Goal: Task Accomplishment & Management: Manage account settings

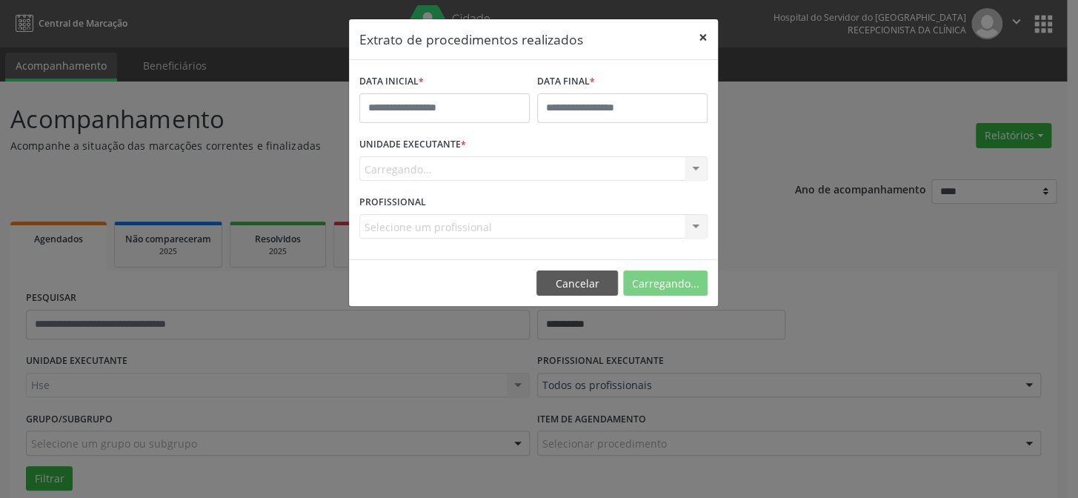
drag, startPoint x: 704, startPoint y: 36, endPoint x: 1076, endPoint y: 152, distance: 390.3
click at [705, 36] on button "×" at bounding box center [703, 37] width 30 height 36
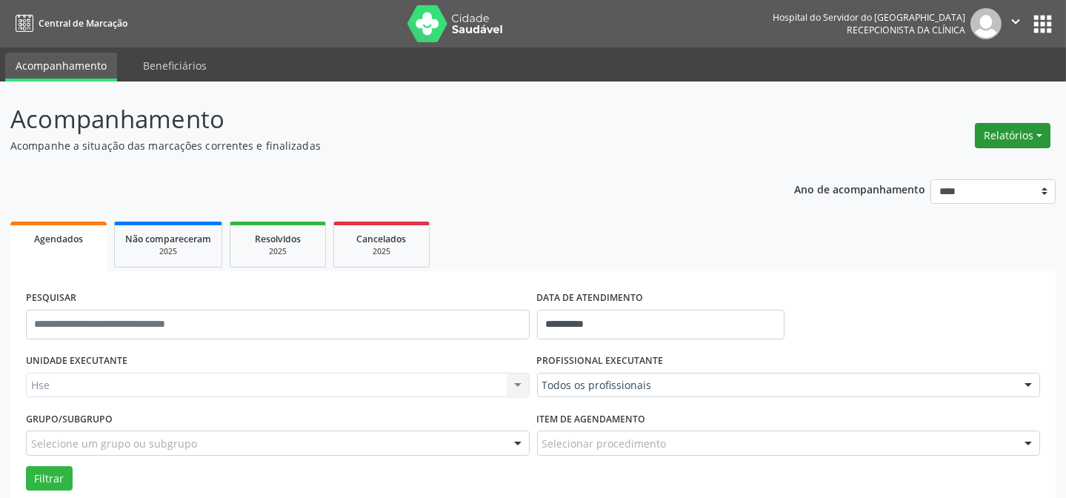
click at [1026, 141] on button "Relatórios" at bounding box center [1013, 135] width 76 height 25
click at [967, 164] on link "Agendamentos" at bounding box center [970, 166] width 159 height 21
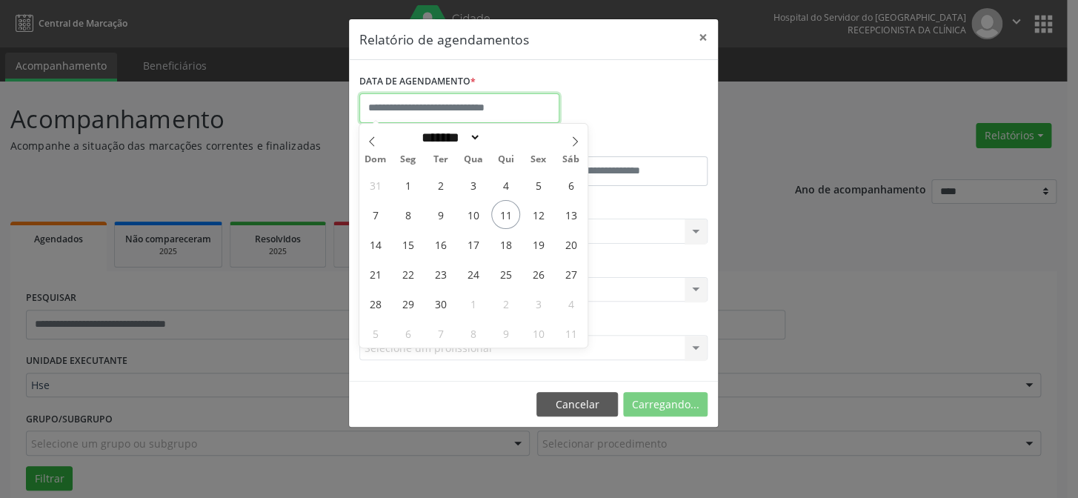
click at [418, 104] on input "text" at bounding box center [459, 108] width 200 height 30
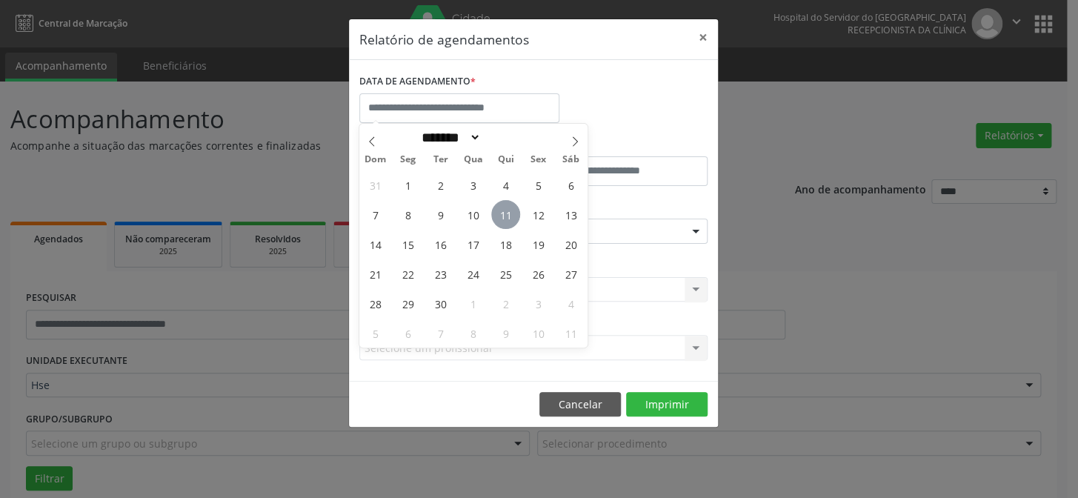
click at [504, 209] on span "11" at bounding box center [505, 214] width 29 height 29
type input "**********"
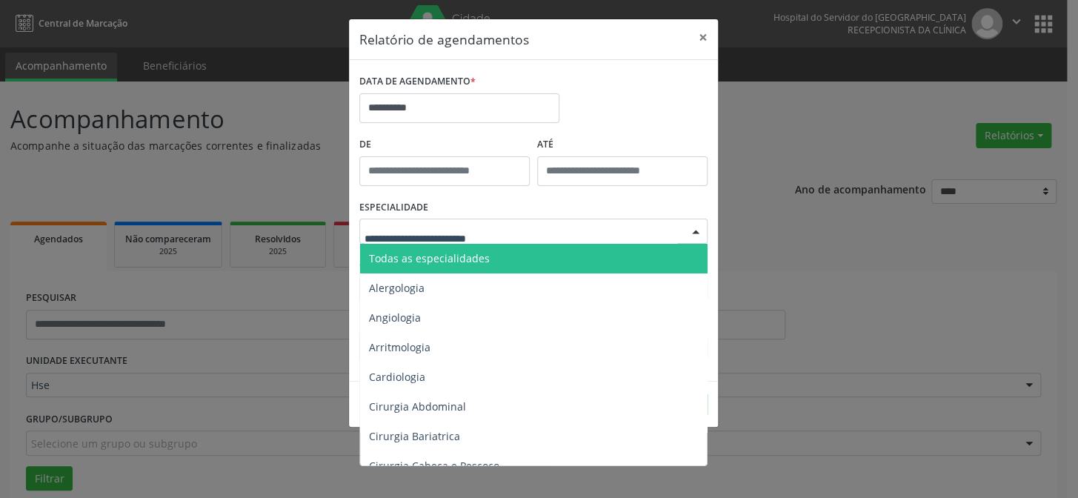
click at [468, 253] on span "Todas as especialidades" at bounding box center [429, 258] width 121 height 14
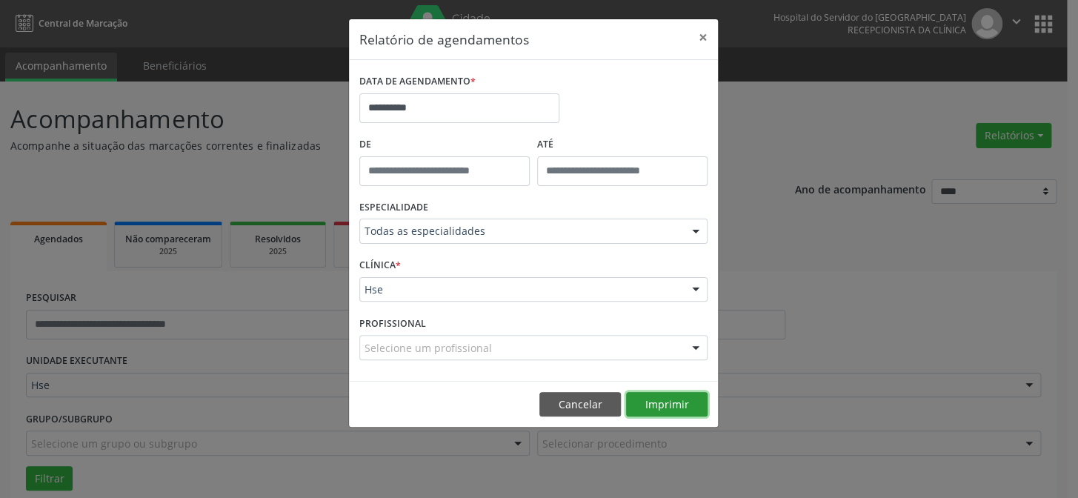
click at [666, 402] on button "Imprimir" at bounding box center [666, 404] width 81 height 25
drag, startPoint x: 703, startPoint y: 33, endPoint x: 696, endPoint y: 23, distance: 12.7
click at [703, 31] on button "×" at bounding box center [703, 37] width 30 height 36
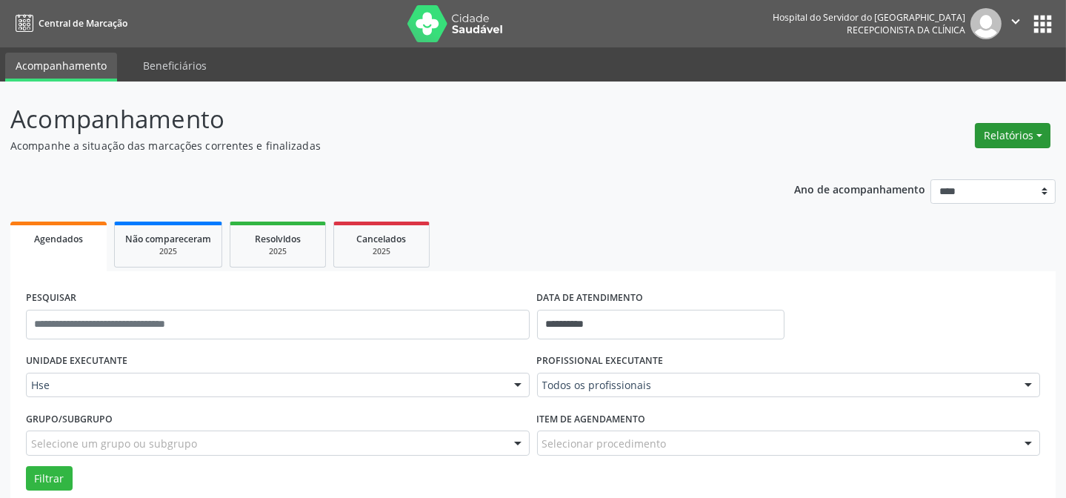
click at [998, 133] on button "Relatórios" at bounding box center [1013, 135] width 76 height 25
click at [975, 161] on link "Agendamentos" at bounding box center [970, 166] width 159 height 21
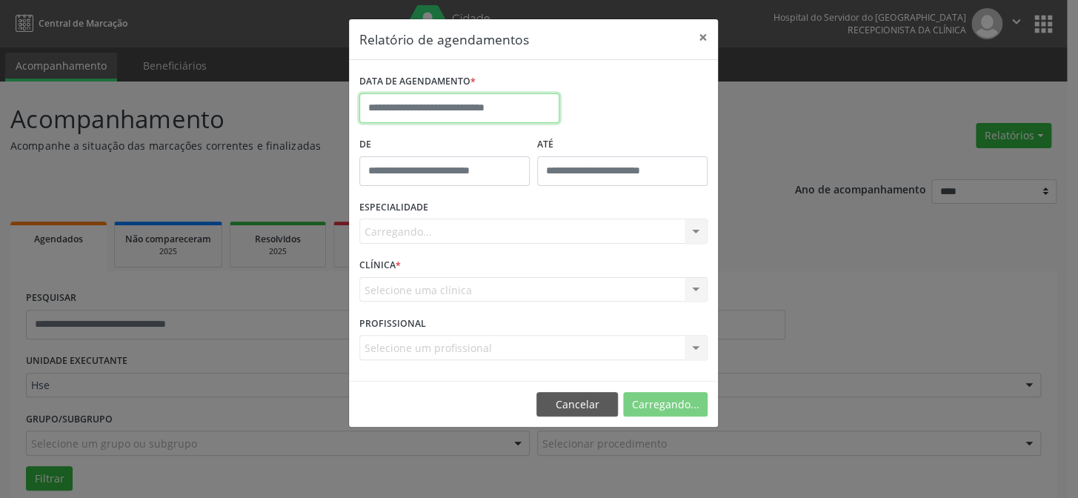
click at [526, 118] on body "**********" at bounding box center [539, 249] width 1078 height 498
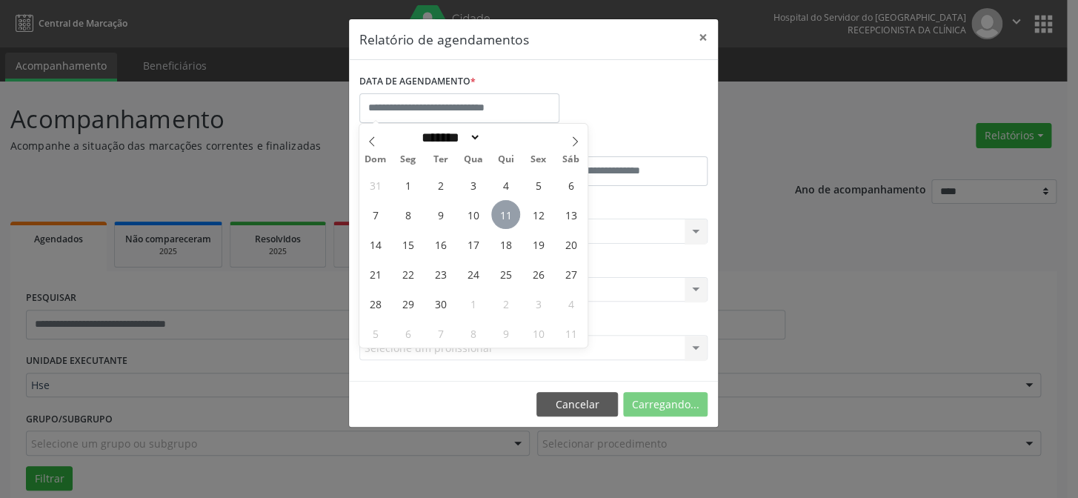
click at [504, 210] on span "11" at bounding box center [505, 214] width 29 height 29
type input "**********"
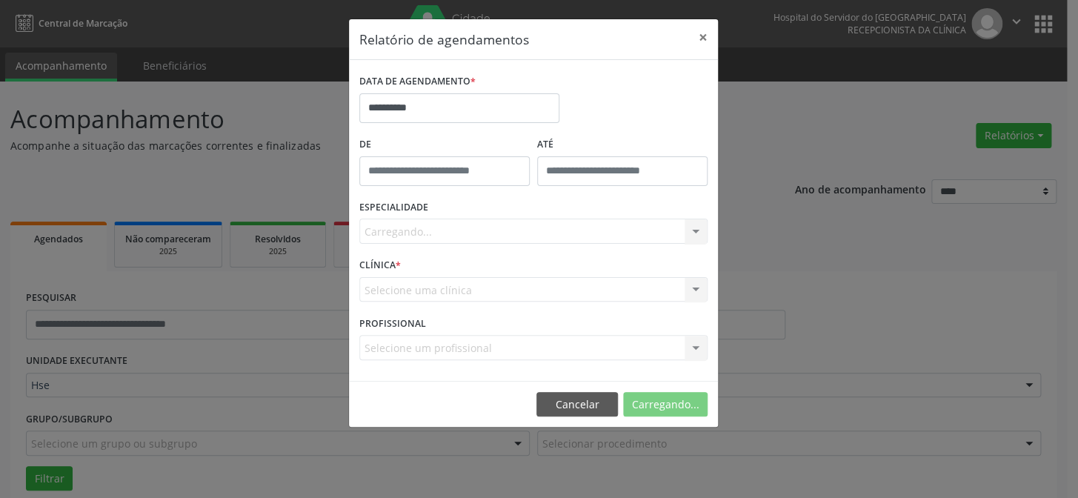
click at [467, 230] on div "Carregando... Todas as especialidades Alergologia Angiologia Arritmologia Cardi…" at bounding box center [533, 231] width 348 height 25
click at [467, 228] on div "Carregando... Todas as especialidades Alergologia Angiologia Arritmologia Cardi…" at bounding box center [533, 231] width 348 height 25
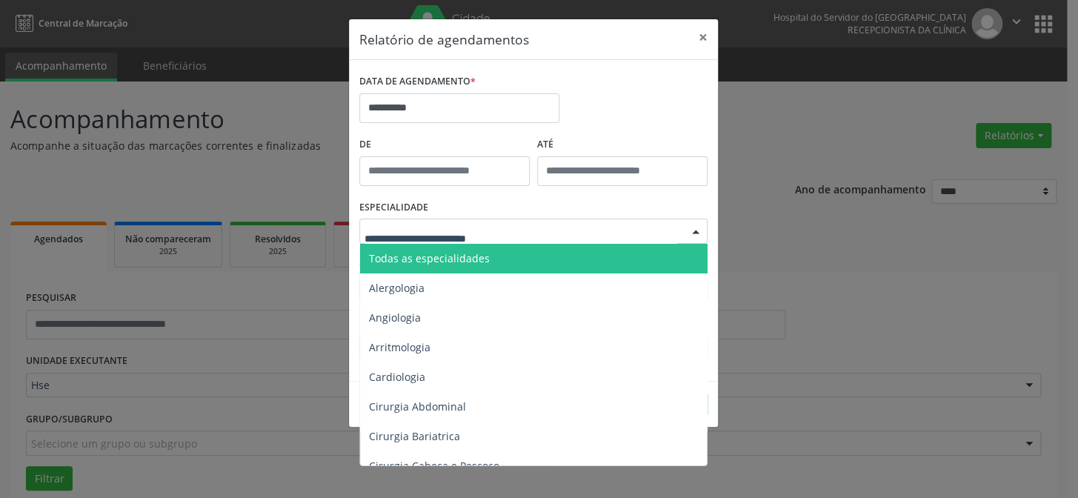
click at [462, 251] on span "Todas as especialidades" at bounding box center [429, 258] width 121 height 14
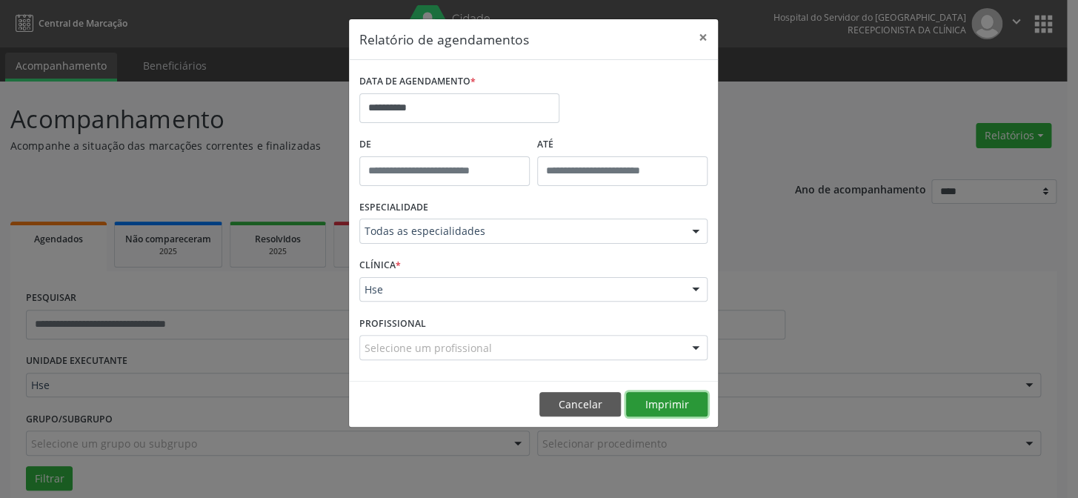
click at [658, 400] on button "Imprimir" at bounding box center [666, 404] width 81 height 25
click at [650, 396] on button "Imprimir" at bounding box center [666, 404] width 81 height 25
click at [704, 41] on button "×" at bounding box center [703, 37] width 30 height 36
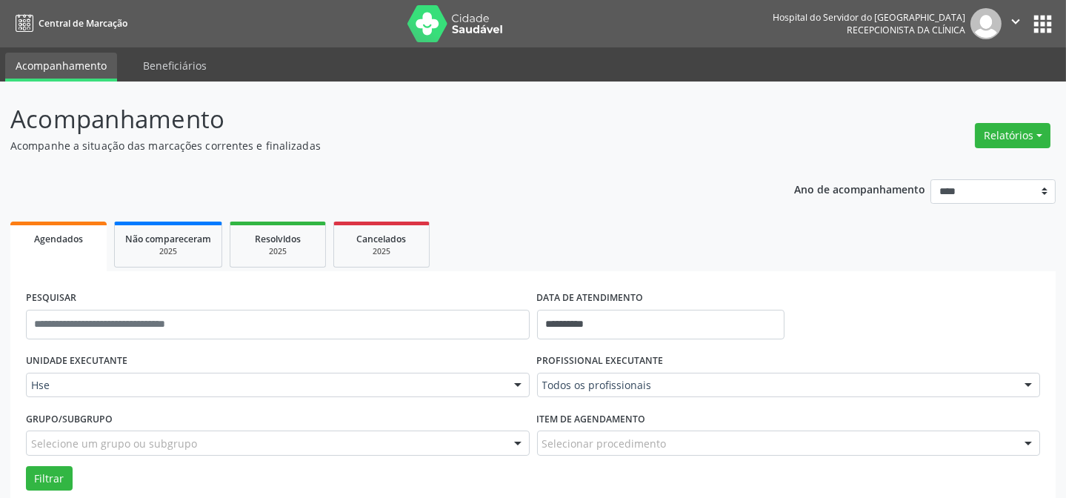
click at [634, 370] on label "PROFISSIONAL EXECUTANTE" at bounding box center [600, 361] width 127 height 23
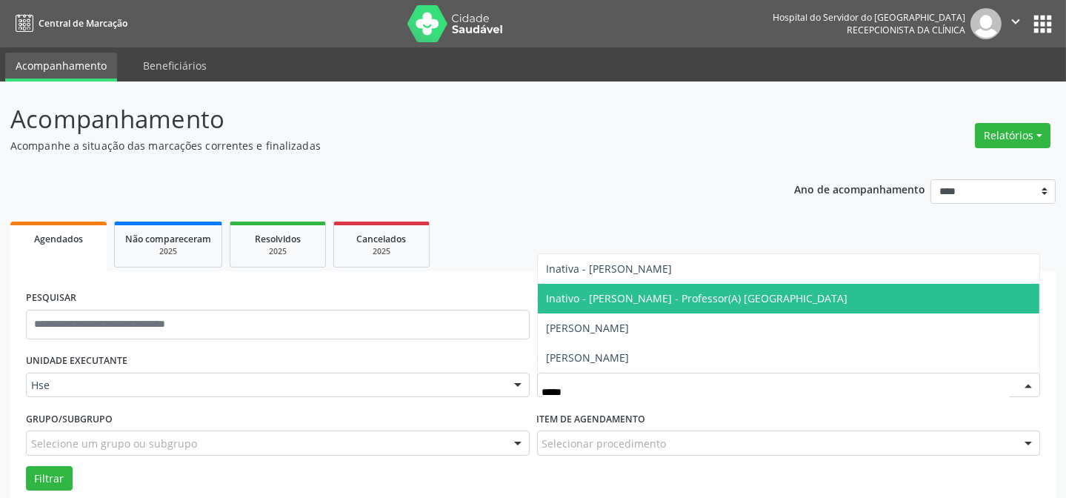
type input "******"
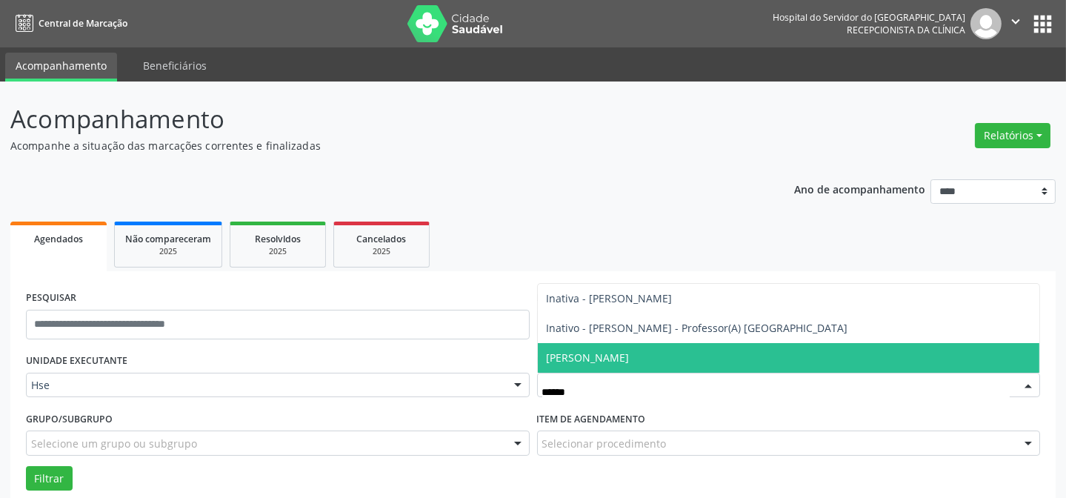
click at [607, 355] on span "[PERSON_NAME]" at bounding box center [588, 357] width 83 height 14
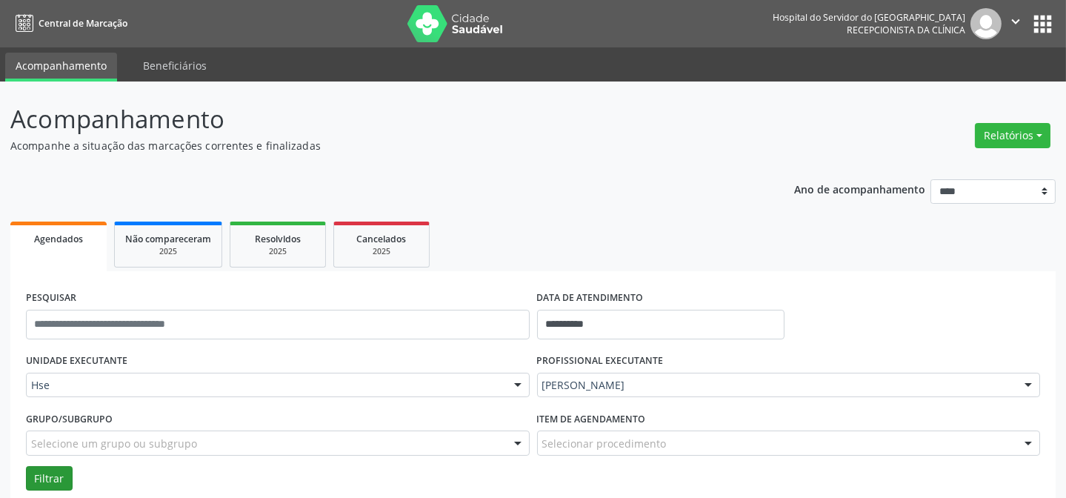
drag, startPoint x: 36, startPoint y: 460, endPoint x: 40, endPoint y: 473, distance: 13.1
click at [37, 460] on div "Grupo/Subgrupo Selecione um grupo ou subgrupo Todos os grupos e subgrupos Nenhu…" at bounding box center [277, 436] width 511 height 58
click at [41, 474] on button "Filtrar" at bounding box center [49, 478] width 47 height 25
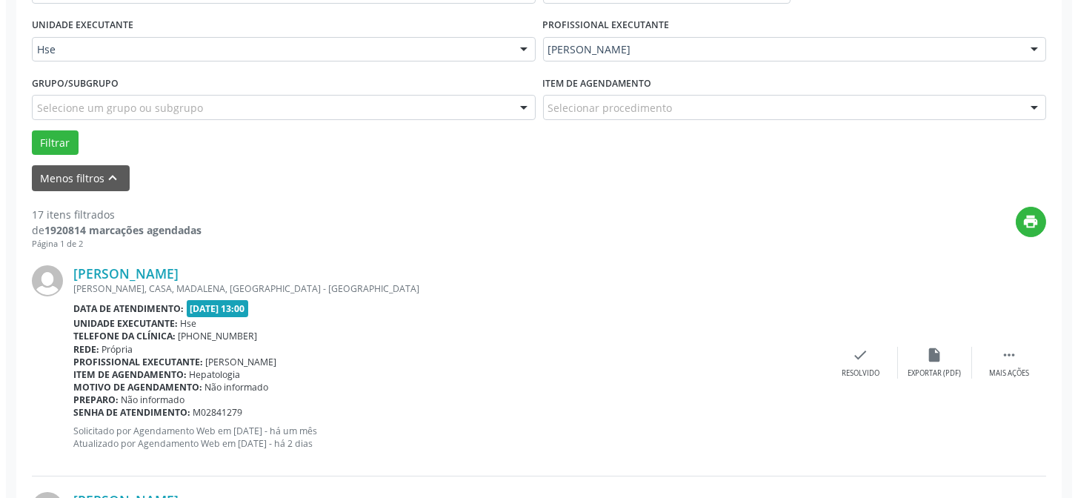
scroll to position [336, 0]
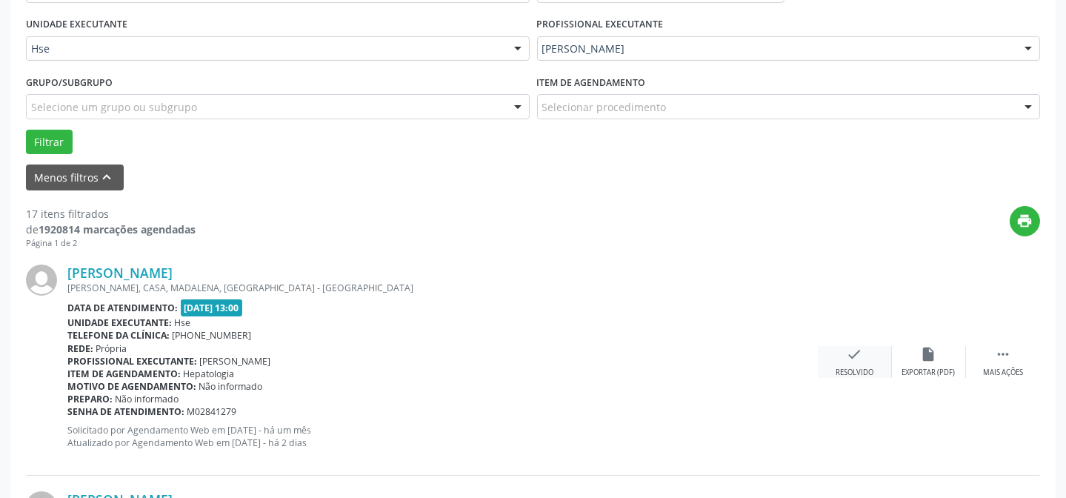
click at [857, 364] on div "check Resolvido" at bounding box center [855, 362] width 74 height 32
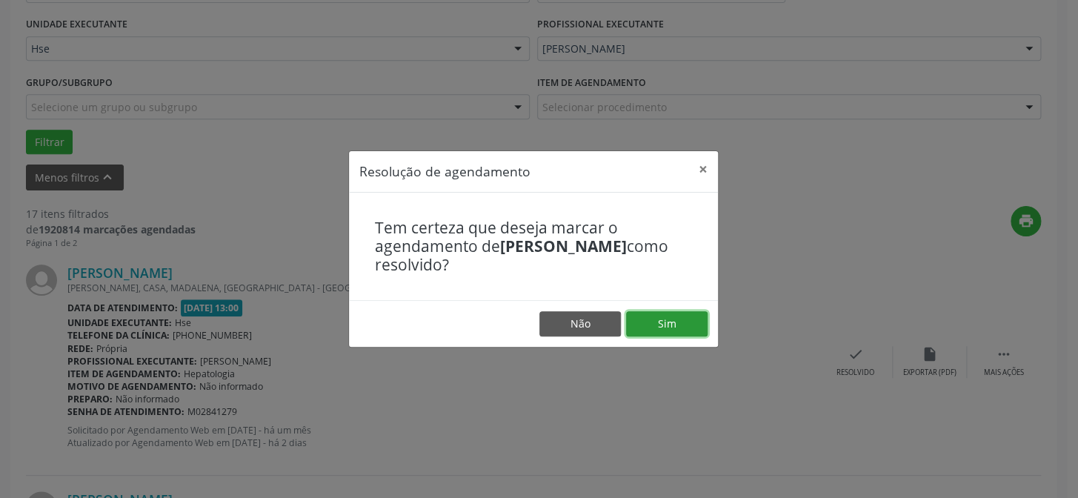
click at [696, 330] on button "Sim" at bounding box center [666, 323] width 81 height 25
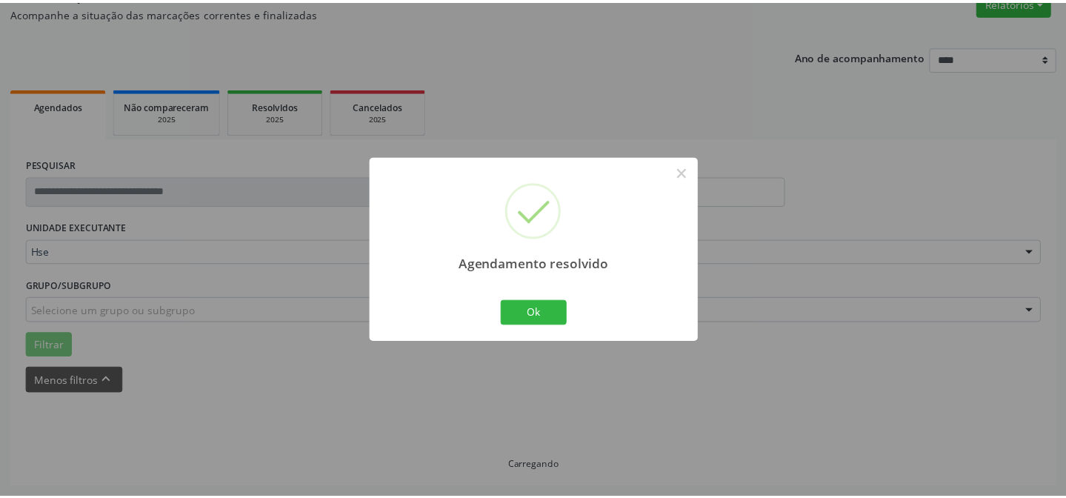
scroll to position [133, 0]
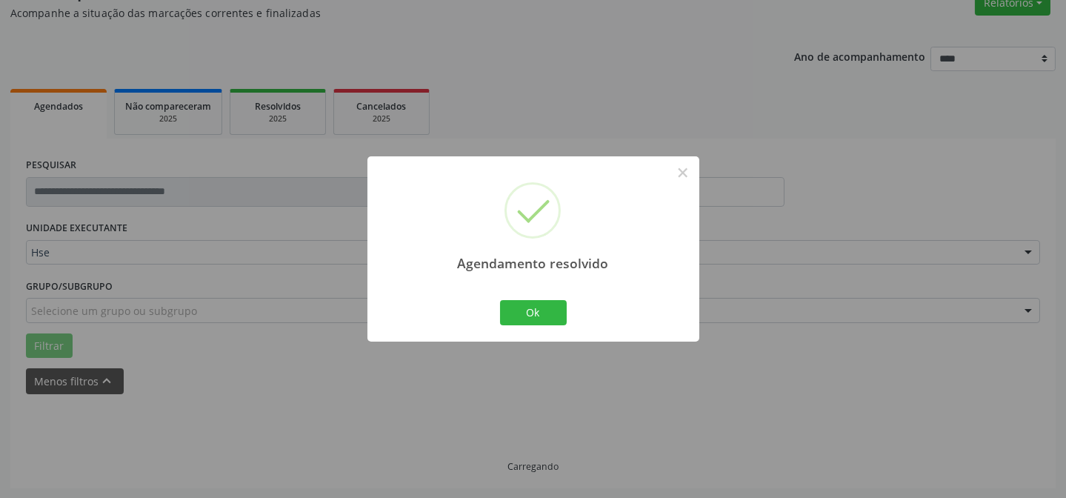
click at [477, 318] on div "Agendamento resolvido × Ok Cancel" at bounding box center [533, 248] width 332 height 184
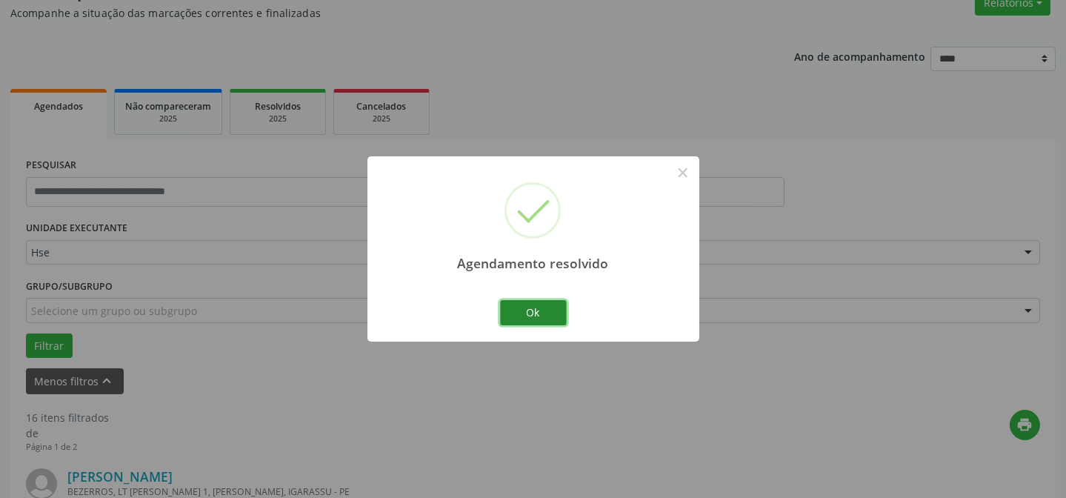
click at [521, 307] on button "Ok" at bounding box center [533, 312] width 67 height 25
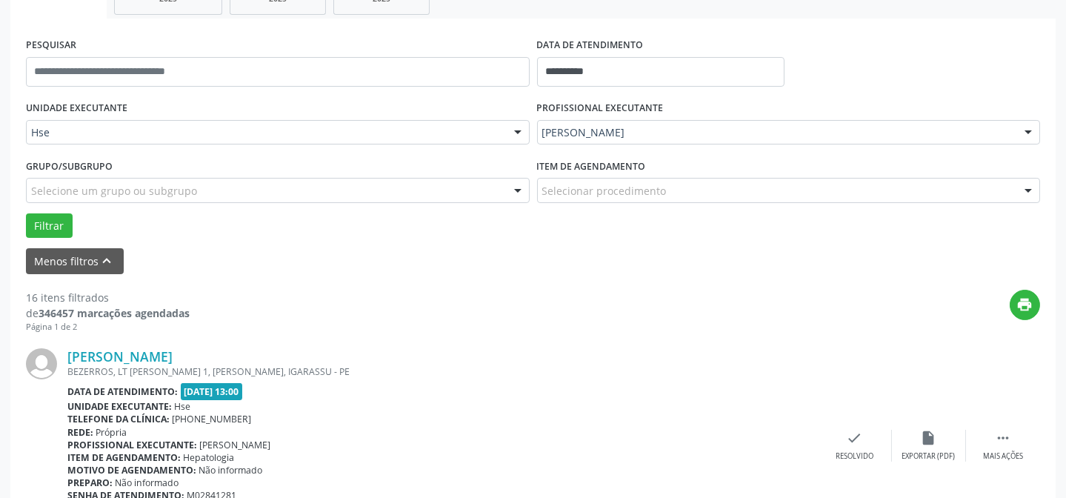
scroll to position [267, 0]
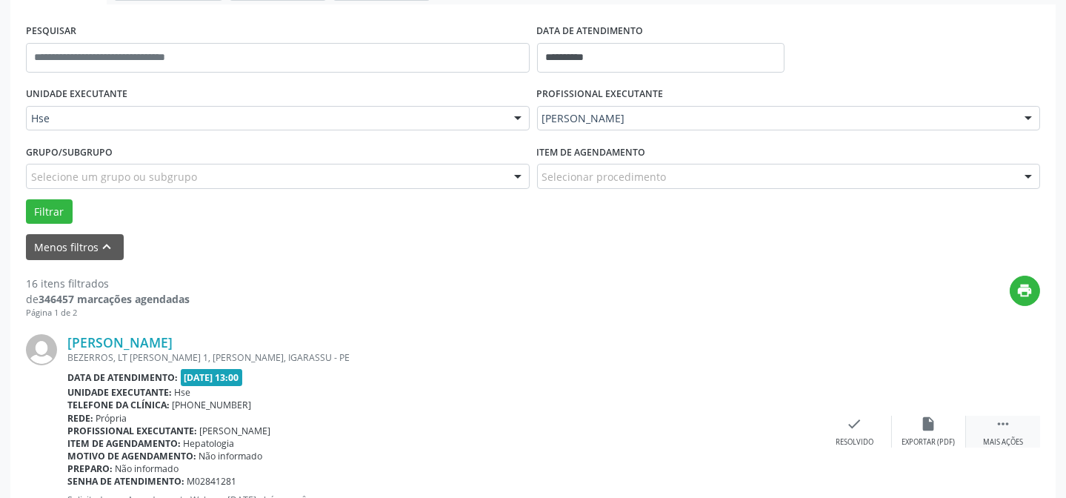
click at [1007, 419] on icon "" at bounding box center [1003, 424] width 16 height 16
click at [938, 427] on div "alarm_off Não compareceu" at bounding box center [929, 432] width 74 height 32
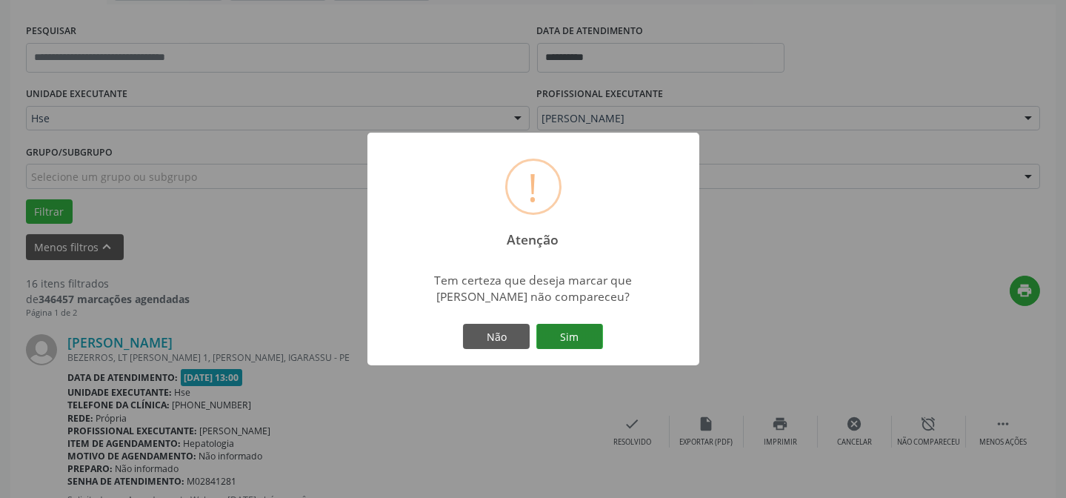
click at [587, 343] on button "Sim" at bounding box center [569, 336] width 67 height 25
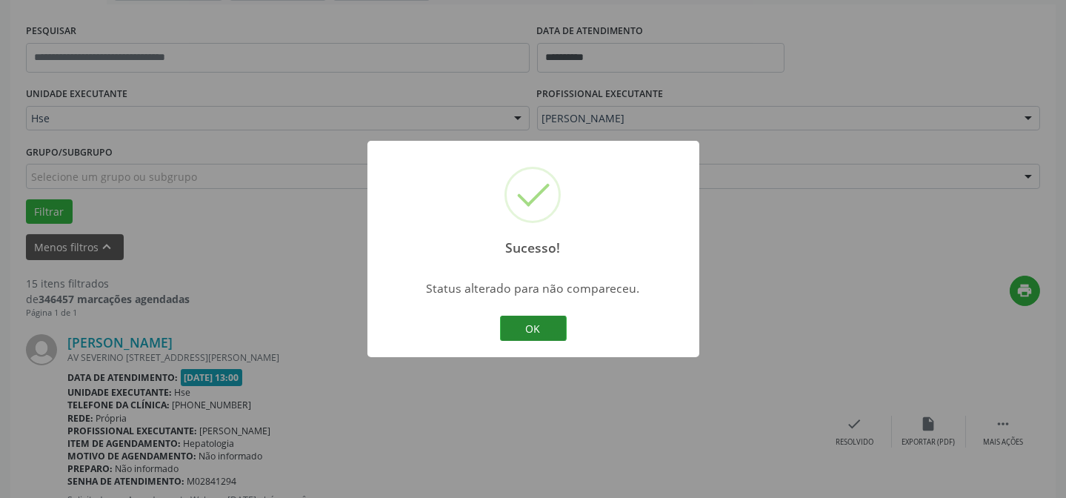
click at [546, 324] on button "OK" at bounding box center [533, 328] width 67 height 25
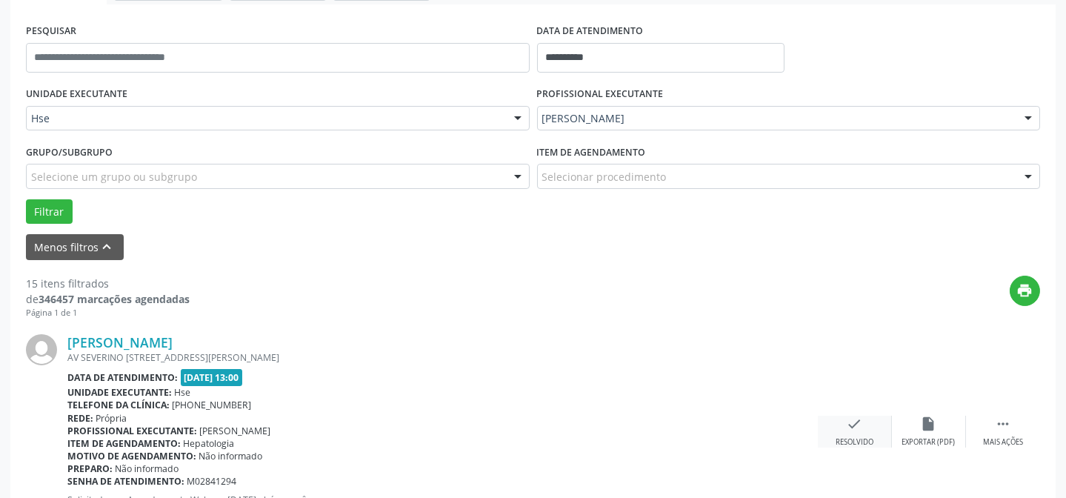
click at [852, 438] on div "Resolvido" at bounding box center [854, 442] width 38 height 10
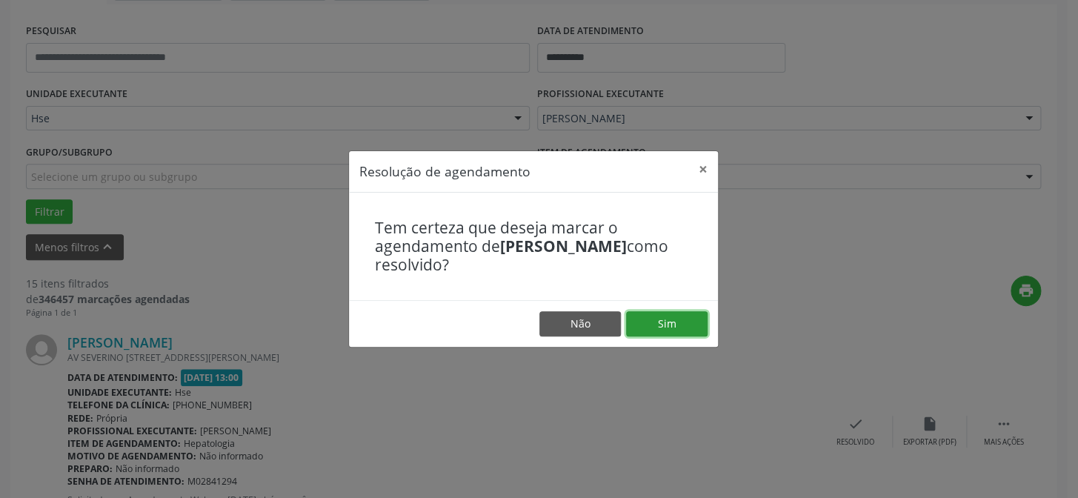
click at [687, 319] on button "Sim" at bounding box center [666, 323] width 81 height 25
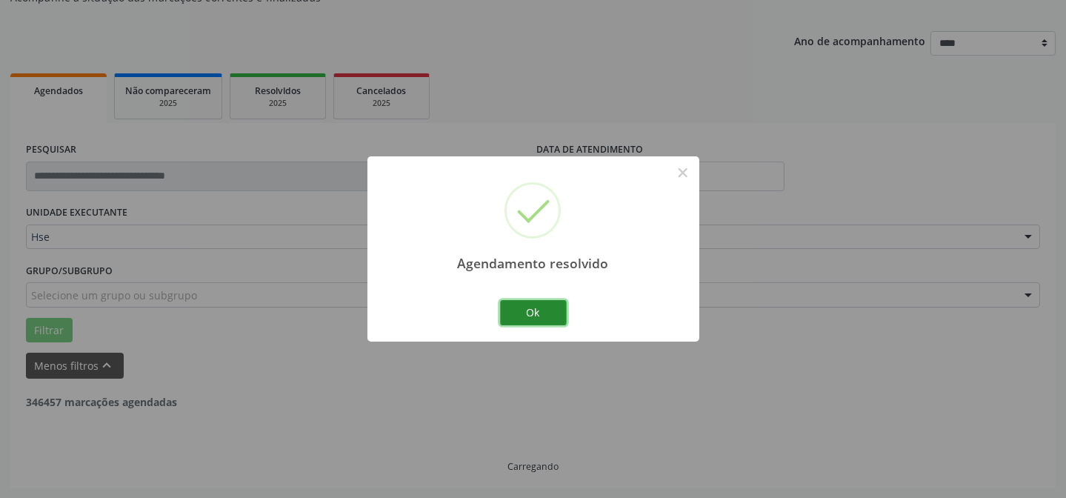
click at [550, 317] on button "Ok" at bounding box center [533, 312] width 67 height 25
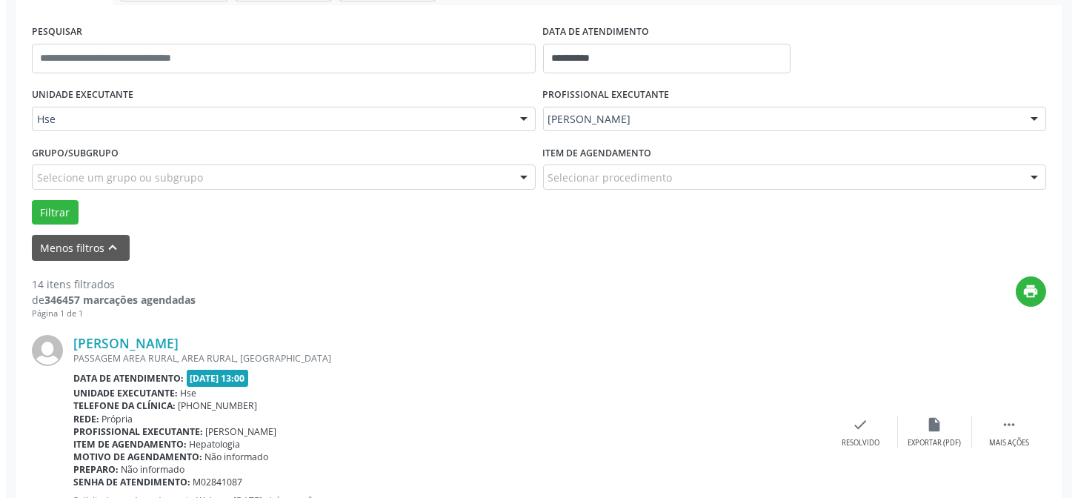
scroll to position [282, 0]
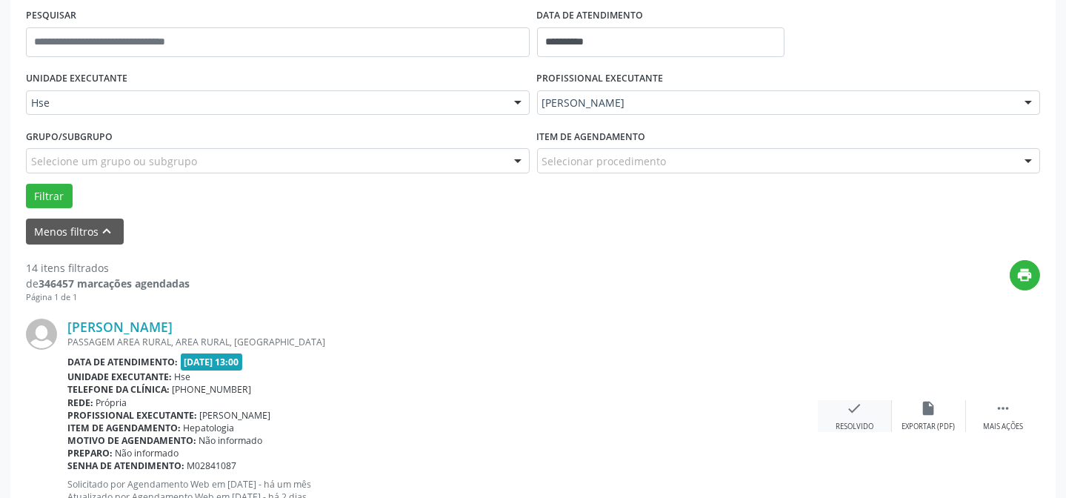
click at [844, 408] on div "check Resolvido" at bounding box center [855, 416] width 74 height 32
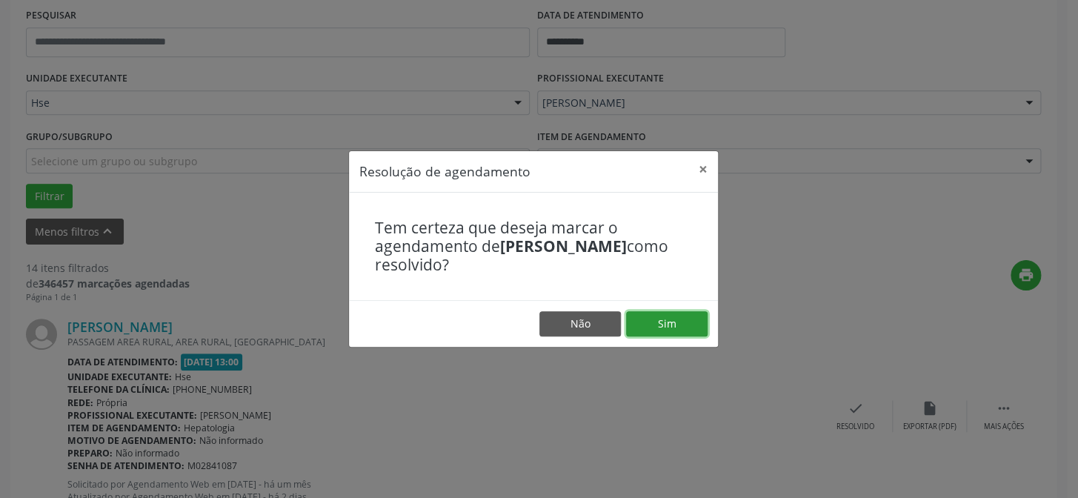
click at [705, 325] on button "Sim" at bounding box center [666, 323] width 81 height 25
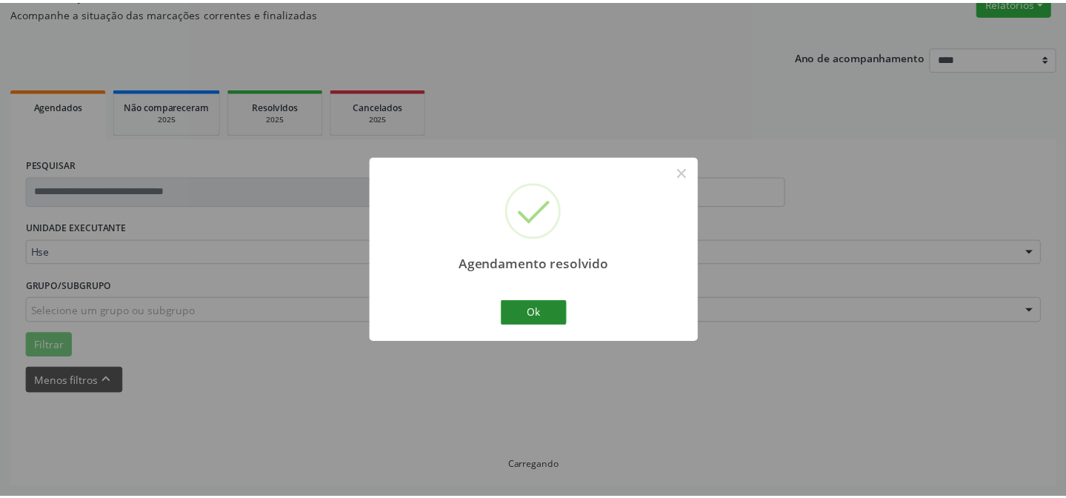
scroll to position [133, 0]
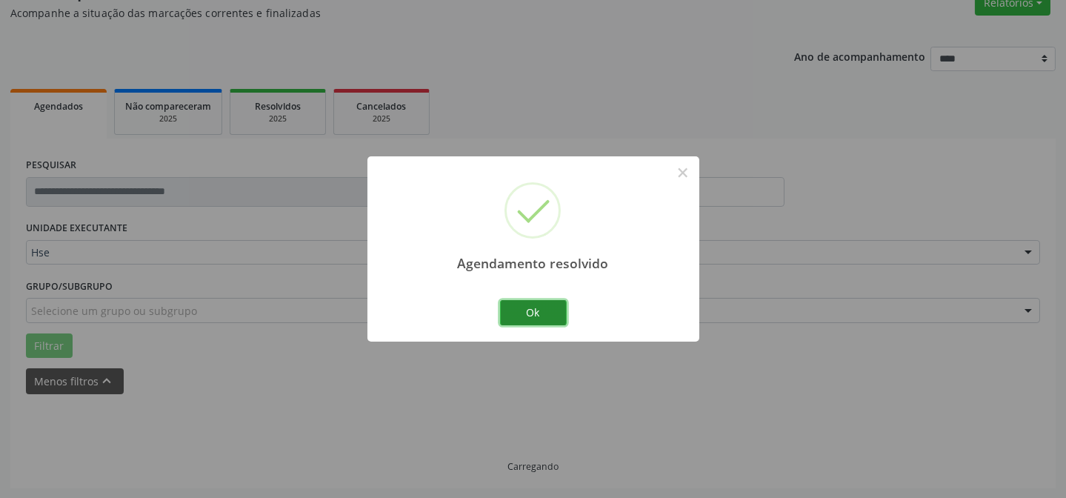
click at [533, 313] on button "Ok" at bounding box center [533, 312] width 67 height 25
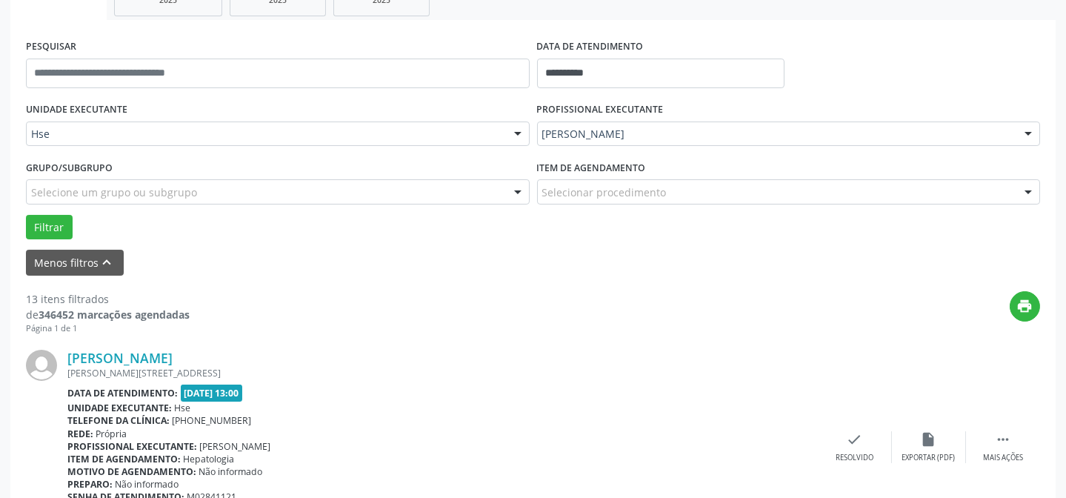
scroll to position [267, 0]
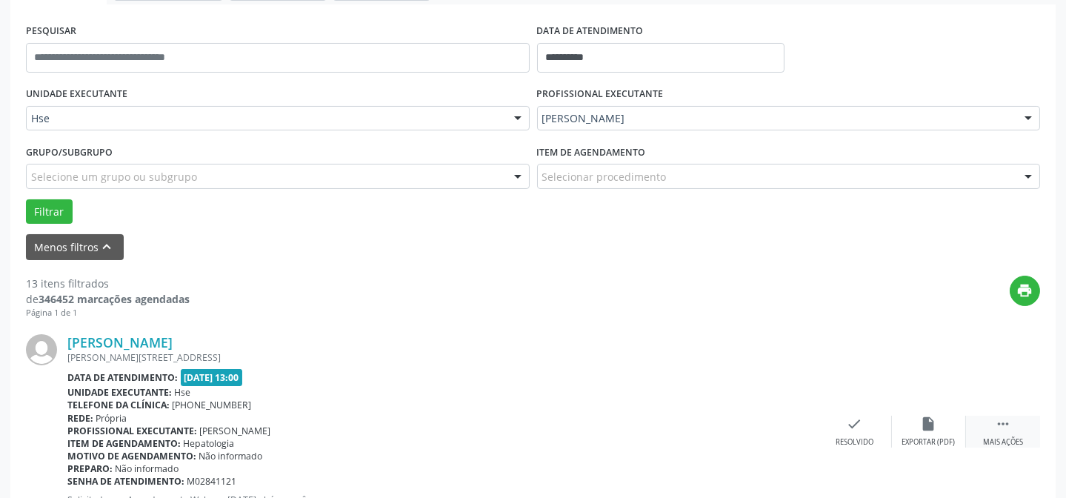
click at [998, 427] on icon "" at bounding box center [1003, 424] width 16 height 16
click at [943, 416] on div "alarm_off Não compareceu" at bounding box center [929, 432] width 74 height 32
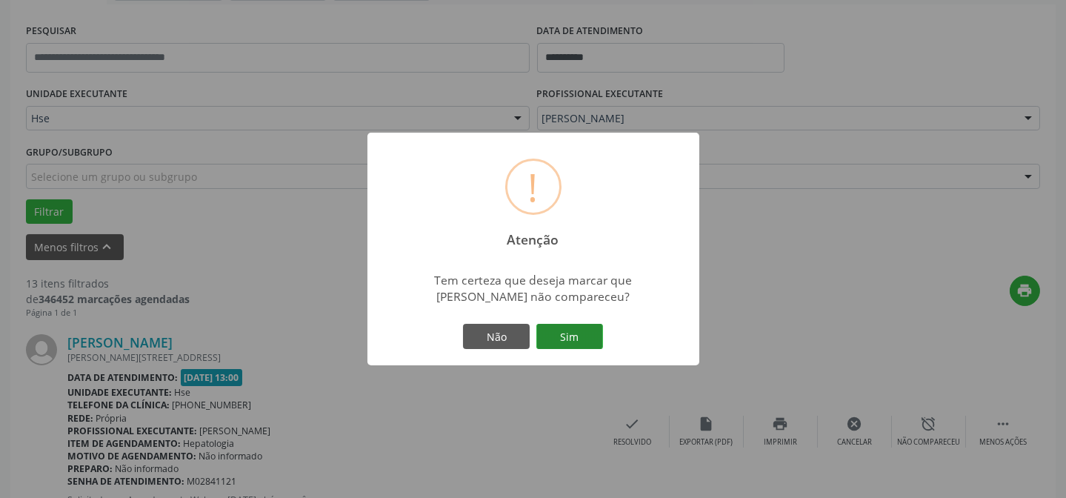
click at [558, 335] on button "Sim" at bounding box center [569, 336] width 67 height 25
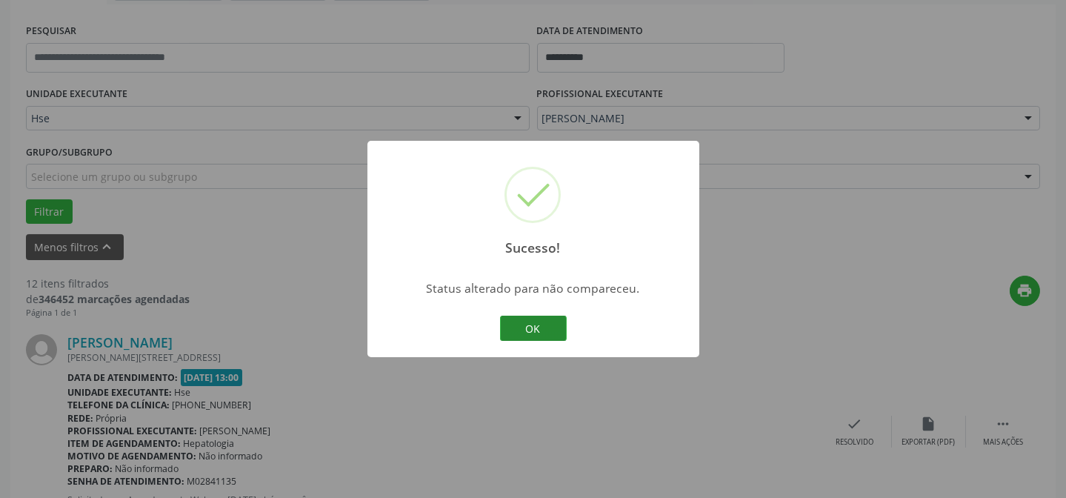
click at [565, 331] on button "OK" at bounding box center [533, 328] width 67 height 25
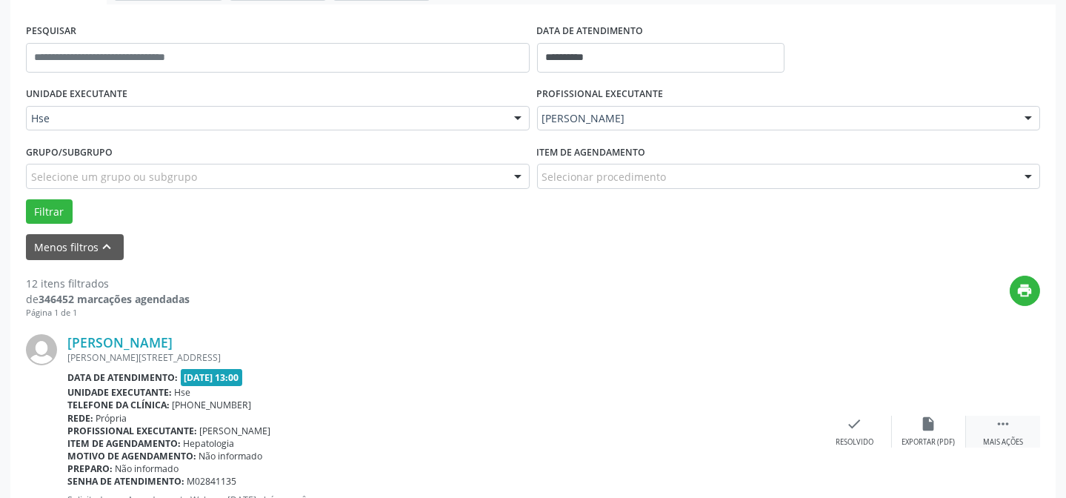
click at [990, 422] on div " Mais ações" at bounding box center [1003, 432] width 74 height 32
click at [938, 422] on div "alarm_off Não compareceu" at bounding box center [929, 432] width 74 height 32
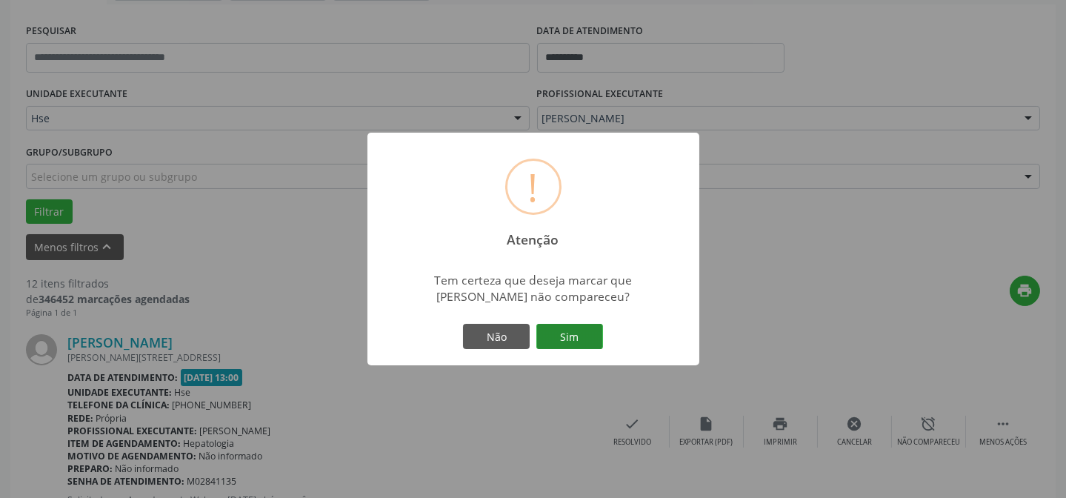
click at [579, 338] on button "Sim" at bounding box center [569, 336] width 67 height 25
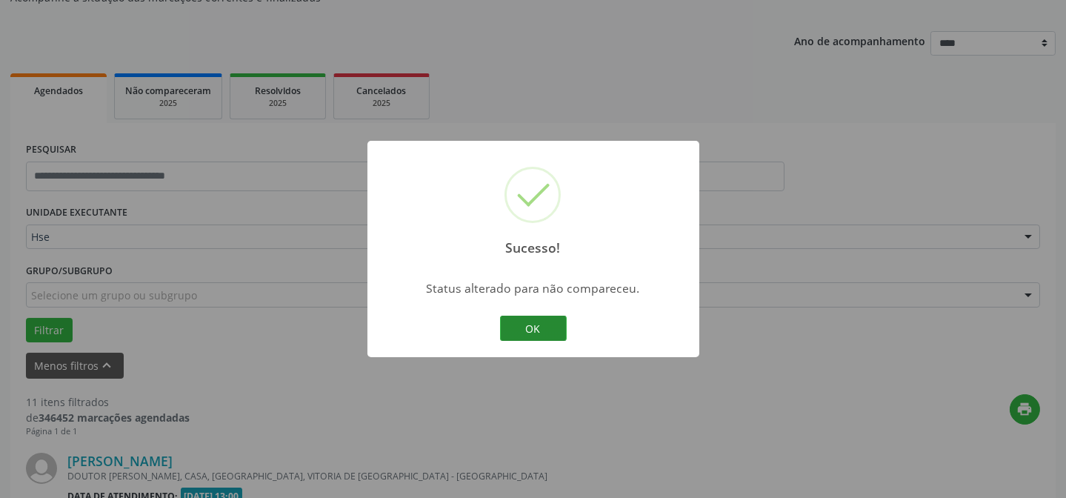
click at [525, 327] on button "OK" at bounding box center [533, 328] width 67 height 25
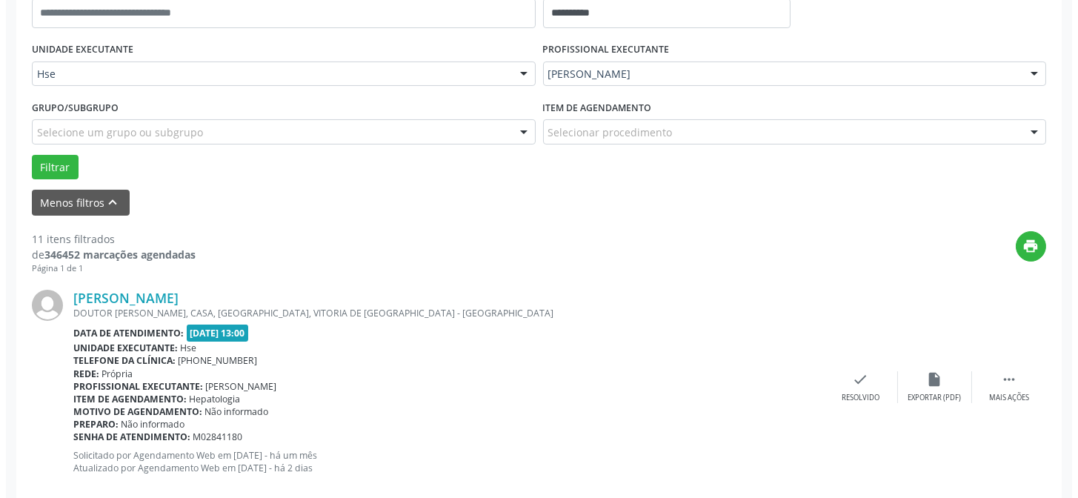
scroll to position [334, 0]
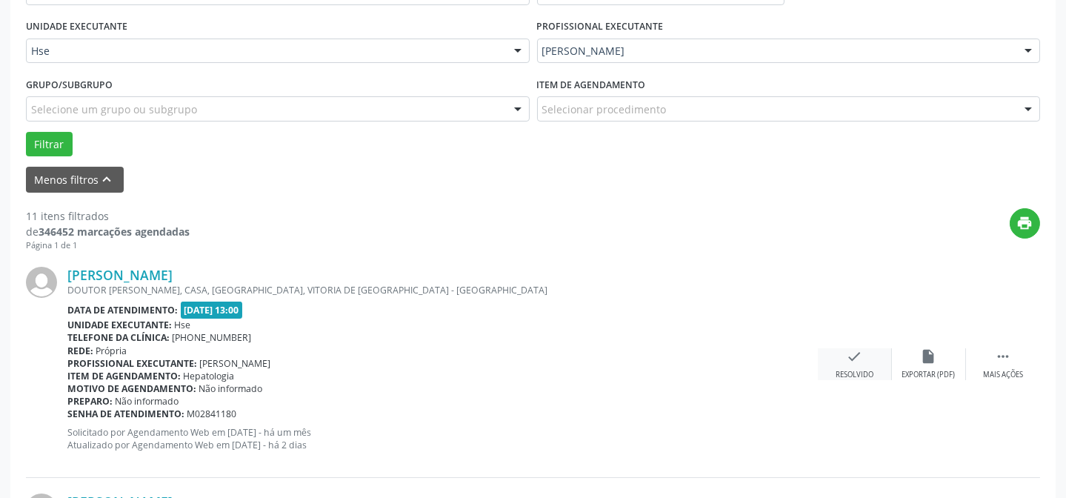
click at [858, 367] on div "check Resolvido" at bounding box center [855, 364] width 74 height 32
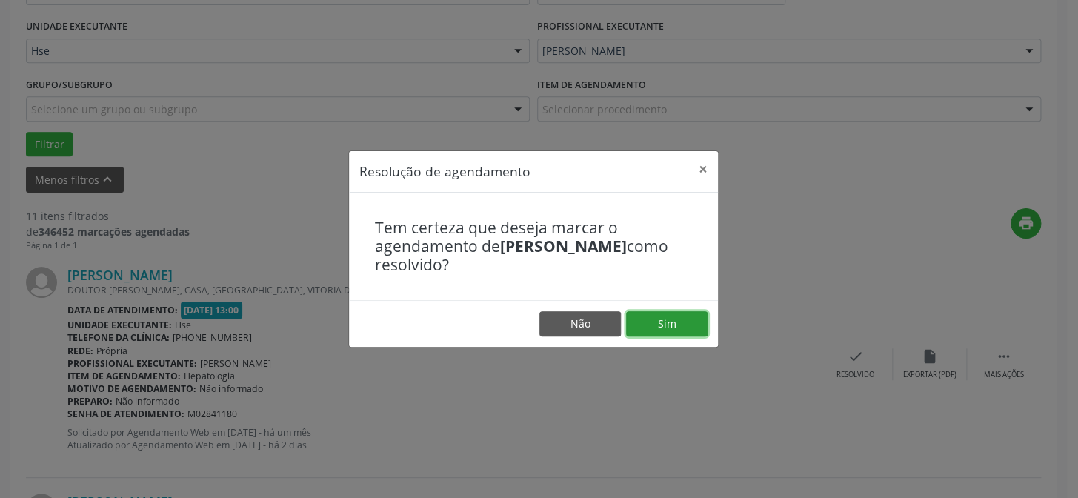
click at [666, 325] on button "Sim" at bounding box center [666, 323] width 81 height 25
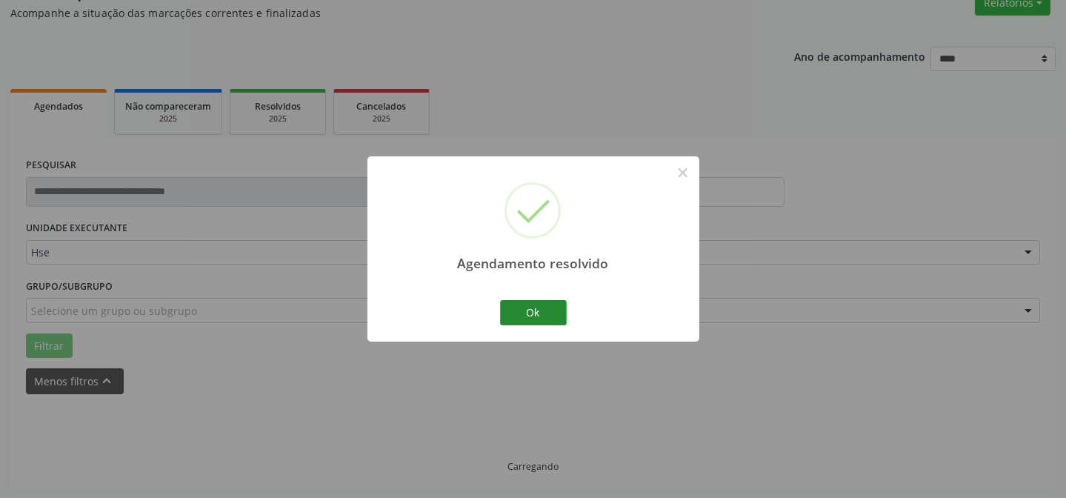
scroll to position [148, 0]
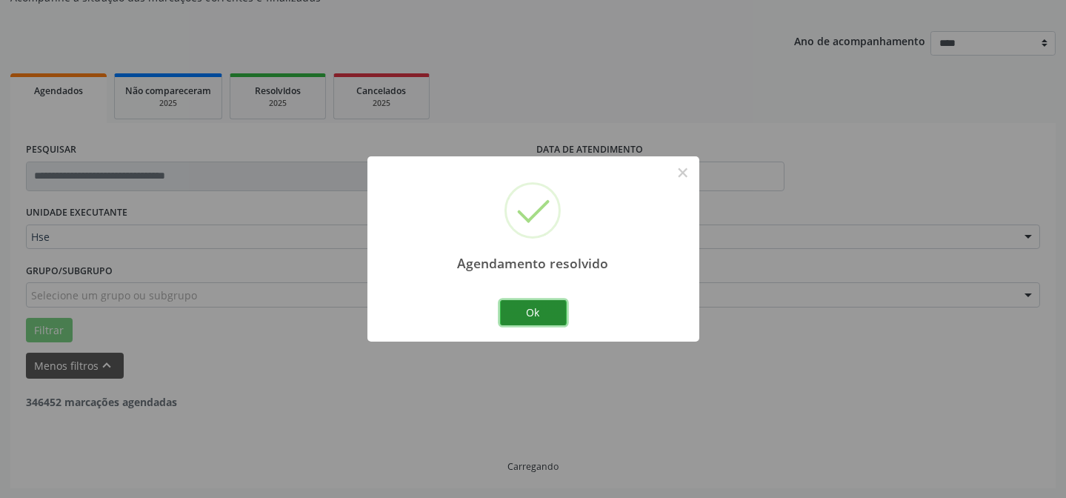
click at [540, 307] on button "Ok" at bounding box center [533, 312] width 67 height 25
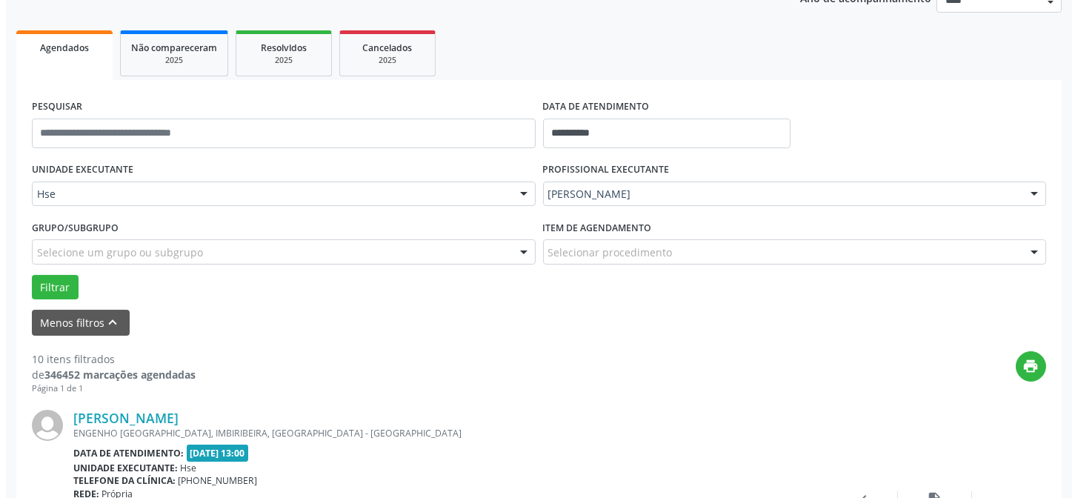
scroll to position [282, 0]
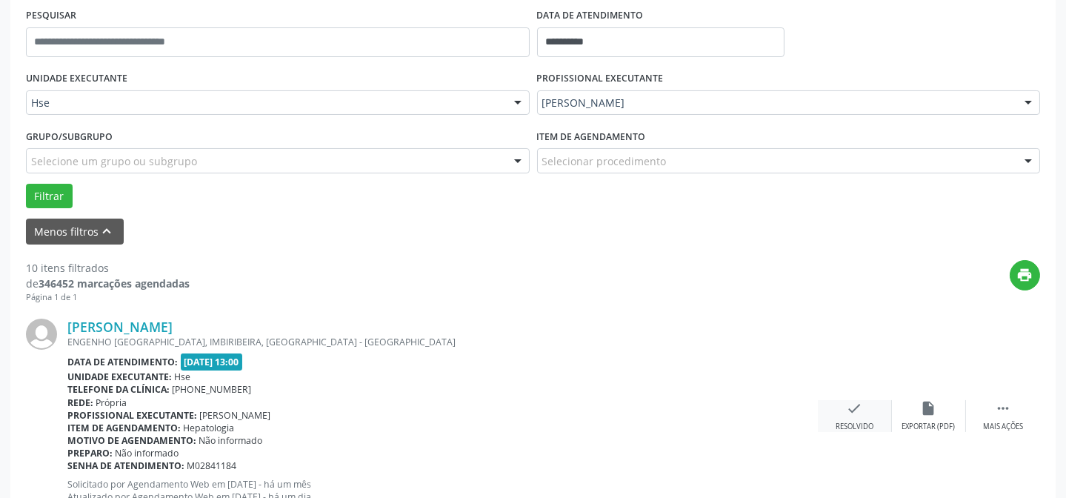
click at [859, 411] on icon "check" at bounding box center [855, 408] width 16 height 16
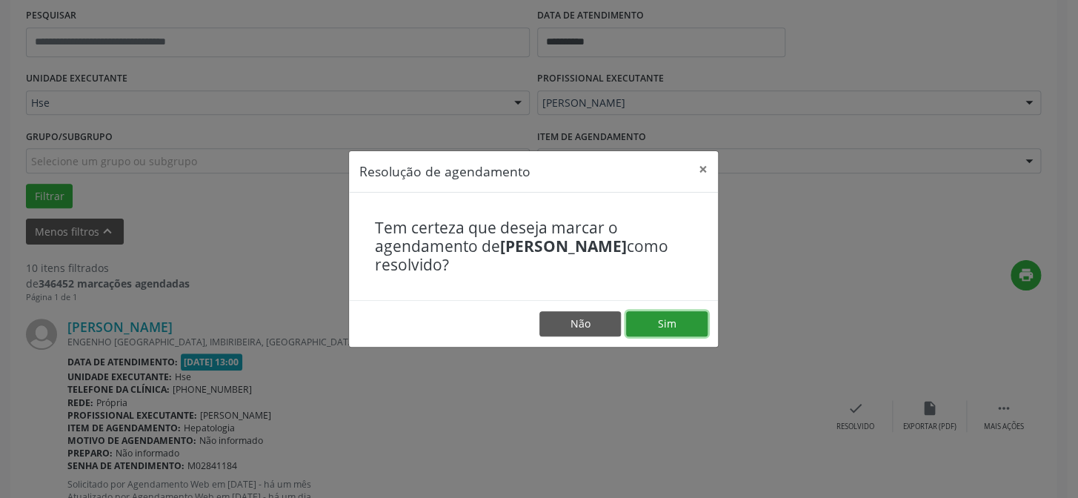
click at [656, 318] on button "Sim" at bounding box center [666, 323] width 81 height 25
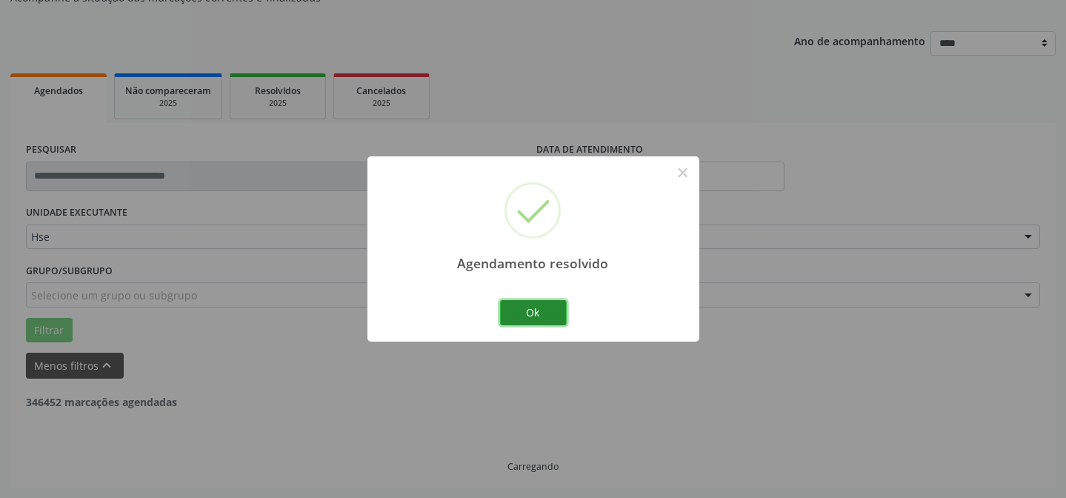
click at [548, 313] on button "Ok" at bounding box center [533, 312] width 67 height 25
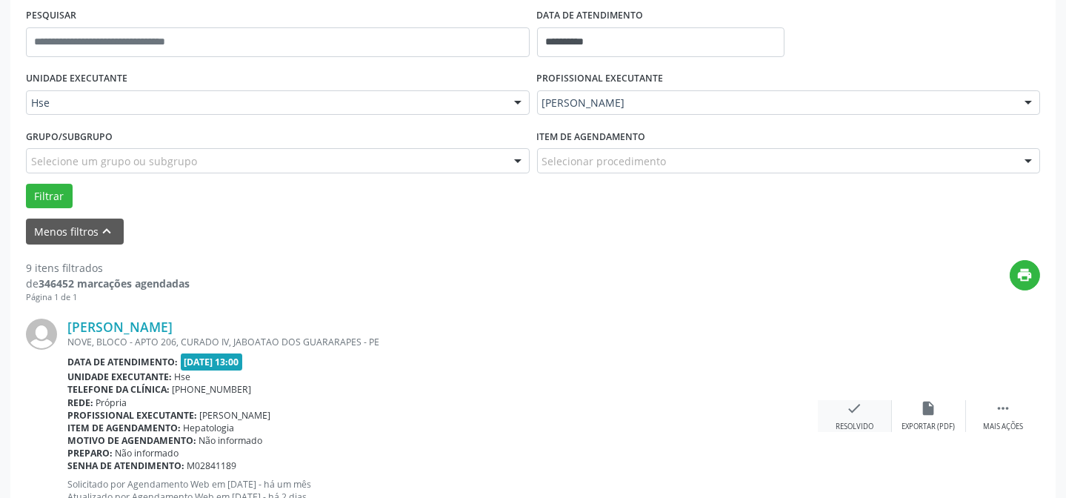
click at [859, 418] on div "check Resolvido" at bounding box center [855, 416] width 74 height 32
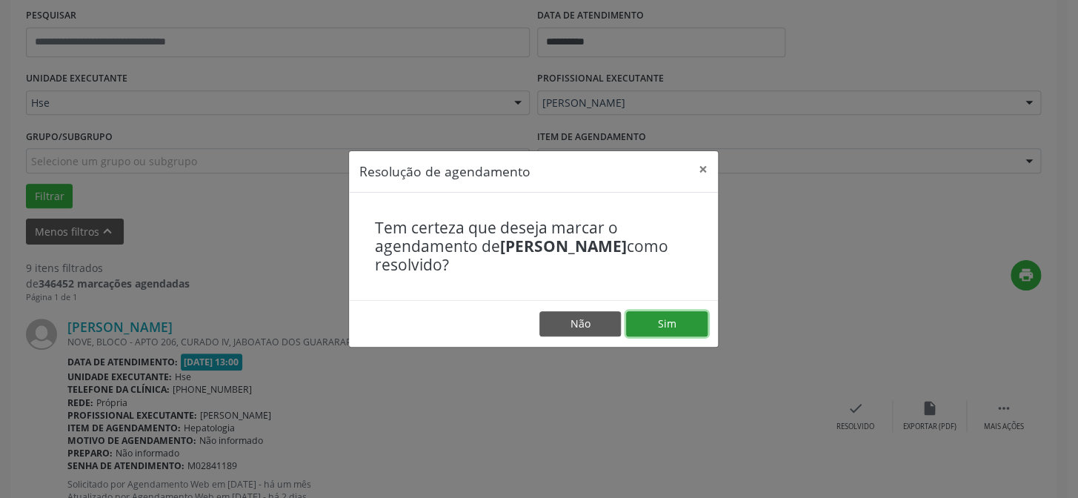
click at [666, 327] on button "Sim" at bounding box center [666, 323] width 81 height 25
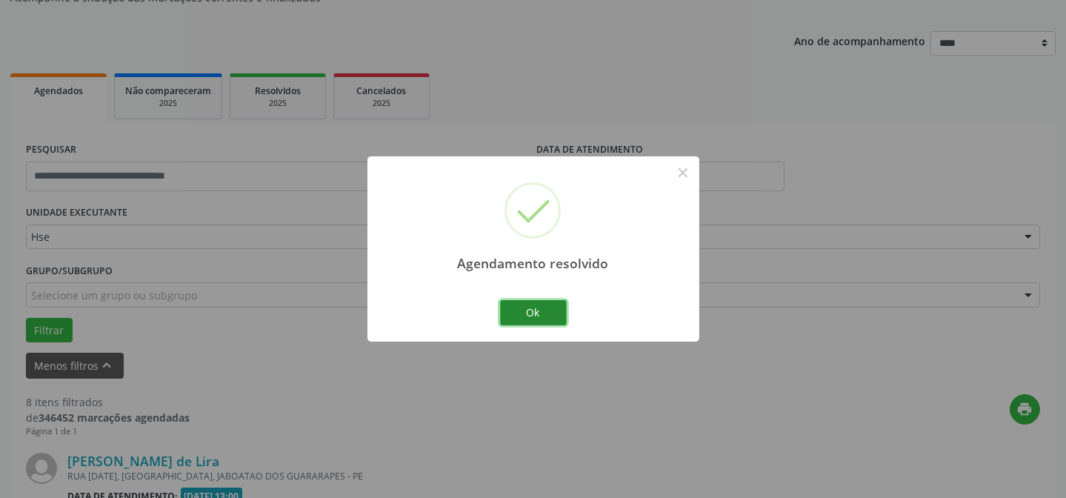
click at [527, 304] on button "Ok" at bounding box center [533, 312] width 67 height 25
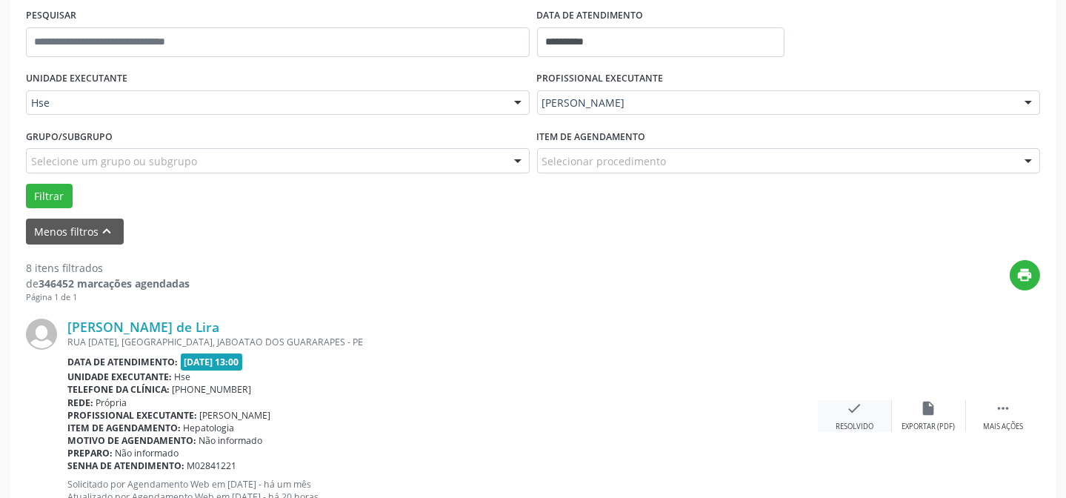
click at [861, 424] on div "Resolvido" at bounding box center [854, 426] width 38 height 10
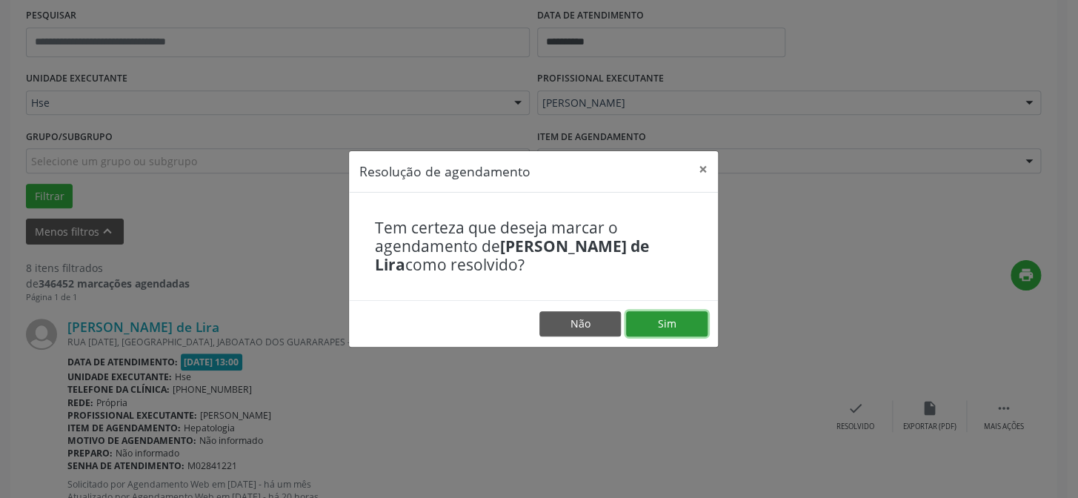
click at [638, 322] on button "Sim" at bounding box center [666, 323] width 81 height 25
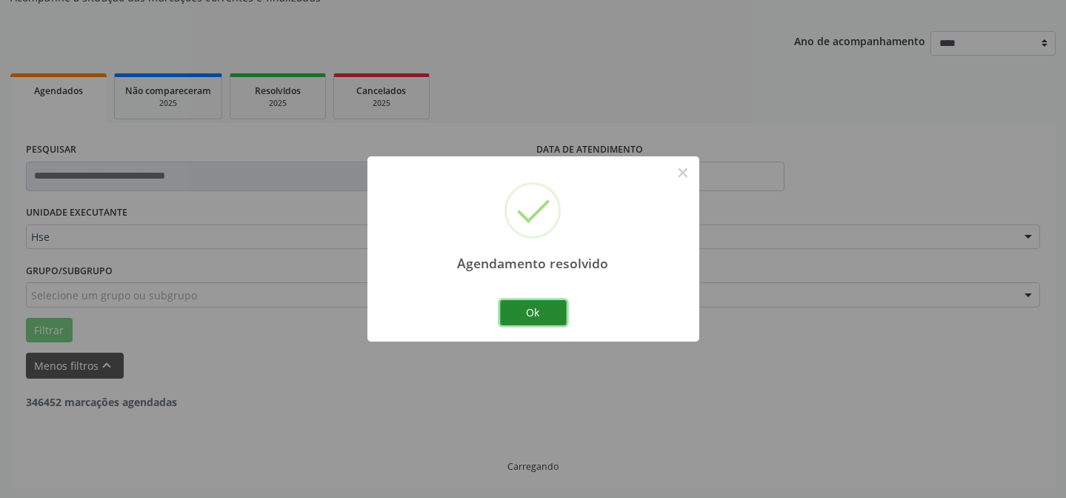
click at [522, 318] on button "Ok" at bounding box center [533, 312] width 67 height 25
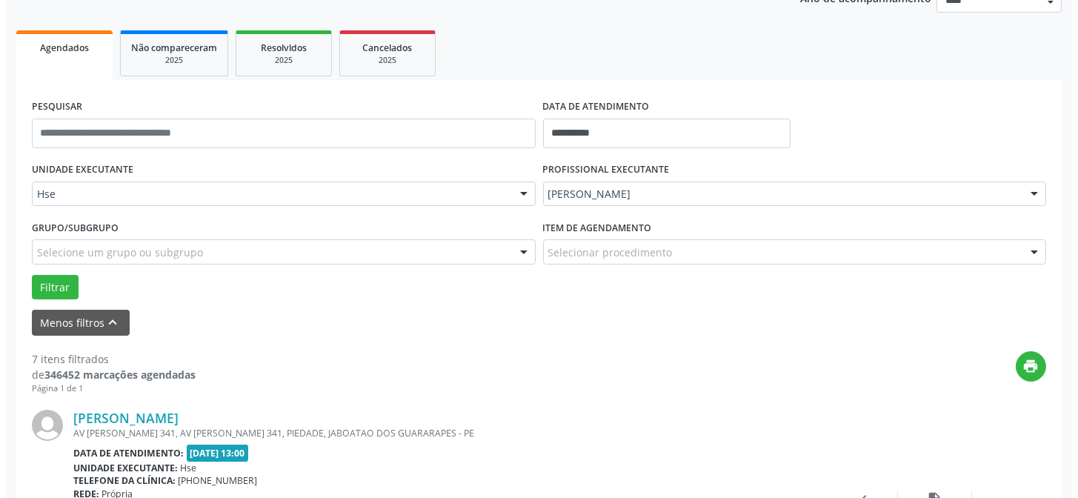
scroll to position [215, 0]
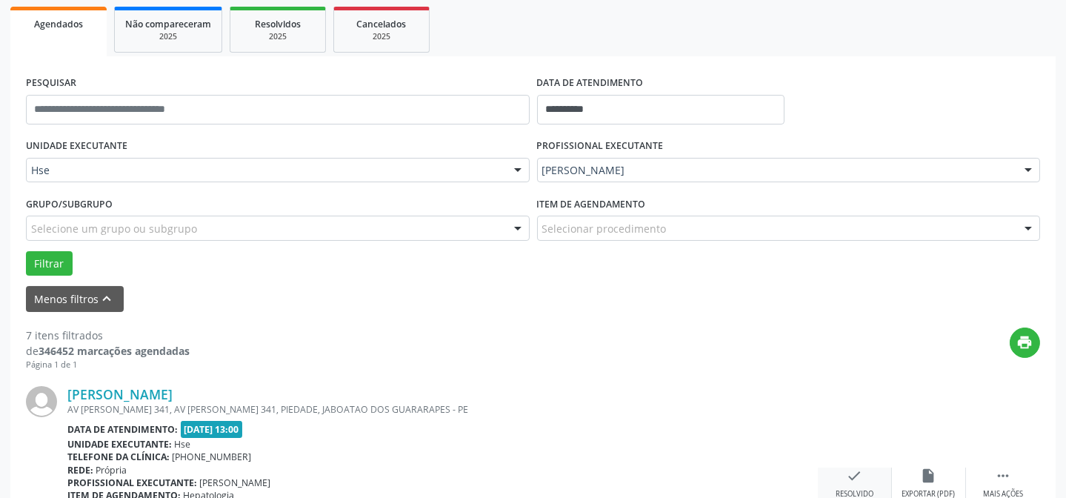
click at [860, 476] on icon "check" at bounding box center [855, 475] width 16 height 16
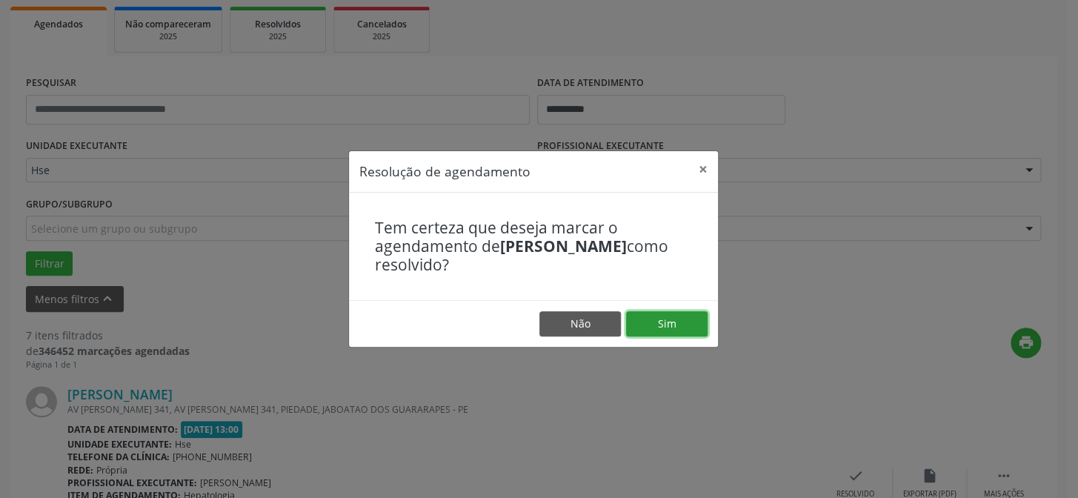
click at [668, 332] on button "Sim" at bounding box center [666, 323] width 81 height 25
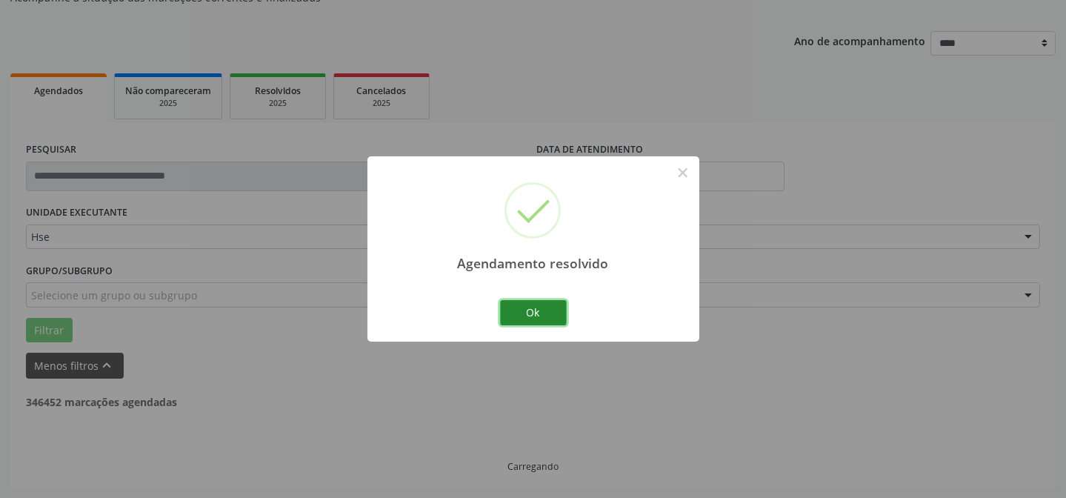
click at [563, 311] on button "Ok" at bounding box center [533, 312] width 67 height 25
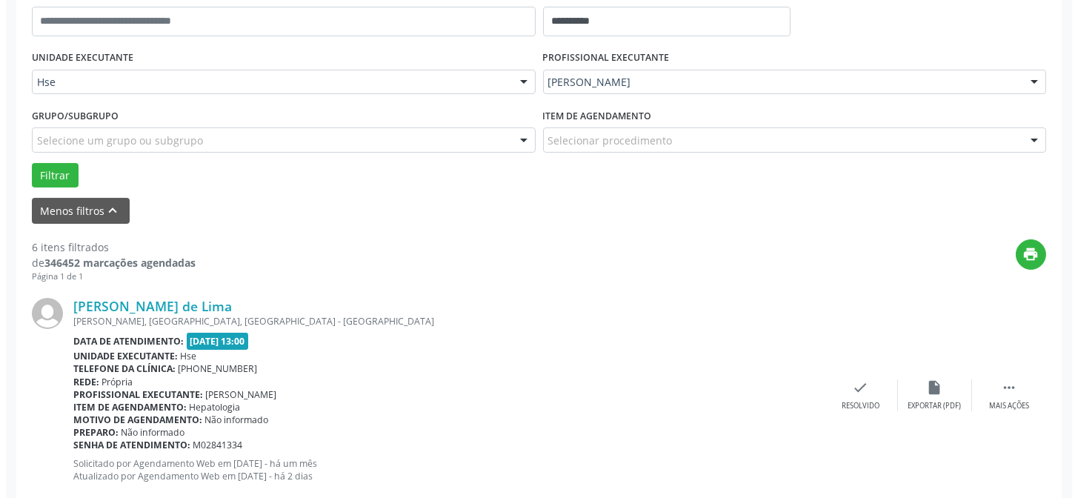
scroll to position [350, 0]
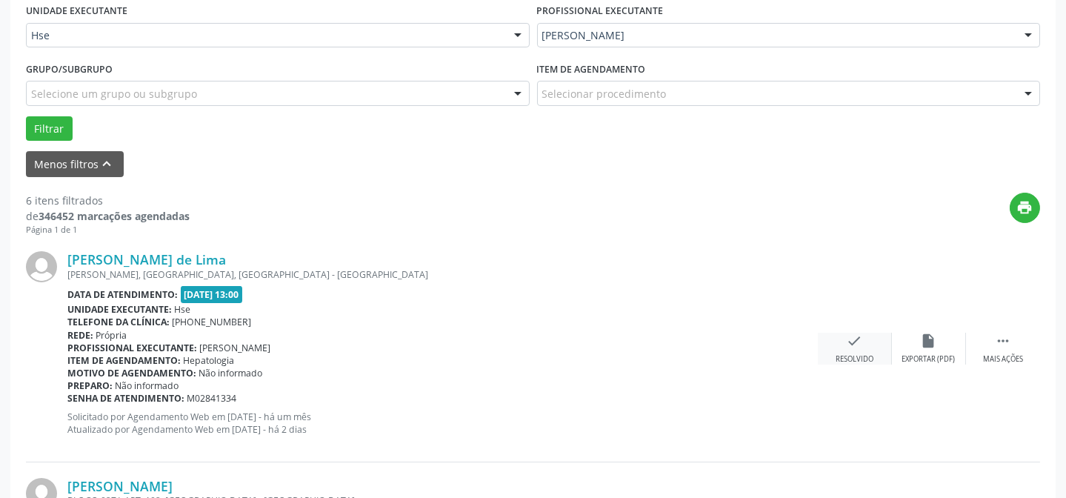
click at [878, 355] on div "check Resolvido" at bounding box center [855, 349] width 74 height 32
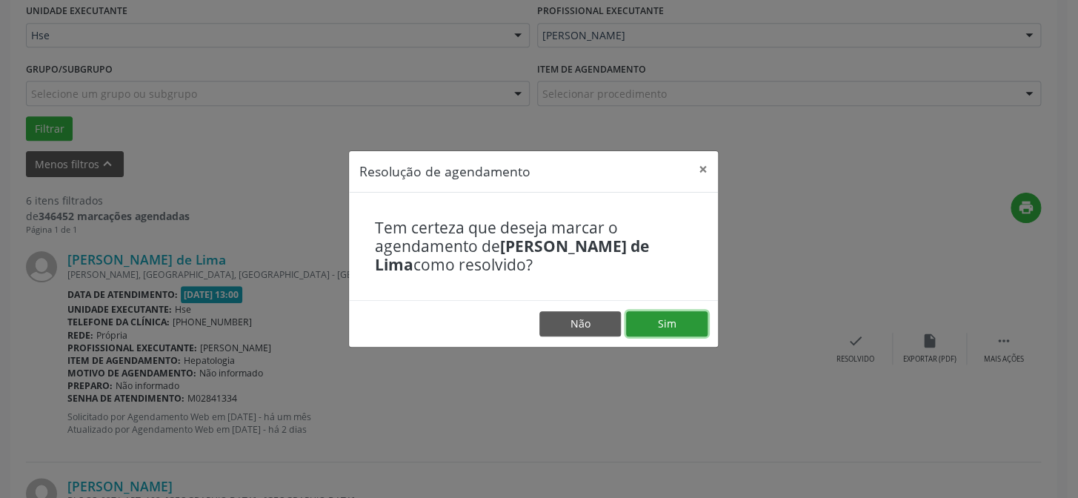
click at [692, 319] on button "Sim" at bounding box center [666, 323] width 81 height 25
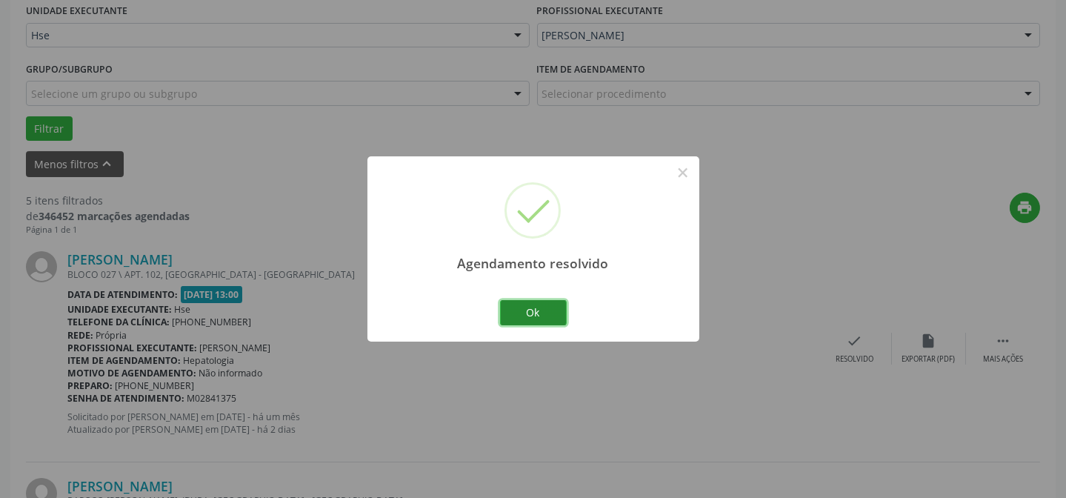
click at [548, 311] on button "Ok" at bounding box center [533, 312] width 67 height 25
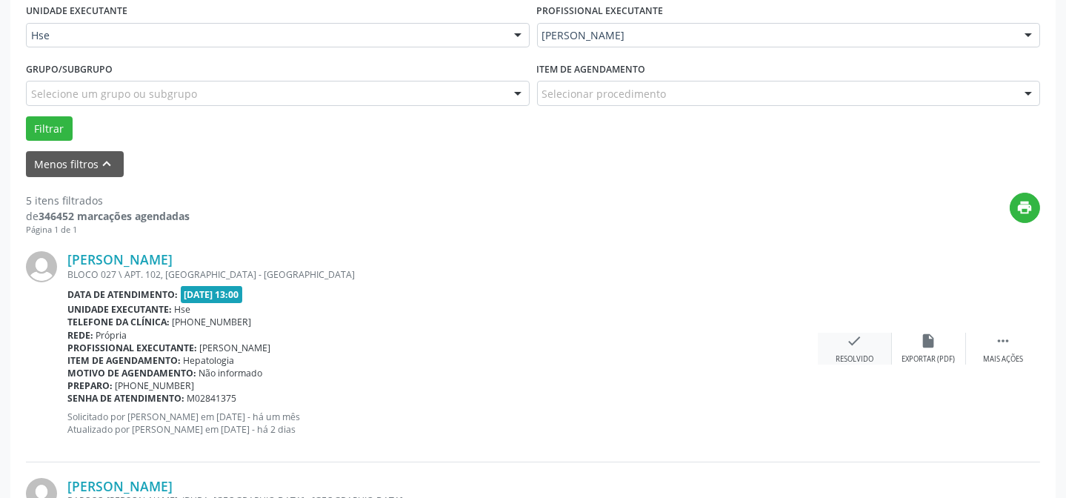
click at [855, 338] on icon "check" at bounding box center [855, 341] width 16 height 16
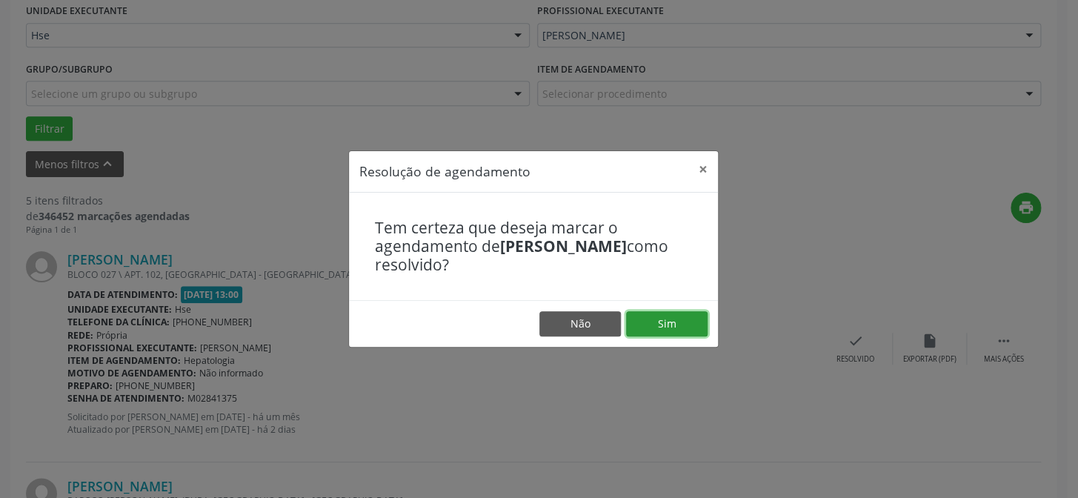
click at [670, 326] on button "Sim" at bounding box center [666, 323] width 81 height 25
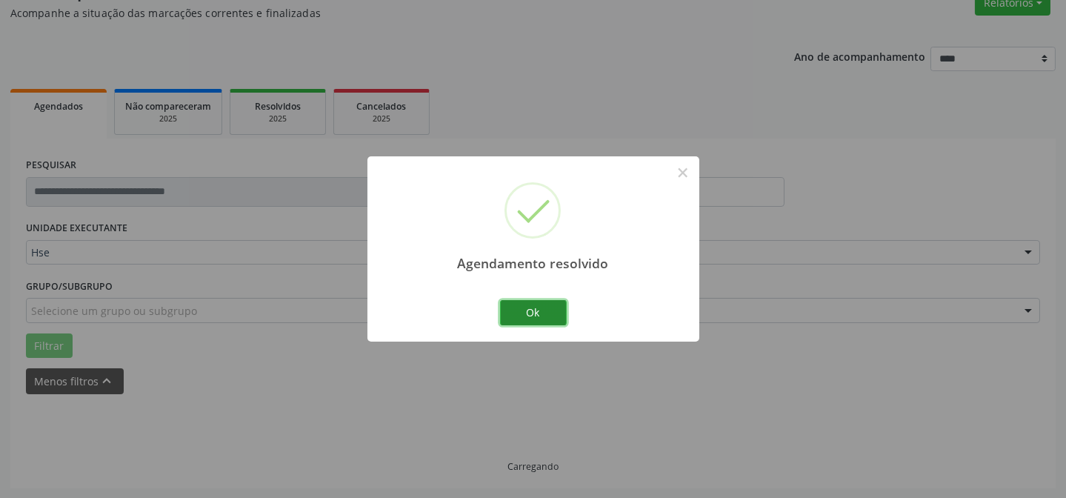
click at [559, 311] on button "Ok" at bounding box center [533, 312] width 67 height 25
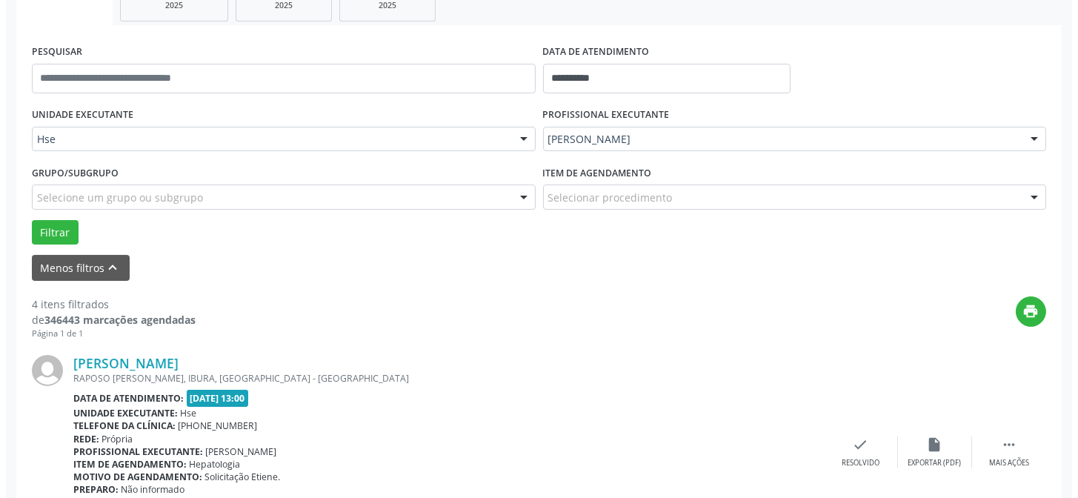
scroll to position [334, 0]
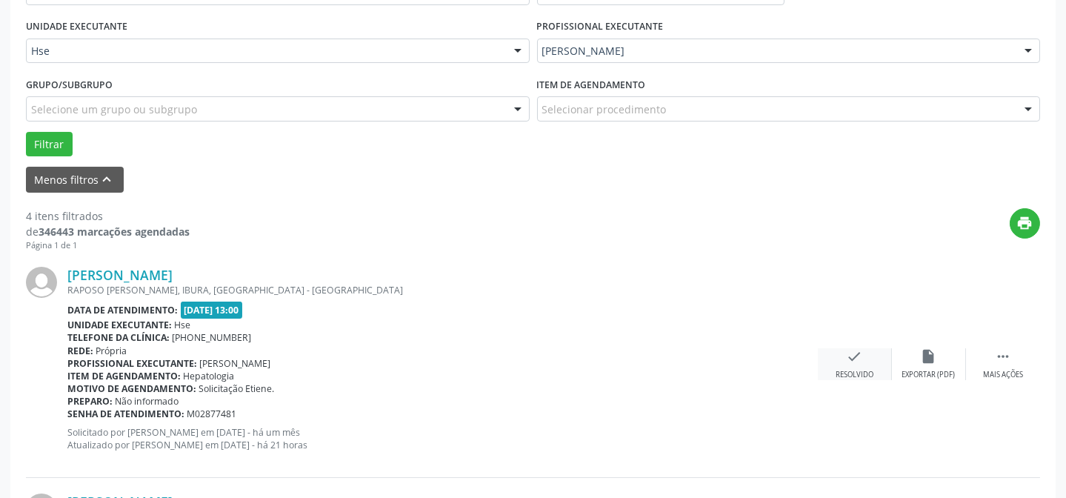
click at [840, 351] on div "check Resolvido" at bounding box center [855, 364] width 74 height 32
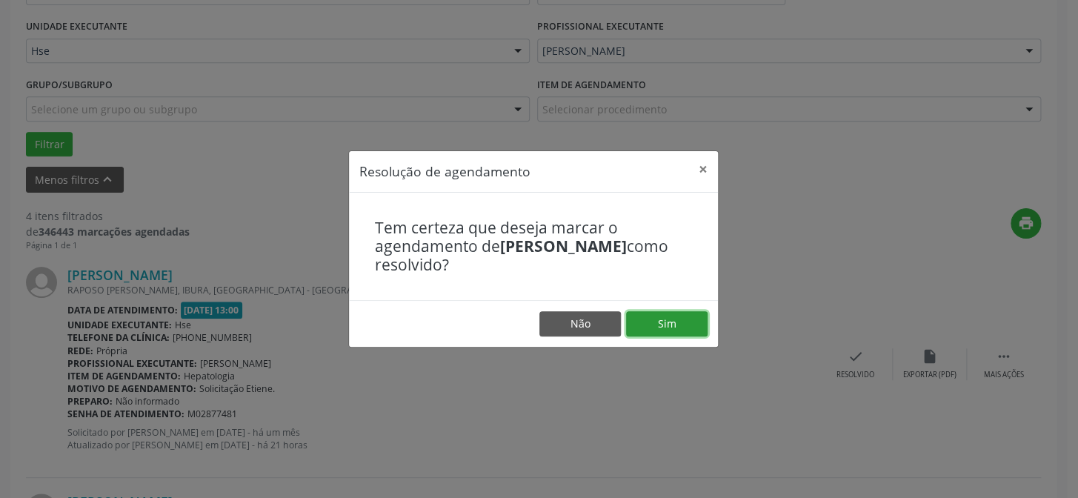
click at [676, 316] on button "Sim" at bounding box center [666, 323] width 81 height 25
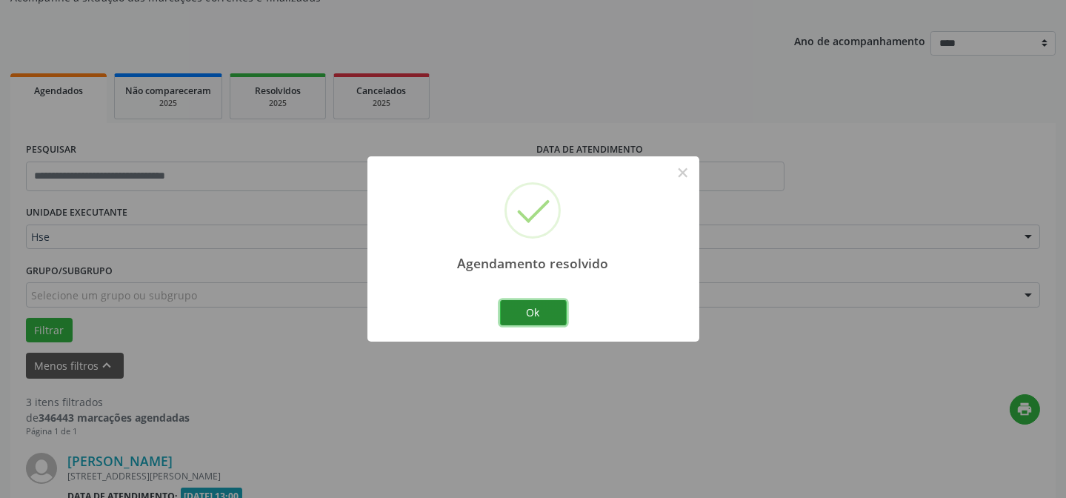
click at [549, 312] on button "Ok" at bounding box center [533, 312] width 67 height 25
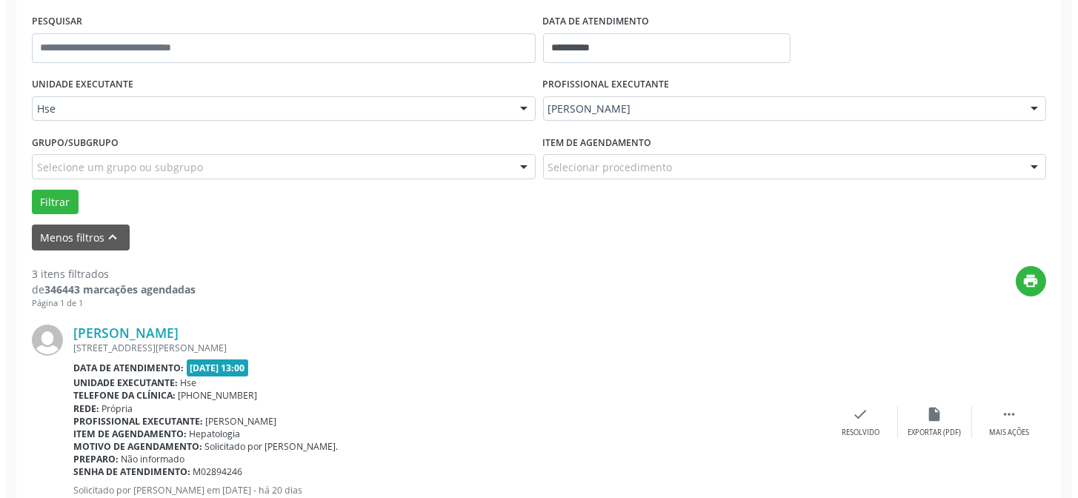
scroll to position [282, 0]
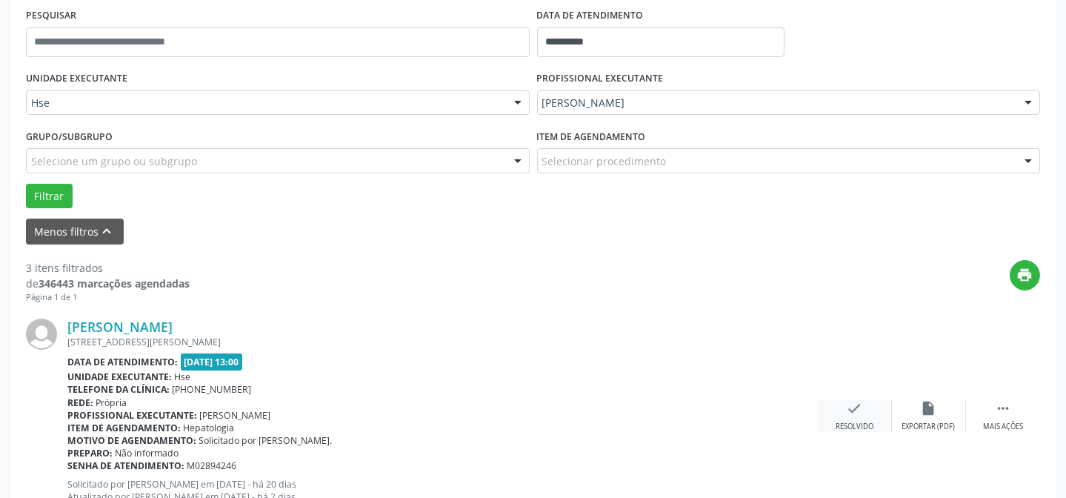
click at [841, 401] on div "check Resolvido" at bounding box center [855, 416] width 74 height 32
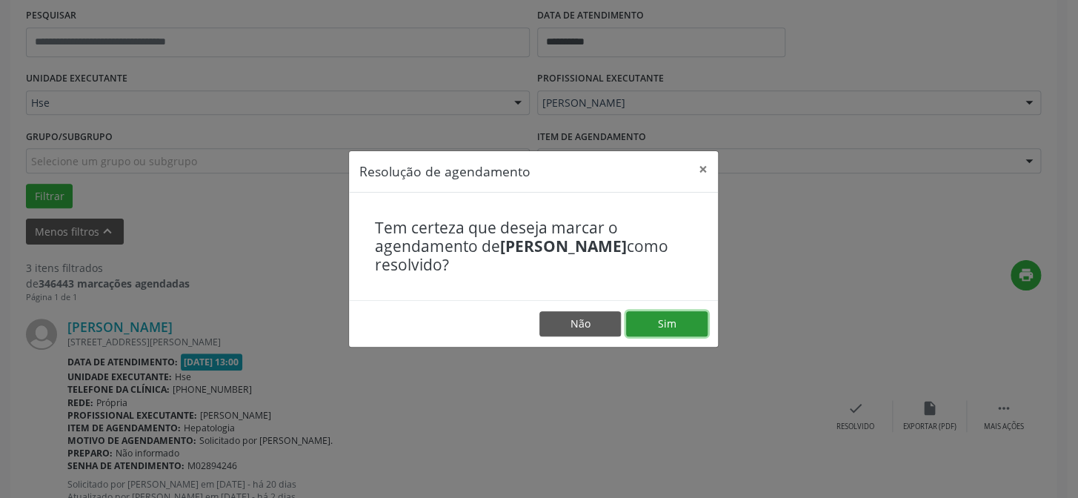
click at [676, 325] on button "Sim" at bounding box center [666, 323] width 81 height 25
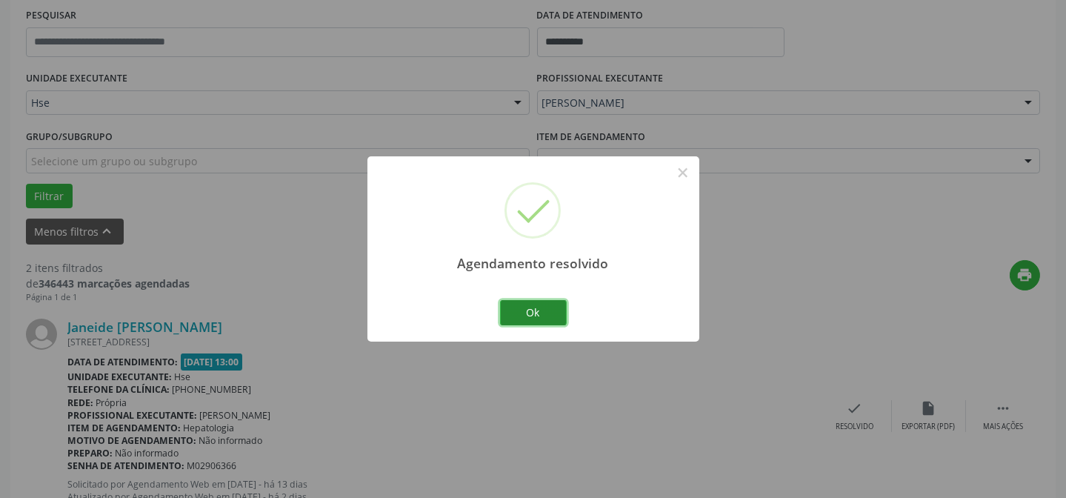
click at [538, 310] on button "Ok" at bounding box center [533, 312] width 67 height 25
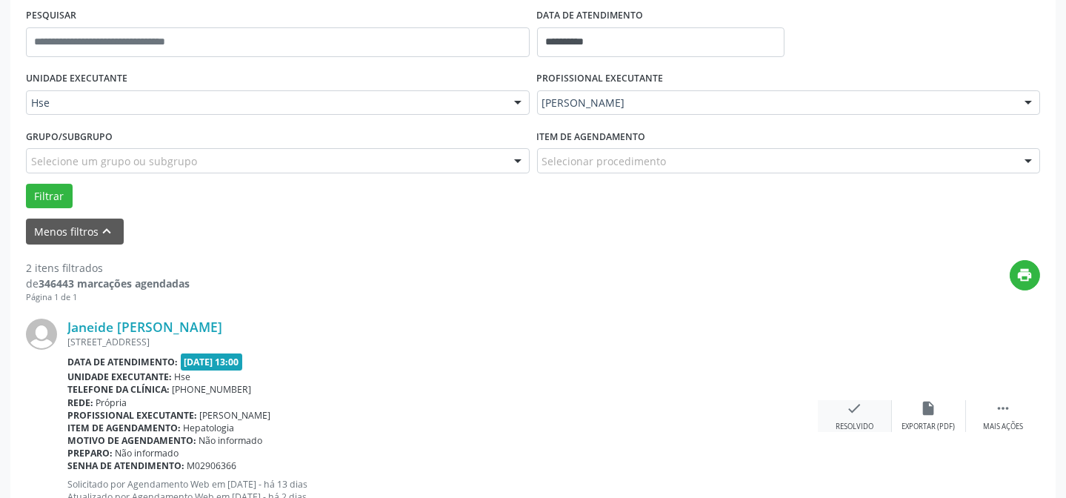
click at [830, 416] on div "check Resolvido" at bounding box center [855, 416] width 74 height 32
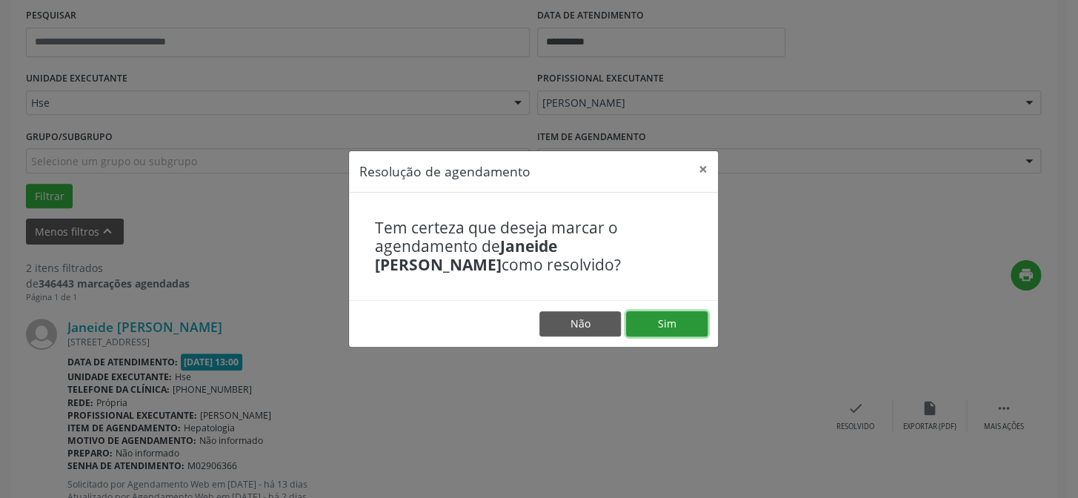
click at [688, 329] on button "Sim" at bounding box center [666, 323] width 81 height 25
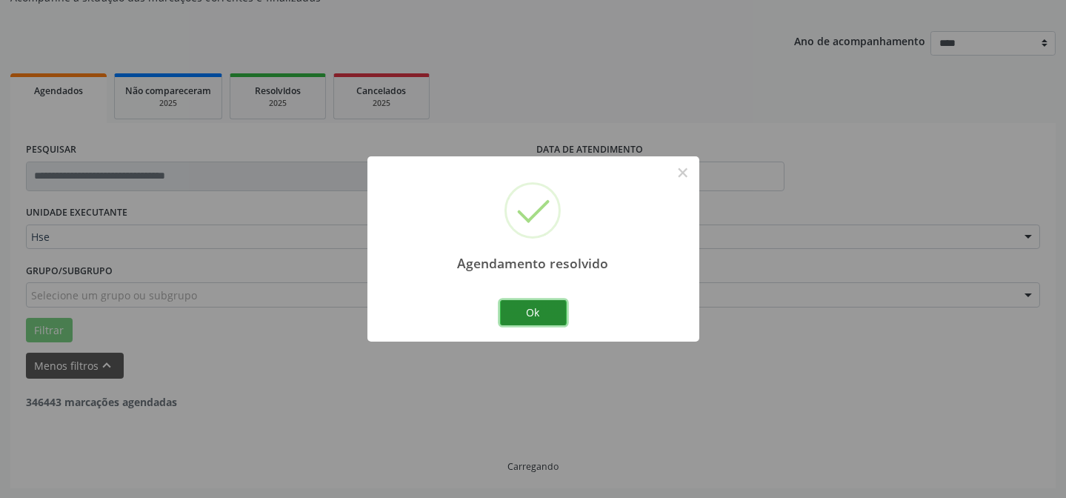
click at [534, 310] on button "Ok" at bounding box center [533, 312] width 67 height 25
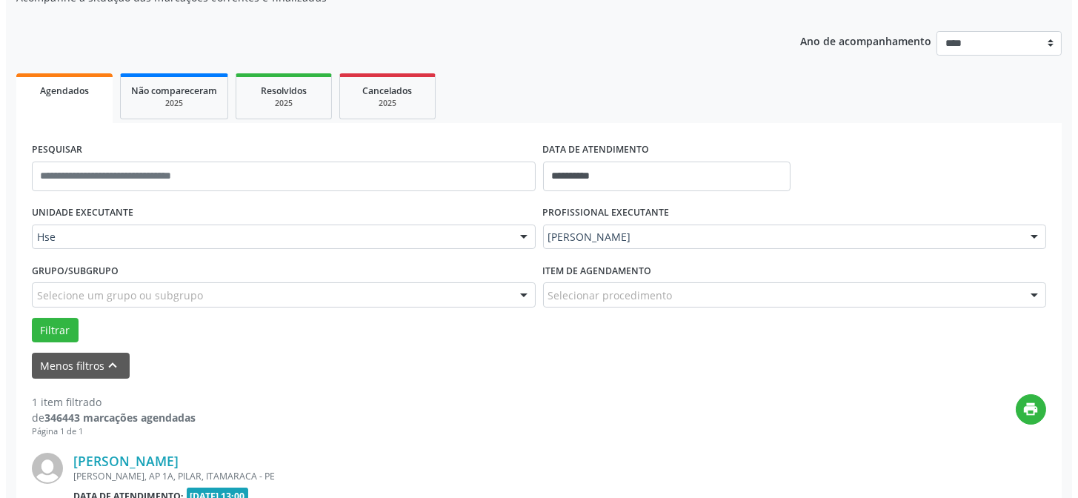
scroll to position [215, 0]
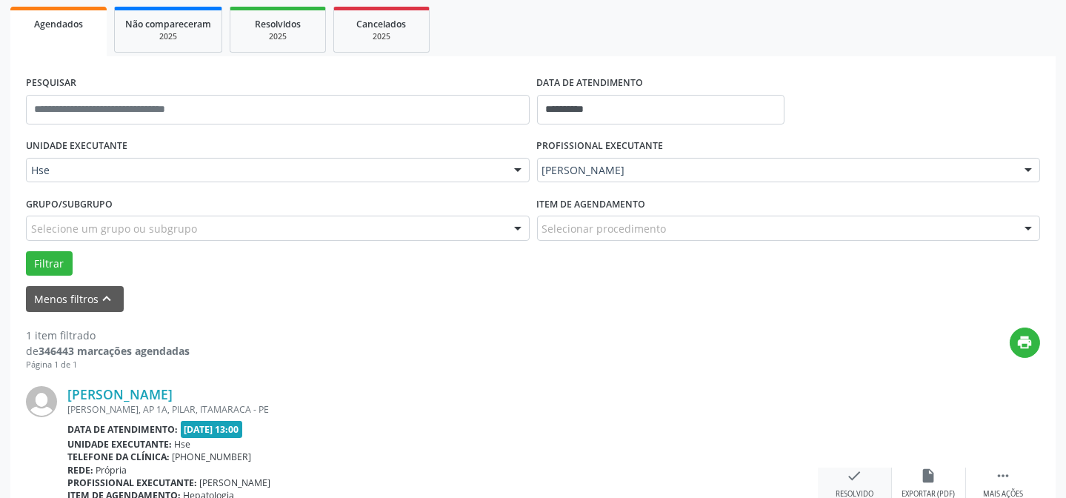
drag, startPoint x: 853, startPoint y: 464, endPoint x: 856, endPoint y: 471, distance: 7.6
click at [853, 467] on div "[PERSON_NAME] [PERSON_NAME], AP 1A, [GEOGRAPHIC_DATA], [GEOGRAPHIC_DATA] - [GEO…" at bounding box center [533, 482] width 1014 height 225
click at [853, 473] on icon "check" at bounding box center [855, 475] width 16 height 16
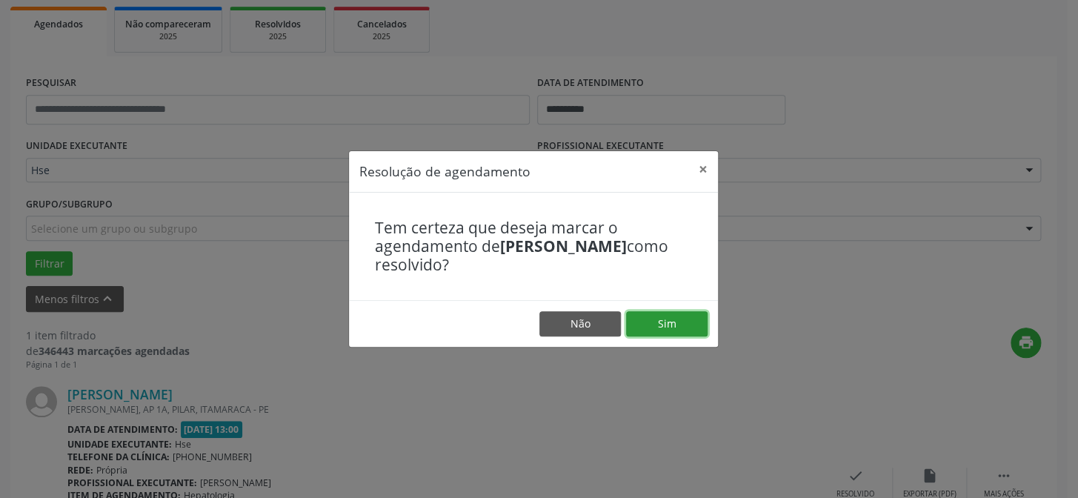
click at [688, 324] on button "Sim" at bounding box center [666, 323] width 81 height 25
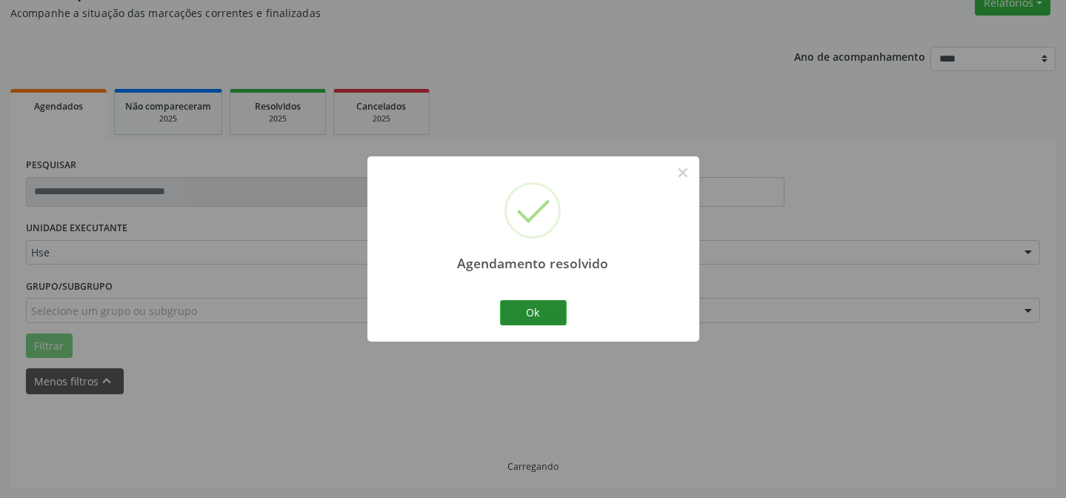
scroll to position [100, 0]
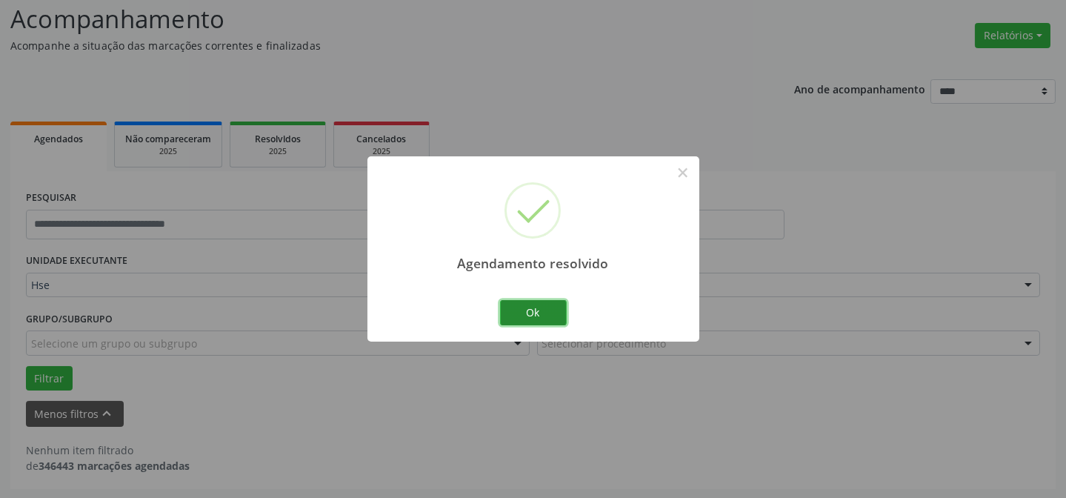
click at [541, 313] on button "Ok" at bounding box center [533, 312] width 67 height 25
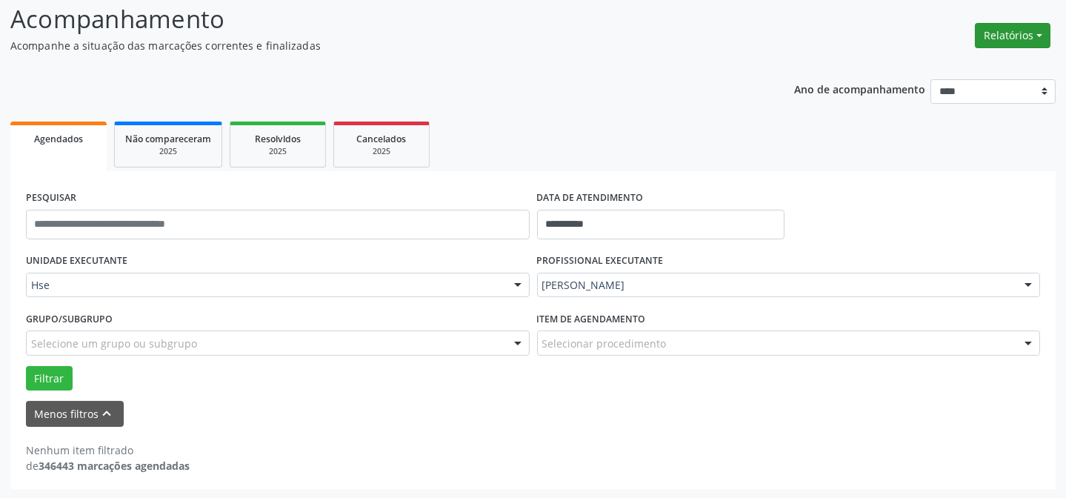
click at [1024, 26] on button "Relatórios" at bounding box center [1013, 35] width 76 height 25
click at [958, 60] on link "Agendamentos" at bounding box center [970, 66] width 159 height 21
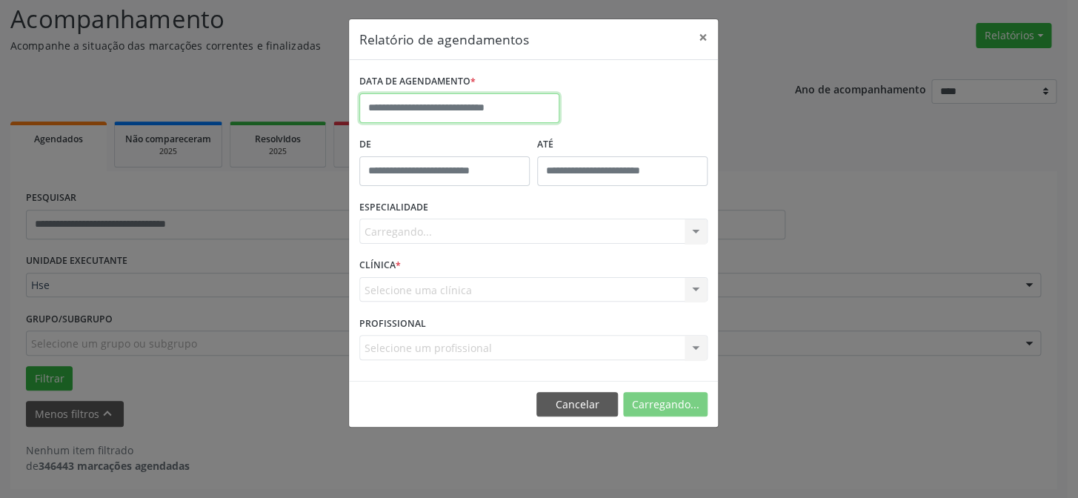
click at [502, 100] on input "text" at bounding box center [459, 108] width 200 height 30
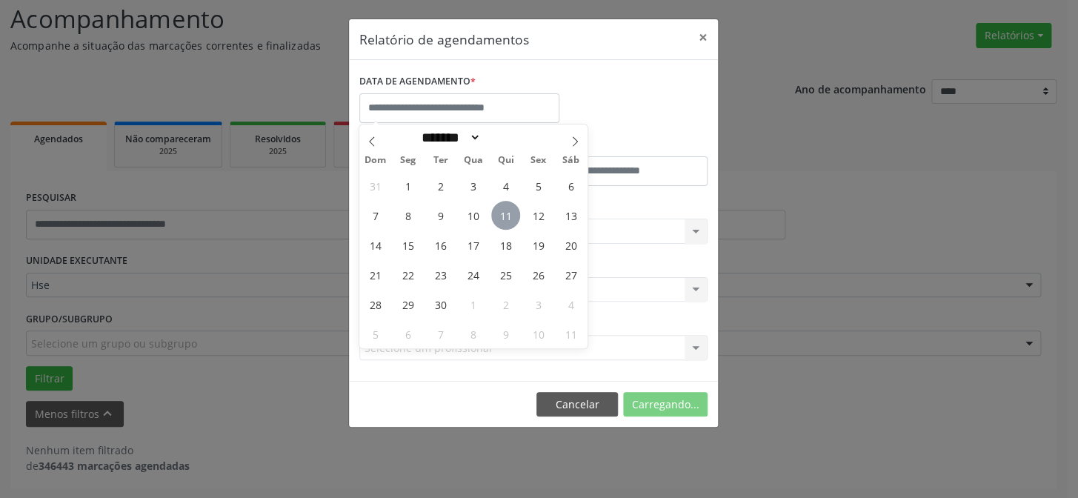
click at [501, 218] on span "11" at bounding box center [505, 215] width 29 height 29
type input "**********"
click at [501, 218] on span "11" at bounding box center [505, 215] width 29 height 29
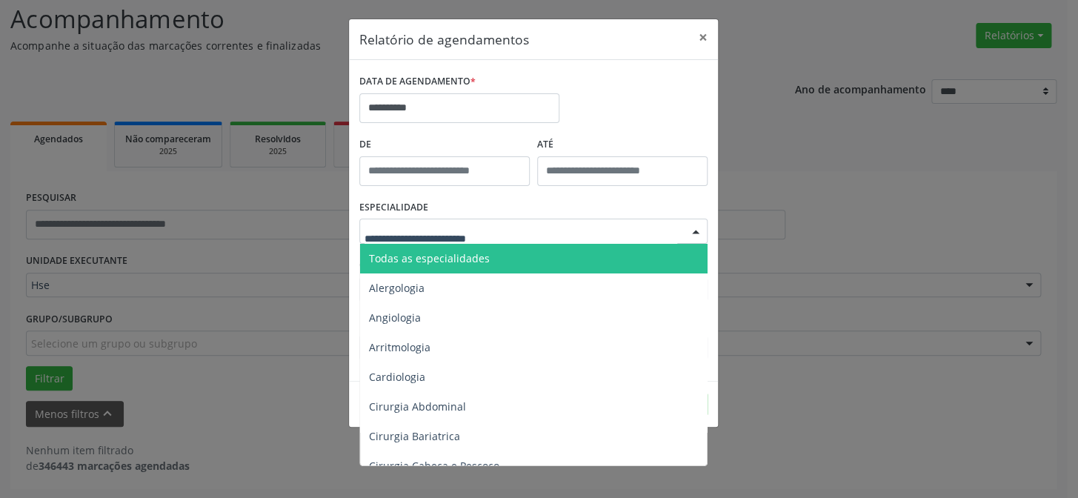
click at [526, 229] on div at bounding box center [533, 231] width 348 height 25
click at [516, 254] on span "Todas as especialidades" at bounding box center [534, 259] width 349 height 30
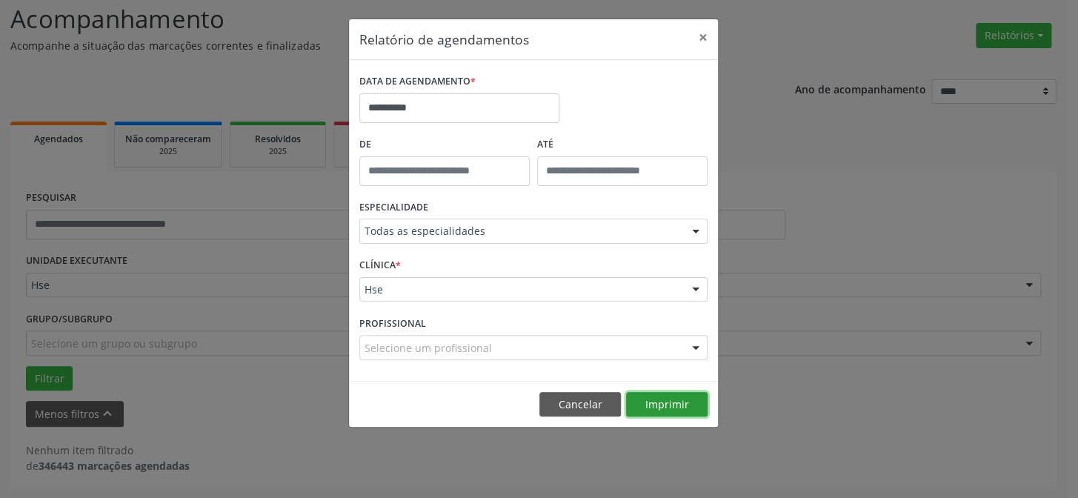
click at [642, 400] on button "Imprimir" at bounding box center [666, 404] width 81 height 25
click at [703, 39] on button "×" at bounding box center [703, 37] width 30 height 36
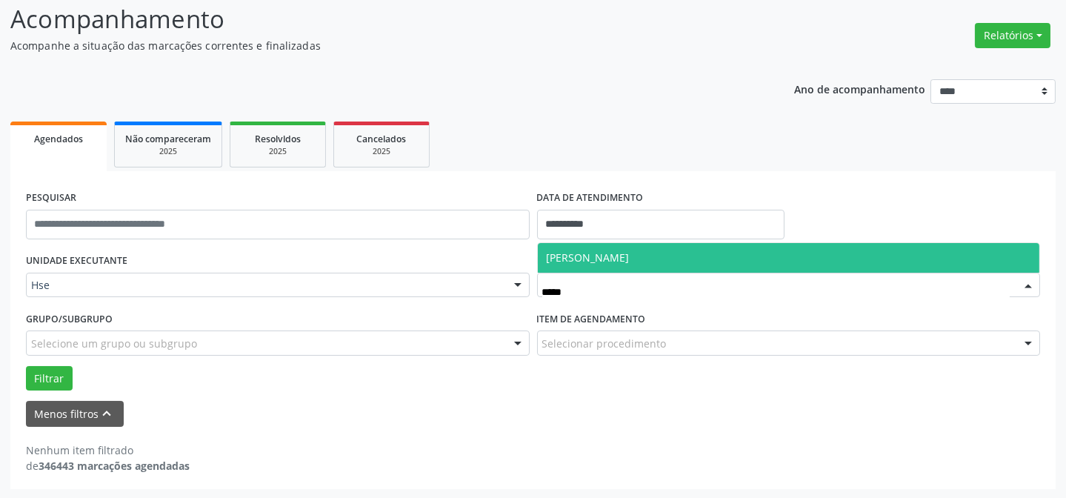
type input "******"
click at [630, 261] on span "[PERSON_NAME]" at bounding box center [588, 257] width 83 height 14
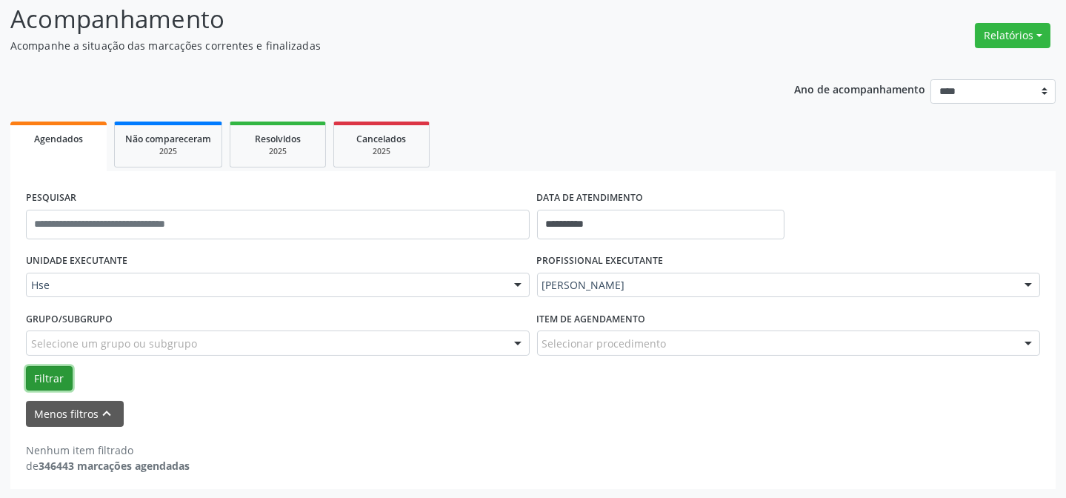
click at [41, 376] on button "Filtrar" at bounding box center [49, 378] width 47 height 25
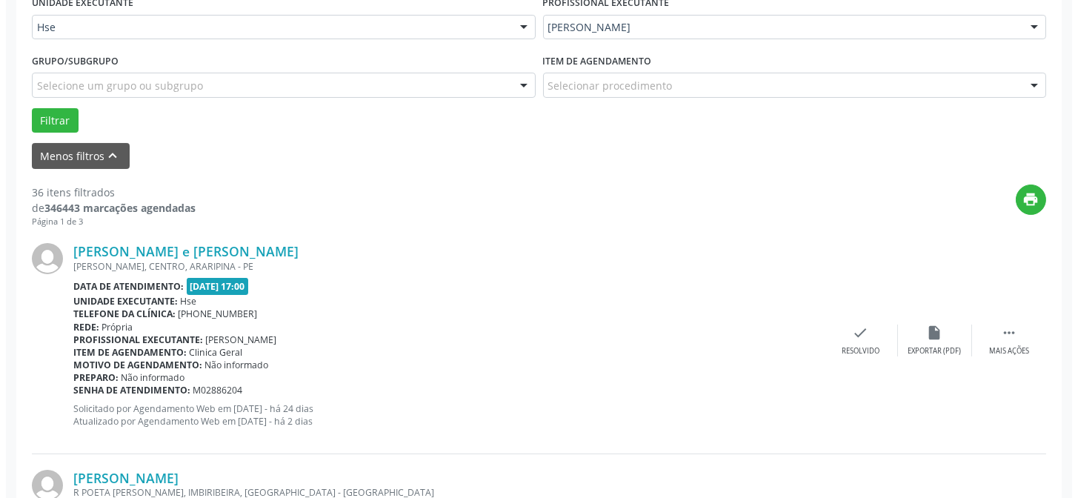
scroll to position [370, 0]
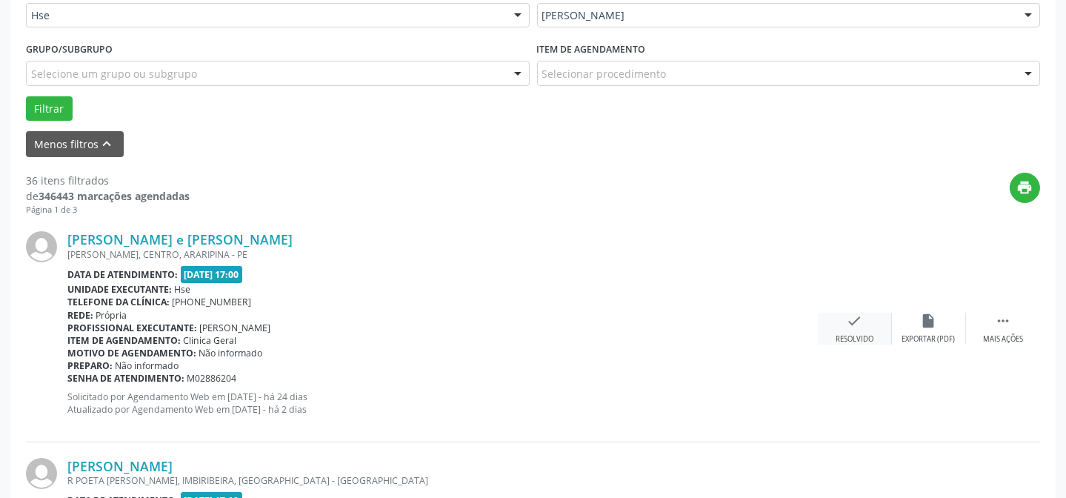
click at [839, 340] on div "Resolvido" at bounding box center [854, 339] width 38 height 10
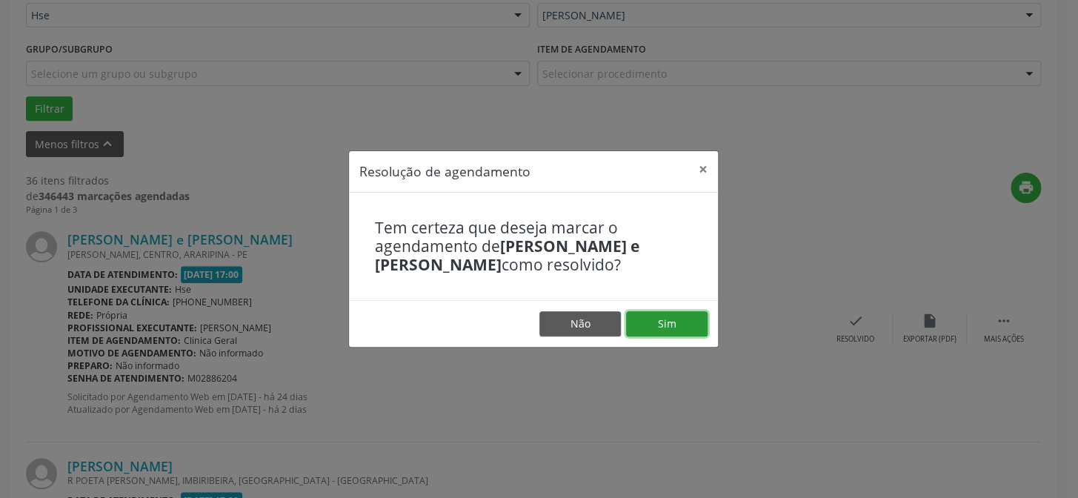
click at [669, 316] on button "Sim" at bounding box center [666, 323] width 81 height 25
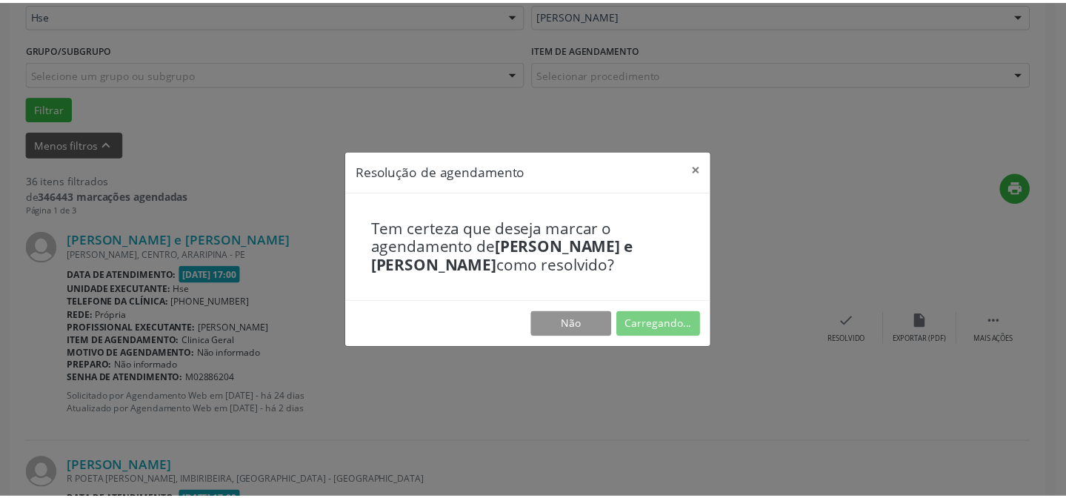
scroll to position [133, 0]
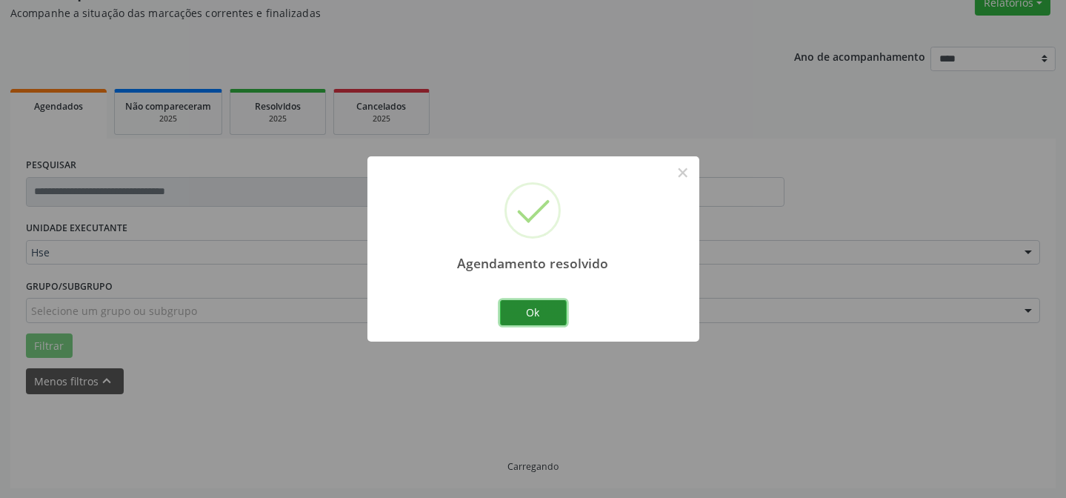
click at [535, 307] on button "Ok" at bounding box center [533, 312] width 67 height 25
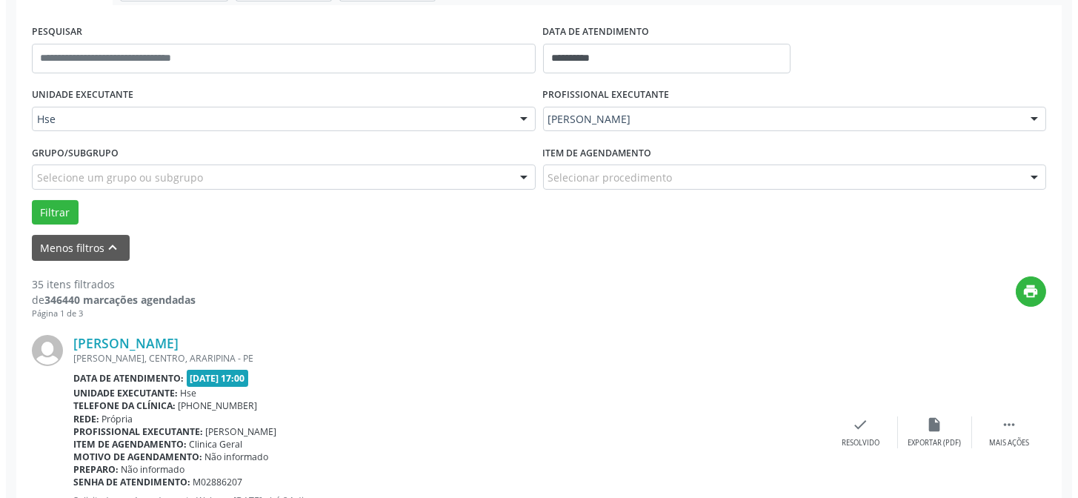
scroll to position [267, 0]
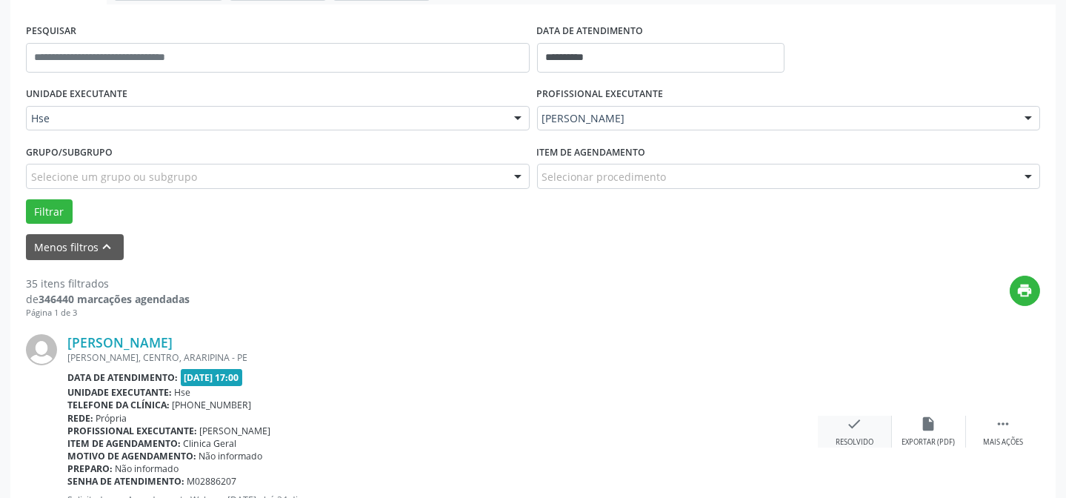
click at [855, 416] on icon "check" at bounding box center [855, 424] width 16 height 16
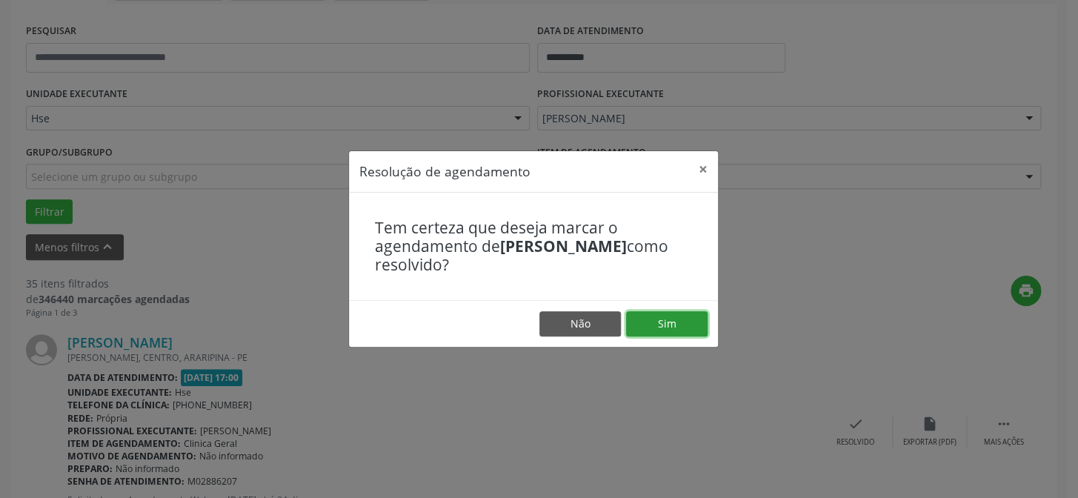
click at [679, 318] on button "Sim" at bounding box center [666, 323] width 81 height 25
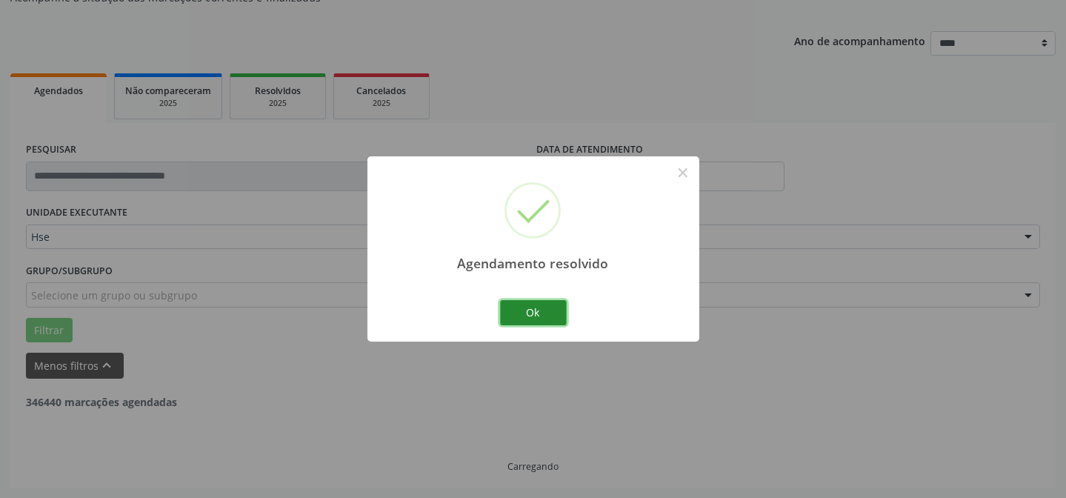
click at [533, 311] on button "Ok" at bounding box center [533, 312] width 67 height 25
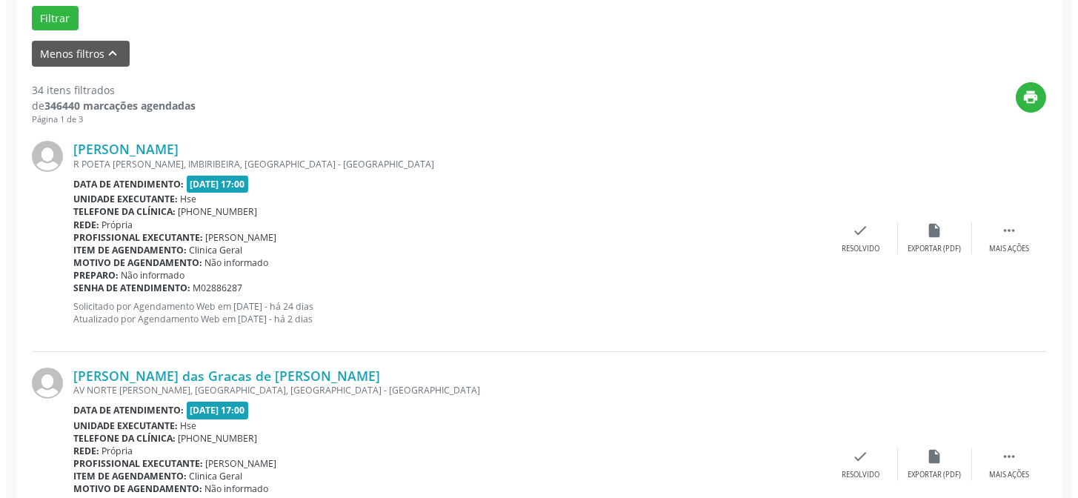
scroll to position [484, 0]
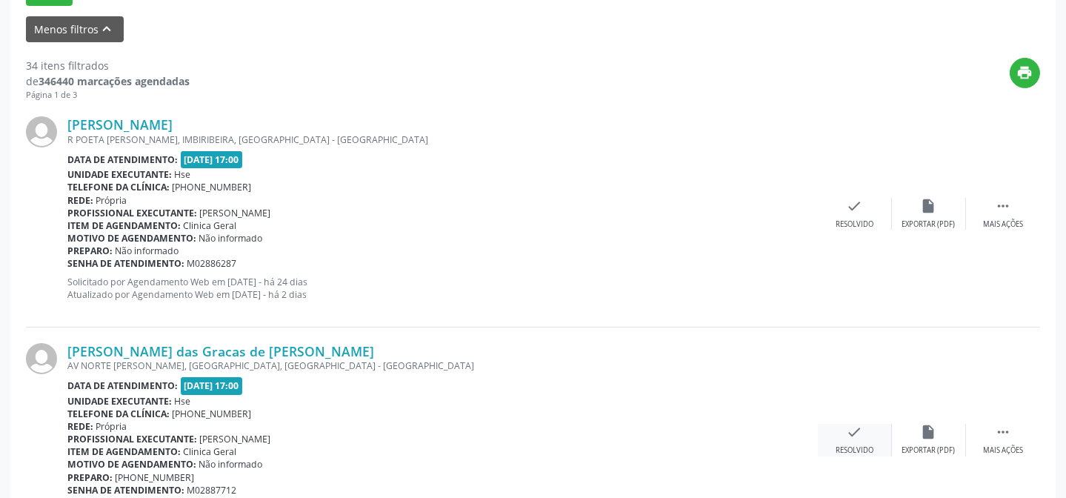
click at [867, 435] on div "check Resolvido" at bounding box center [855, 440] width 74 height 32
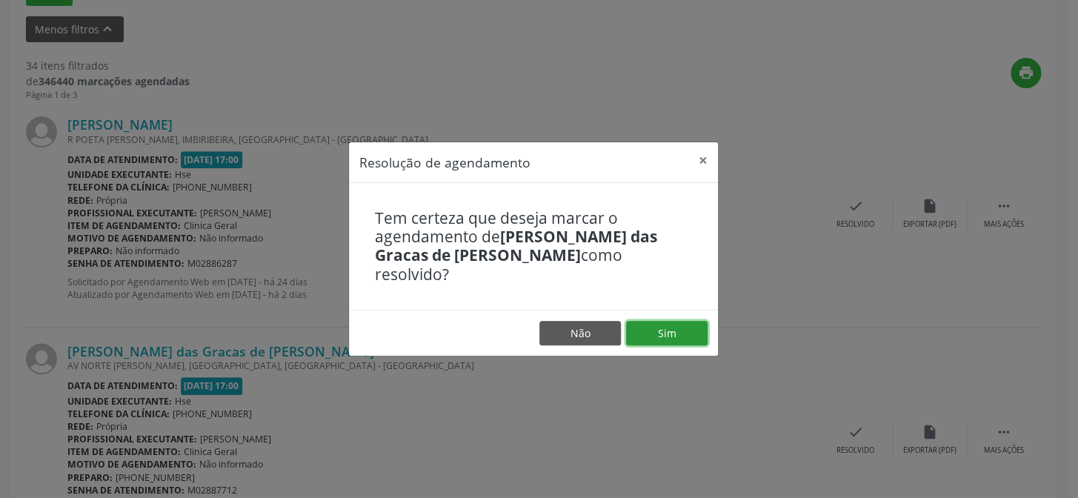
click at [682, 322] on button "Sim" at bounding box center [666, 333] width 81 height 25
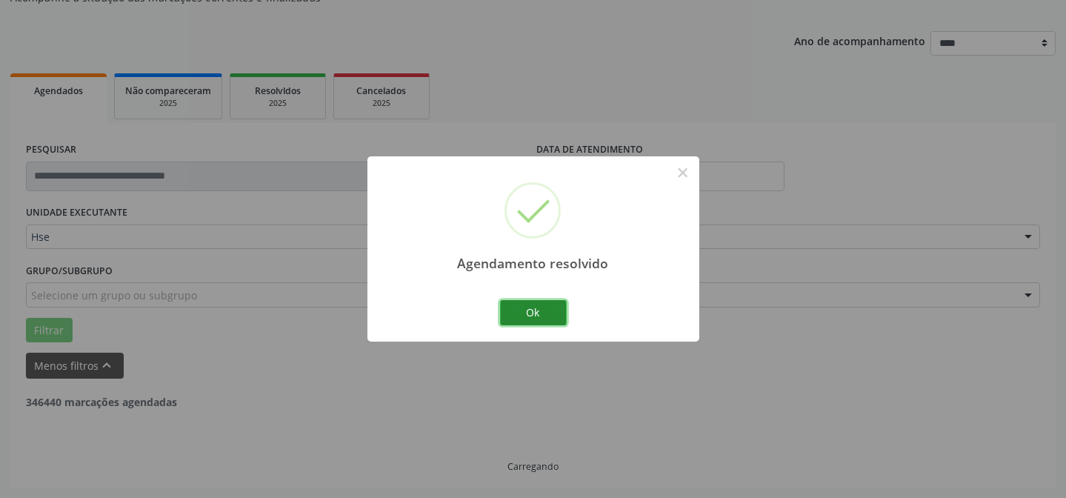
click at [544, 311] on button "Ok" at bounding box center [533, 312] width 67 height 25
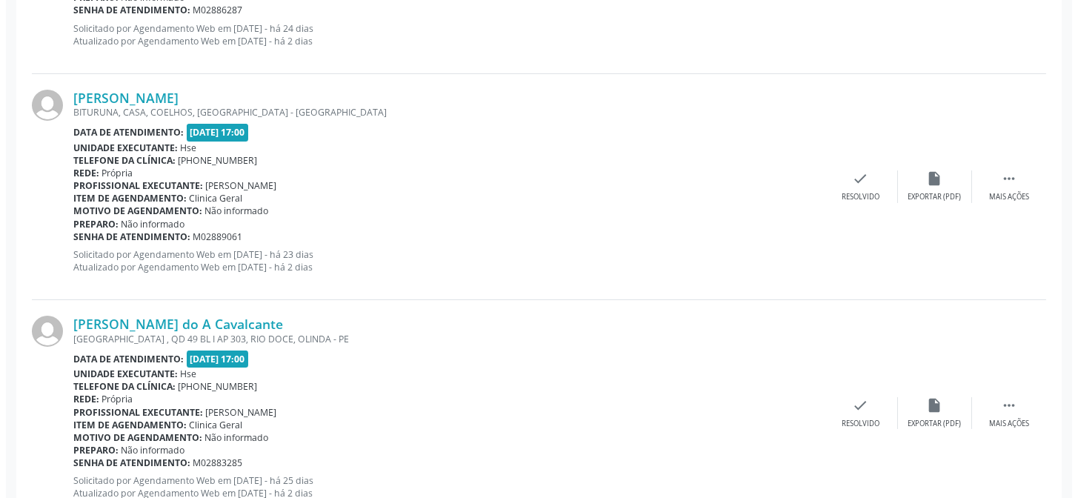
scroll to position [754, 0]
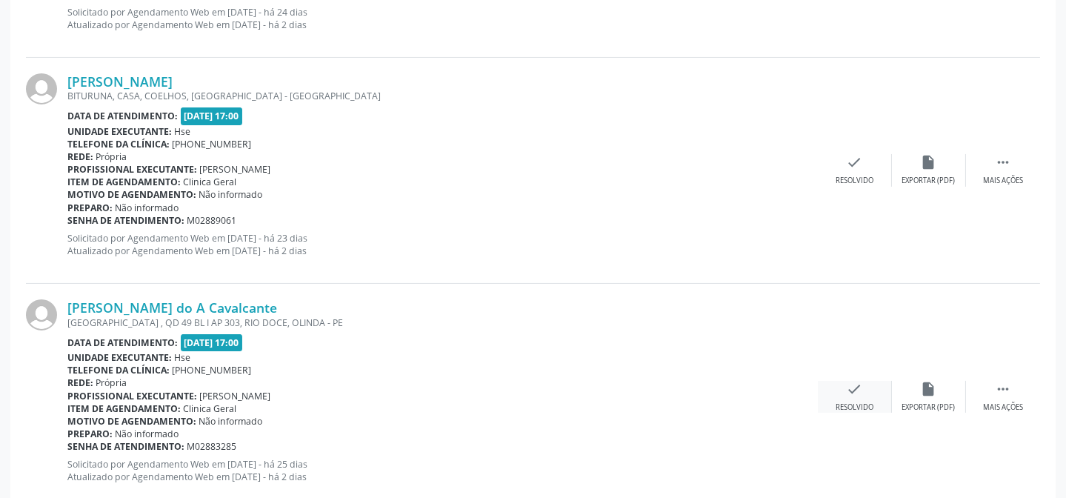
click at [867, 396] on div "check Resolvido" at bounding box center [855, 397] width 74 height 32
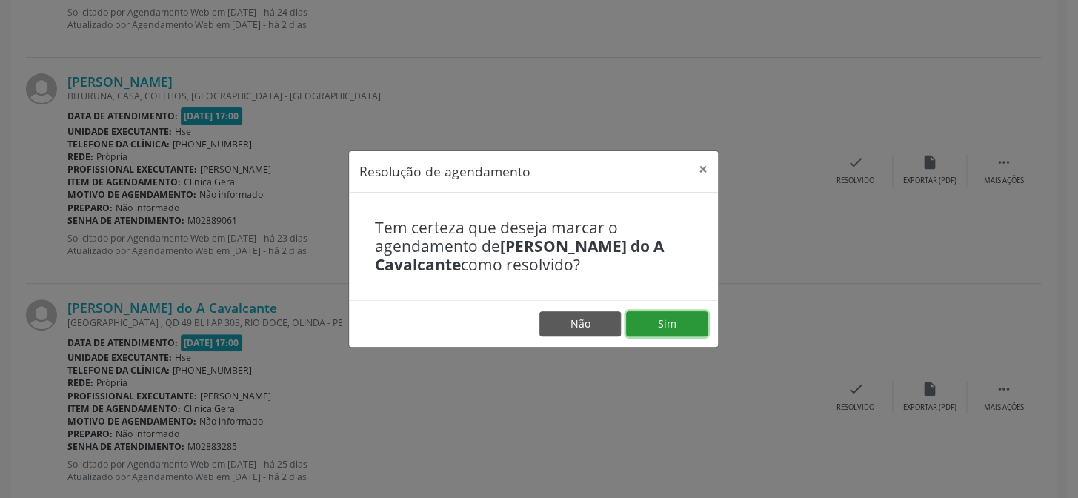
click at [670, 311] on button "Sim" at bounding box center [666, 323] width 81 height 25
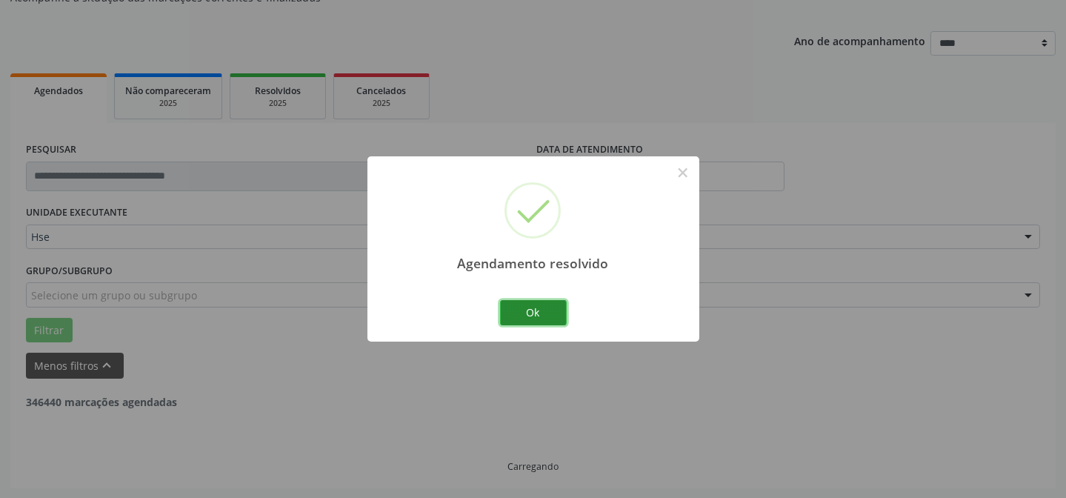
click at [544, 313] on button "Ok" at bounding box center [533, 312] width 67 height 25
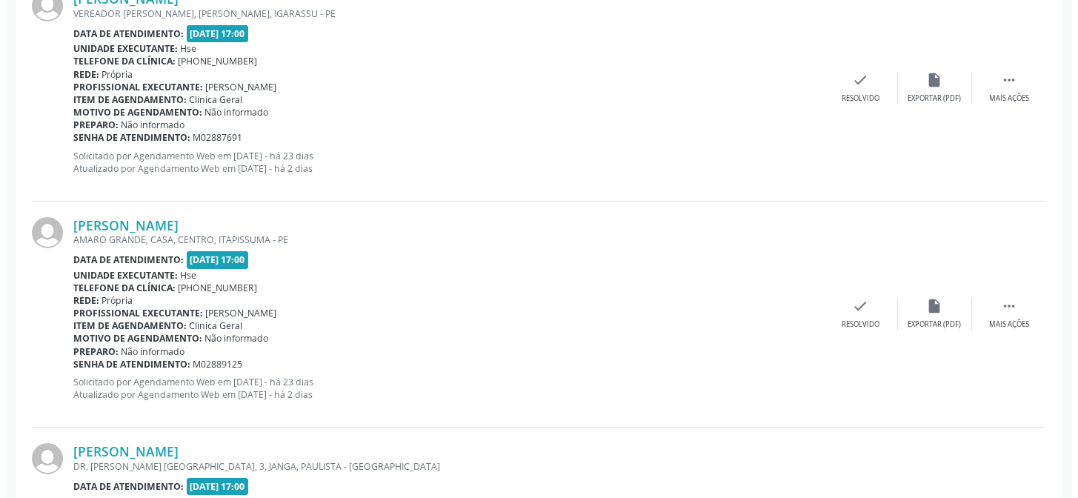
scroll to position [619, 0]
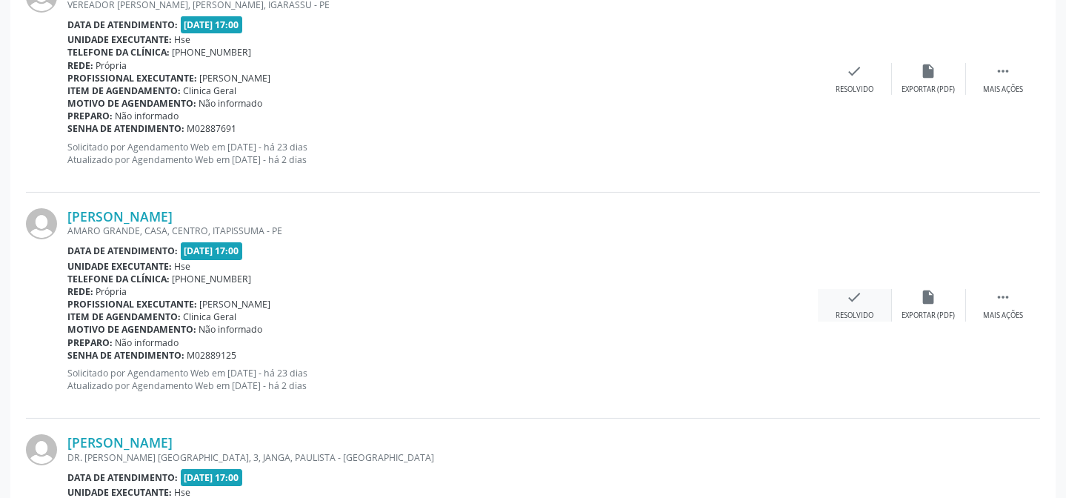
click at [867, 296] on div "check Resolvido" at bounding box center [855, 305] width 74 height 32
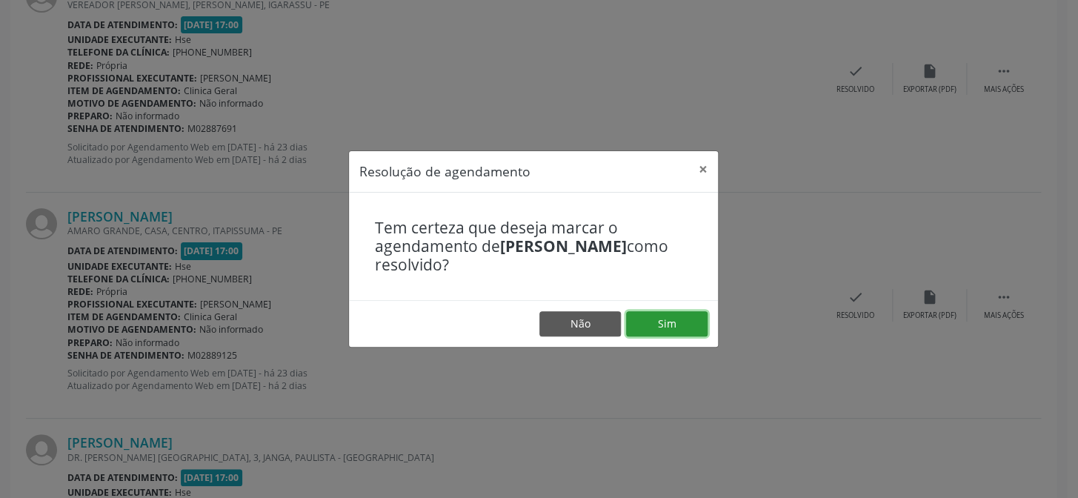
click at [681, 323] on button "Sim" at bounding box center [666, 323] width 81 height 25
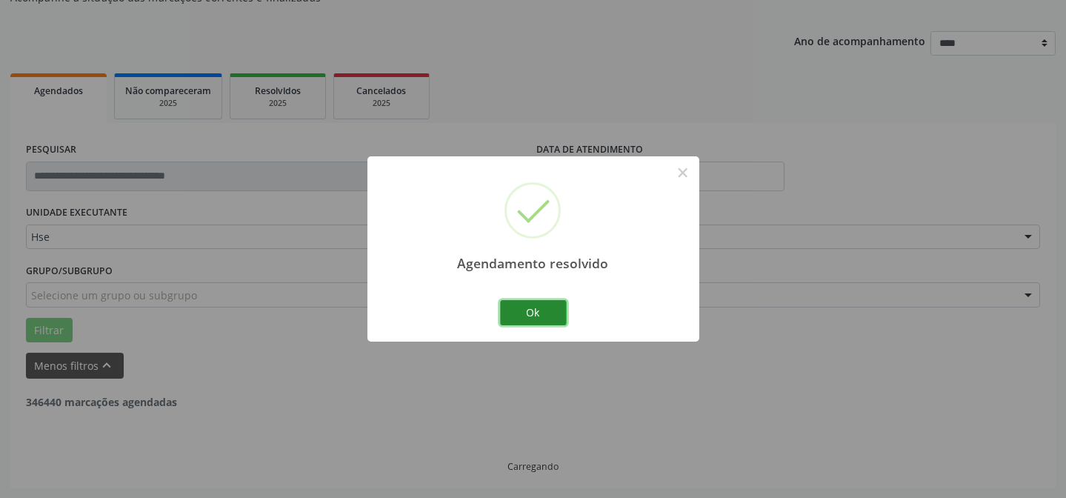
click at [551, 314] on button "Ok" at bounding box center [533, 312] width 67 height 25
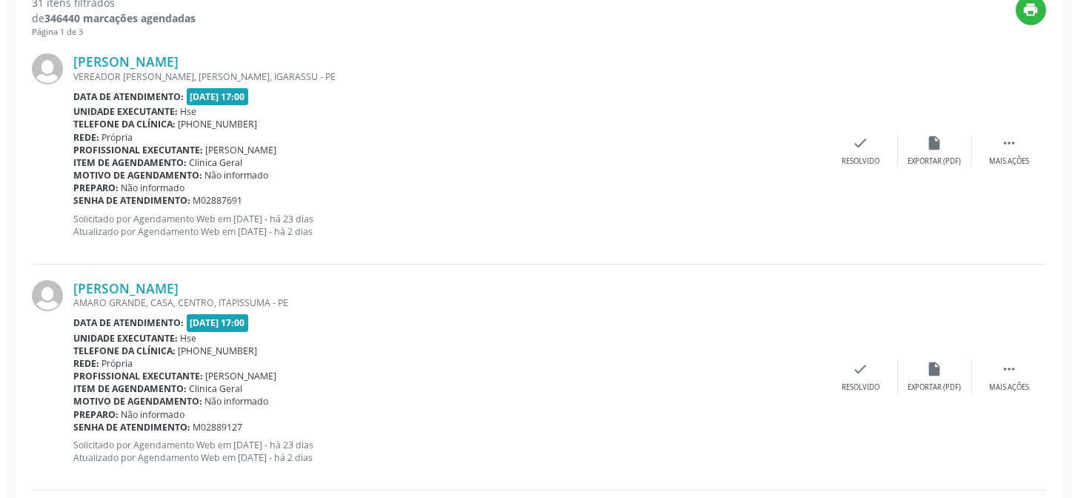
scroll to position [552, 0]
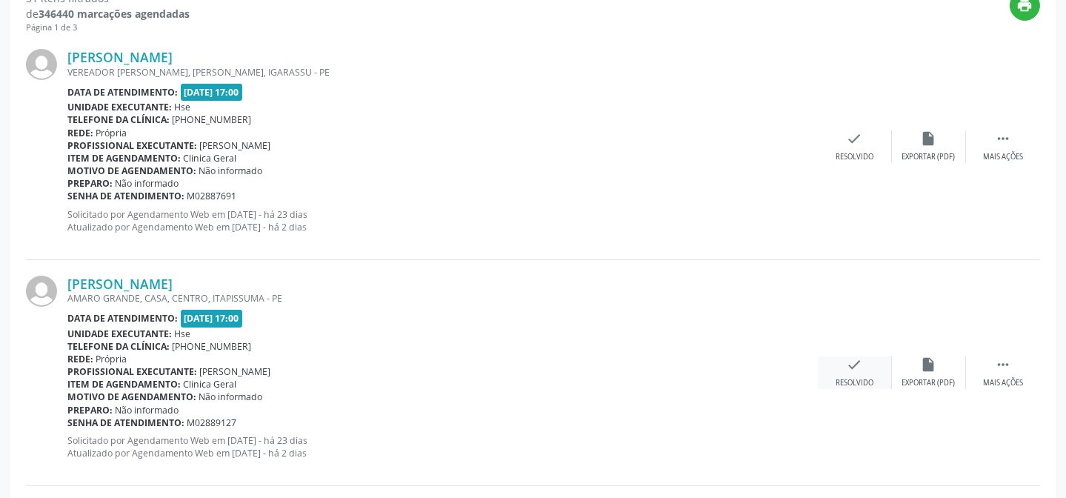
click at [856, 367] on icon "check" at bounding box center [855, 364] width 16 height 16
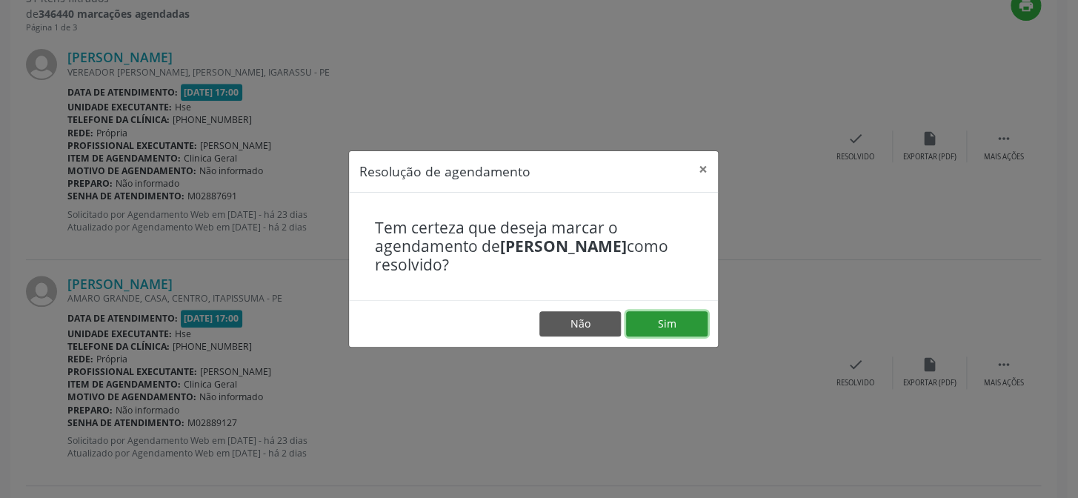
click at [687, 324] on button "Sim" at bounding box center [666, 323] width 81 height 25
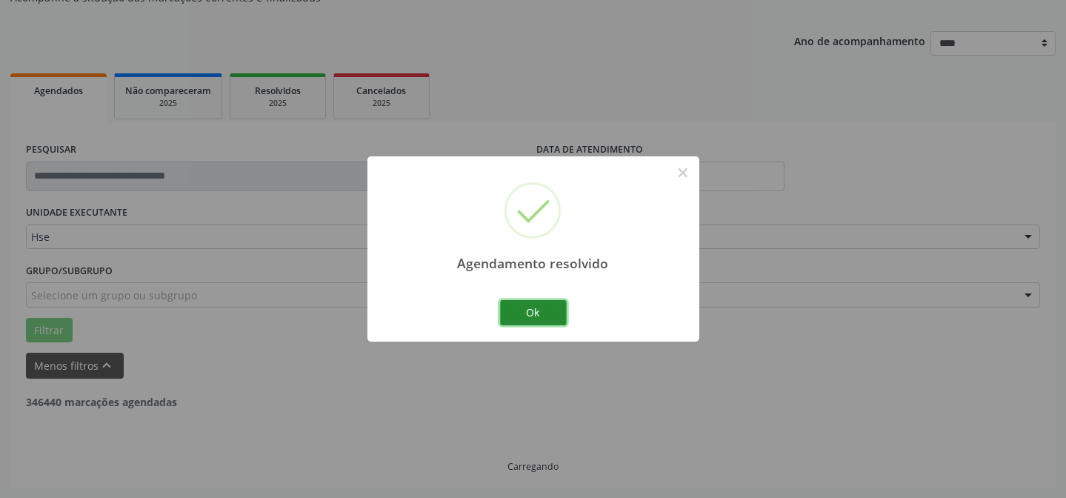
click at [542, 302] on button "Ok" at bounding box center [533, 312] width 67 height 25
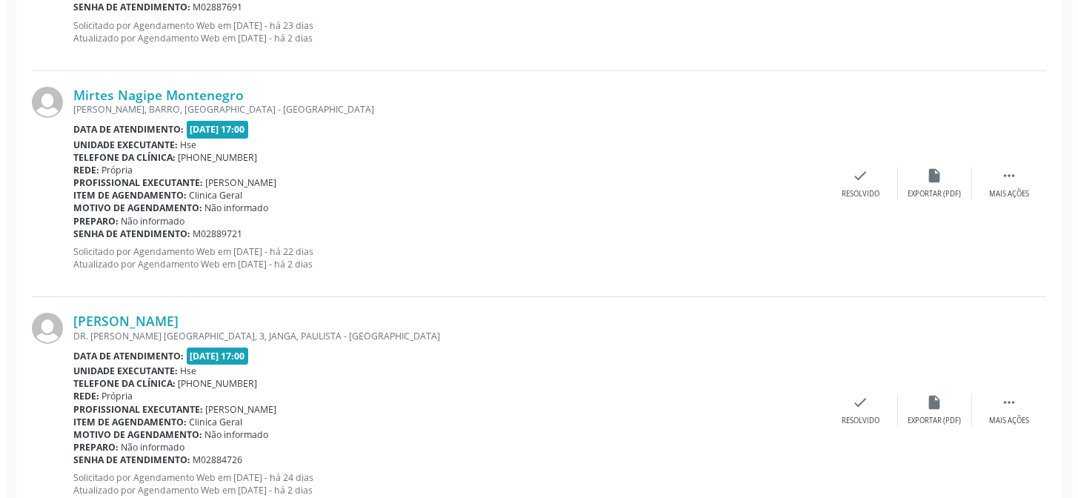
scroll to position [754, 0]
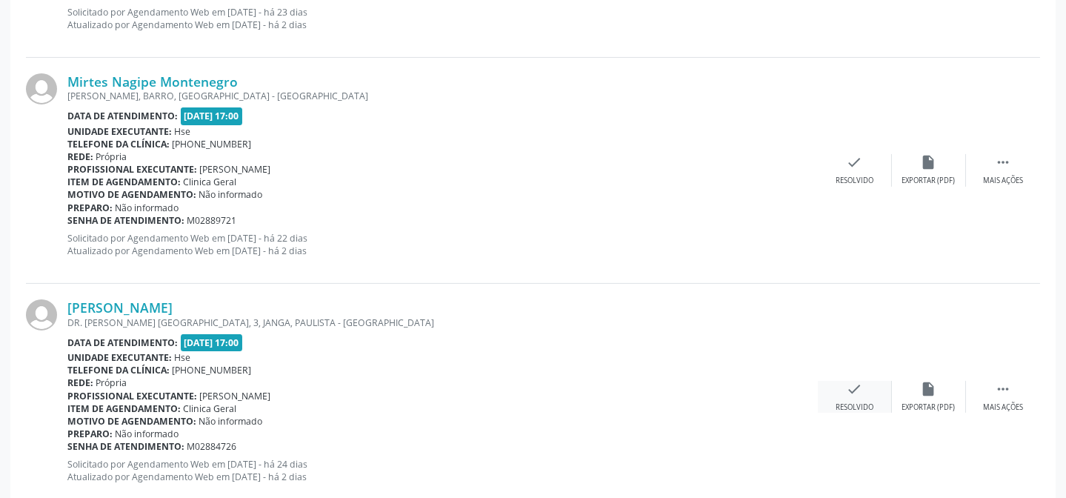
click at [867, 387] on div "check Resolvido" at bounding box center [855, 397] width 74 height 32
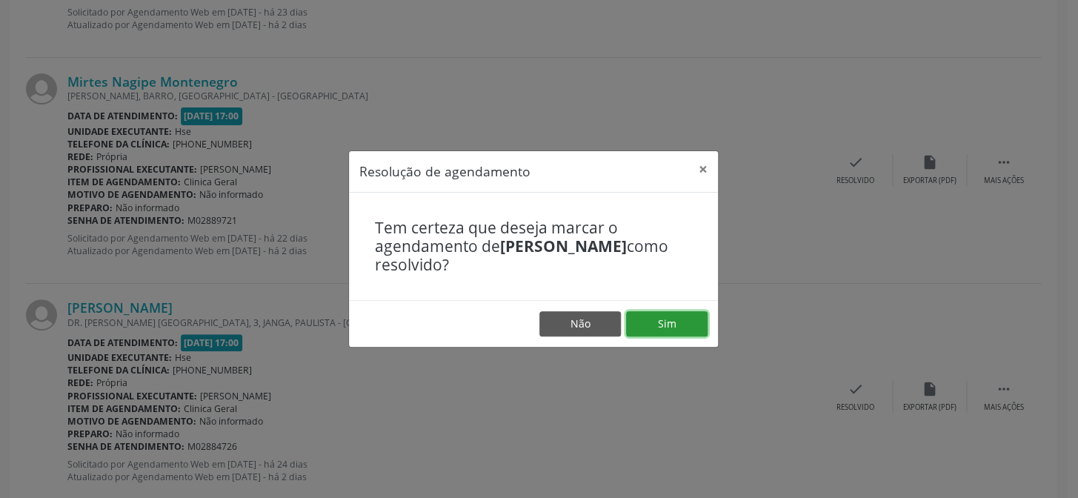
click at [687, 332] on button "Sim" at bounding box center [666, 323] width 81 height 25
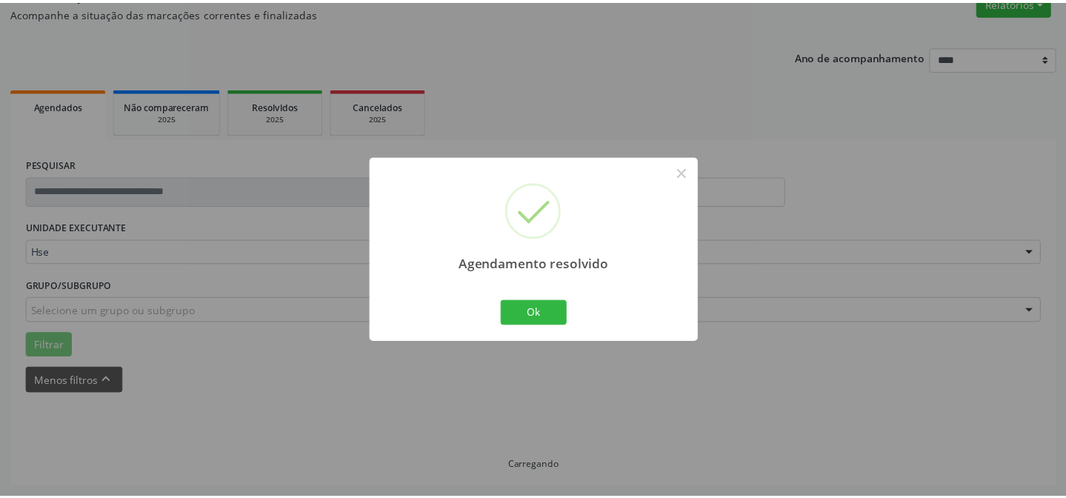
scroll to position [133, 0]
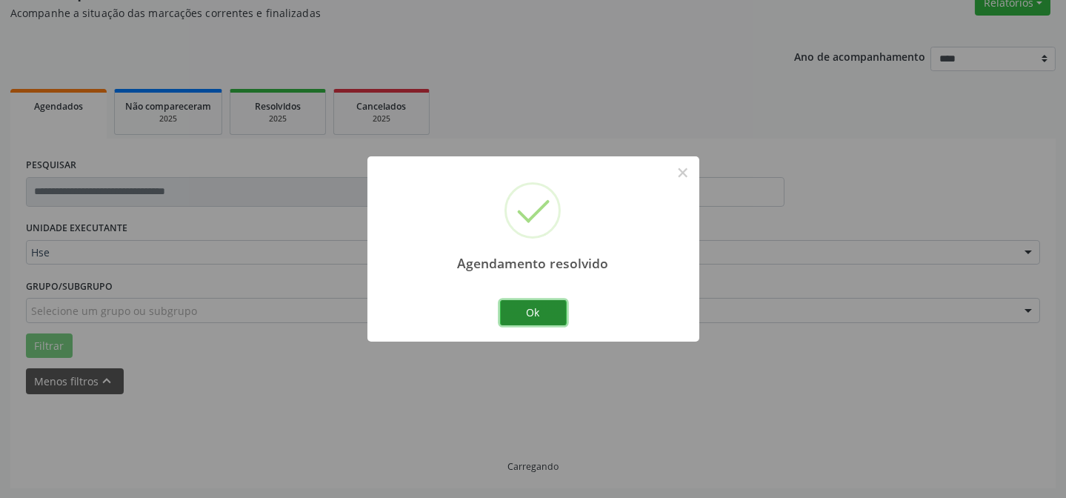
click at [547, 313] on button "Ok" at bounding box center [533, 312] width 67 height 25
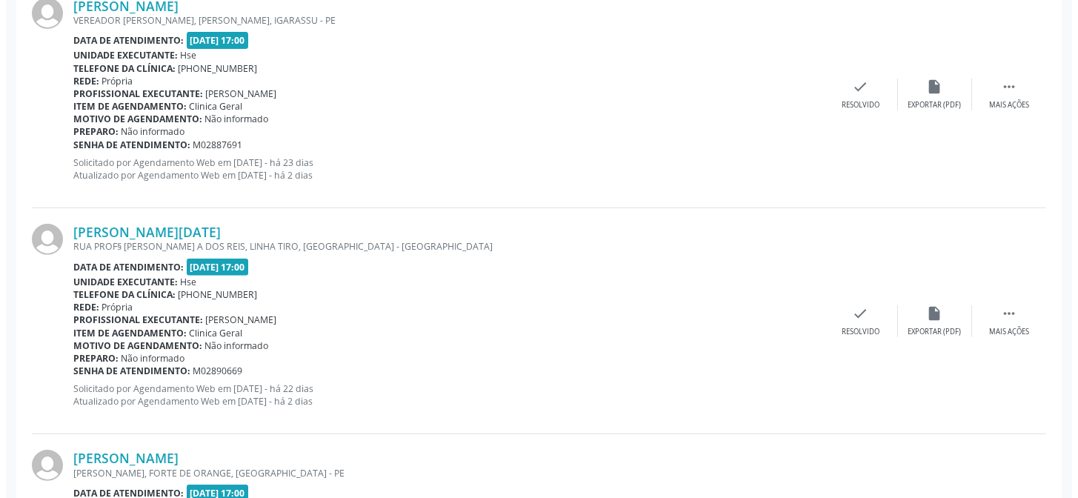
scroll to position [1344, 0]
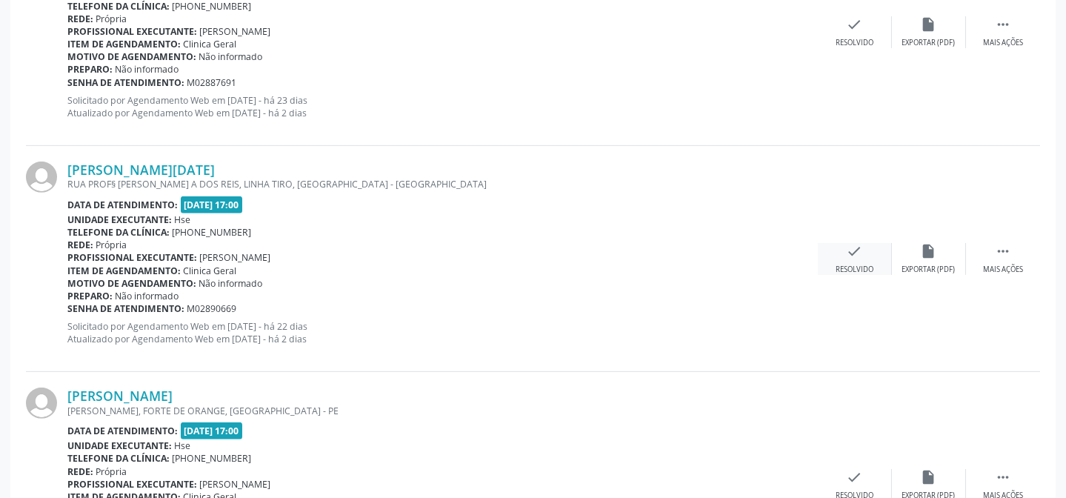
click at [858, 264] on div "Resolvido" at bounding box center [854, 269] width 38 height 10
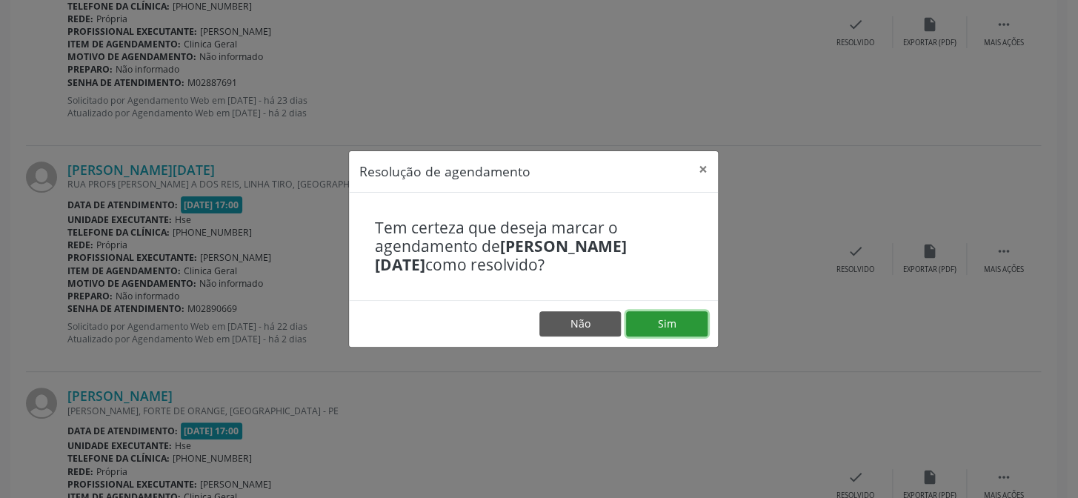
click at [690, 311] on button "Sim" at bounding box center [666, 323] width 81 height 25
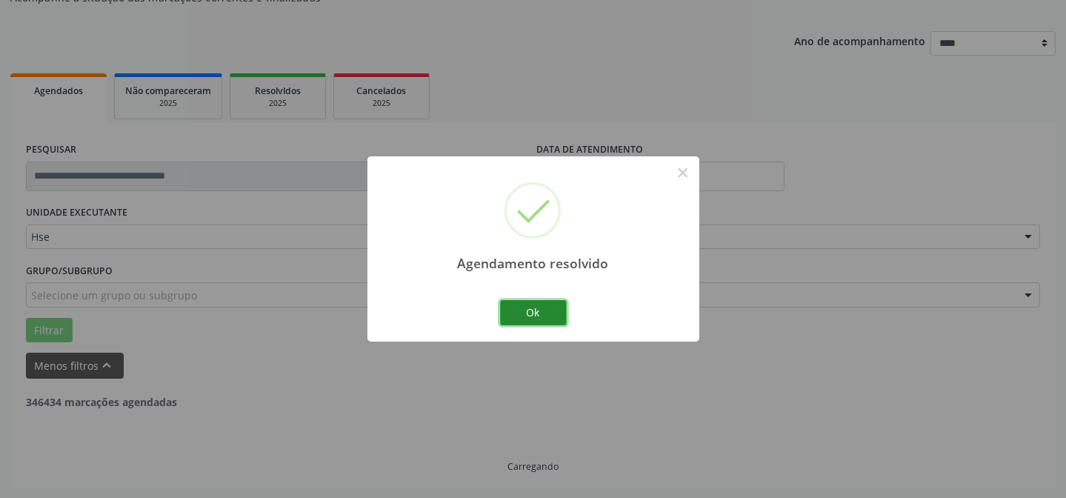
click at [558, 315] on button "Ok" at bounding box center [533, 312] width 67 height 25
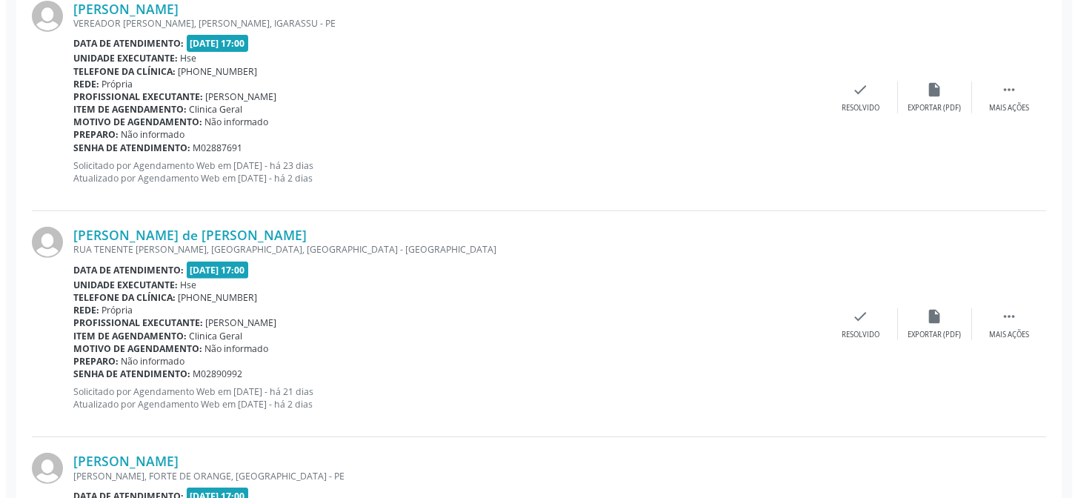
scroll to position [1293, 0]
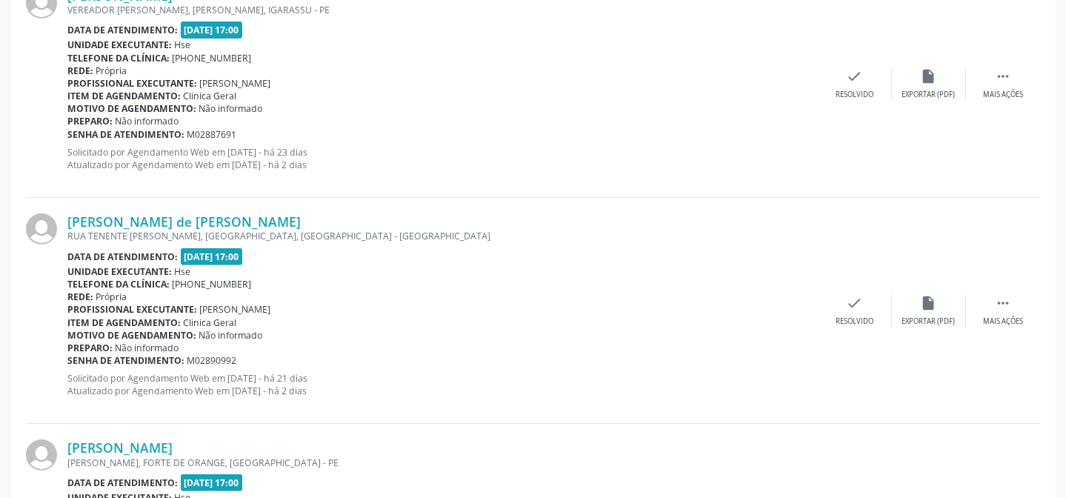
click at [873, 325] on div "[PERSON_NAME] de [PERSON_NAME] [GEOGRAPHIC_DATA], [GEOGRAPHIC_DATA], [GEOGRAPHI…" at bounding box center [533, 311] width 1014 height 226
click at [866, 311] on div "check Resolvido" at bounding box center [855, 311] width 74 height 32
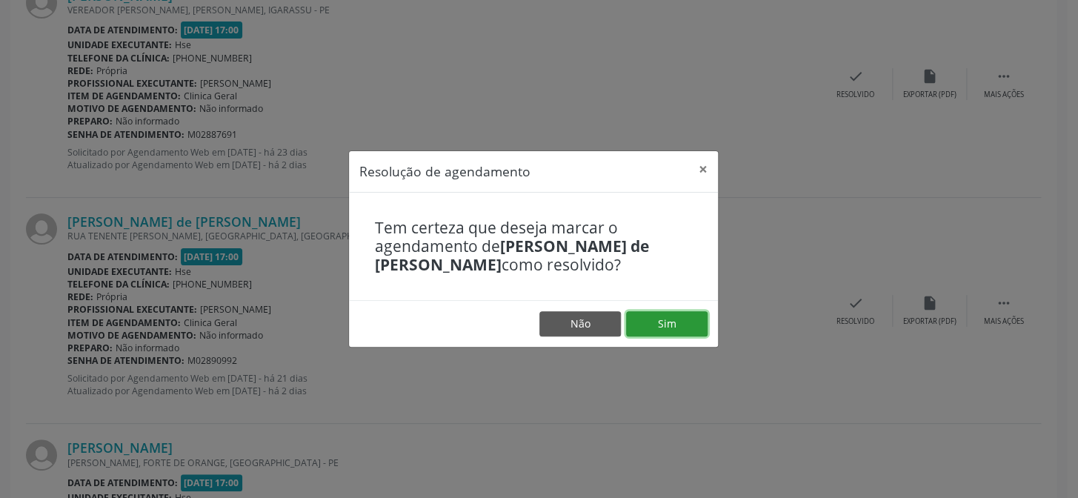
click at [658, 320] on button "Sim" at bounding box center [666, 323] width 81 height 25
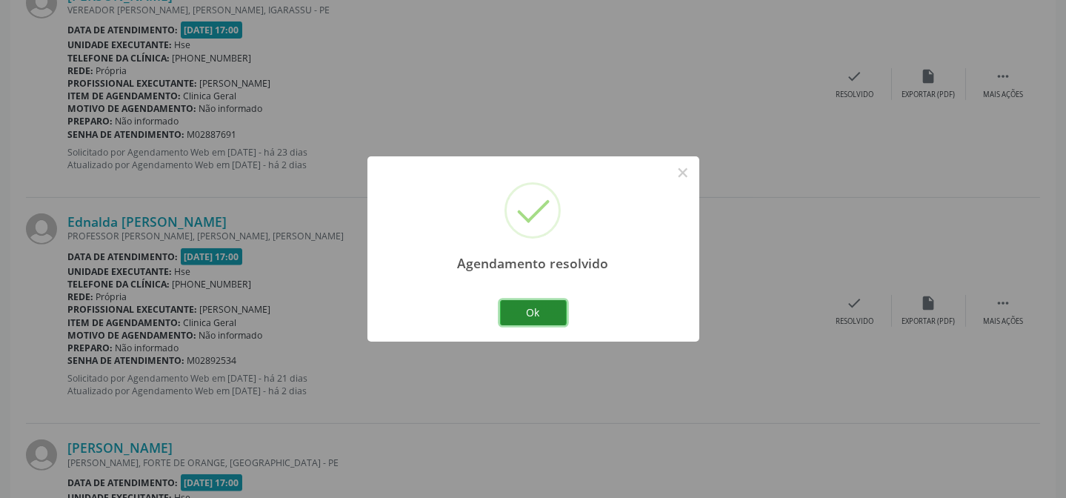
click at [548, 323] on button "Ok" at bounding box center [533, 312] width 67 height 25
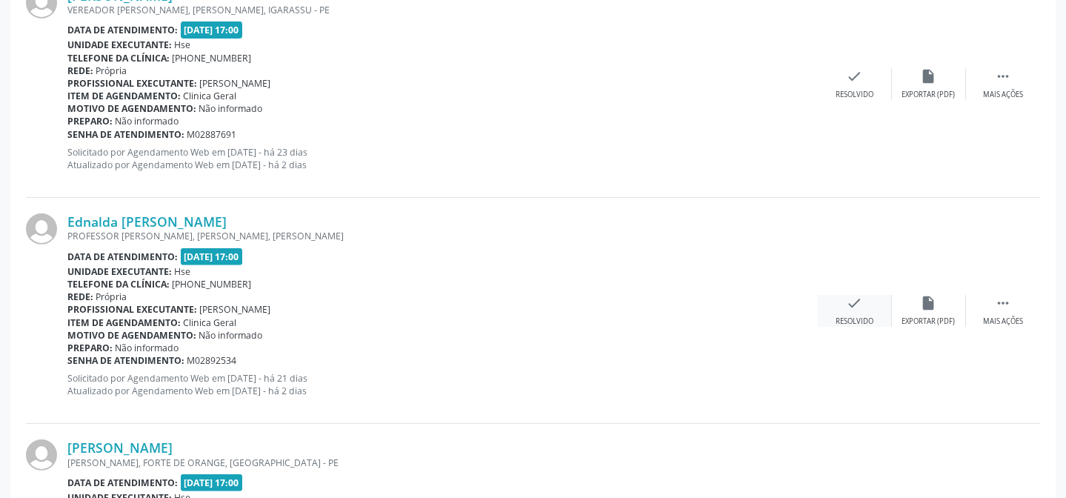
click at [874, 301] on div "check Resolvido" at bounding box center [855, 311] width 74 height 32
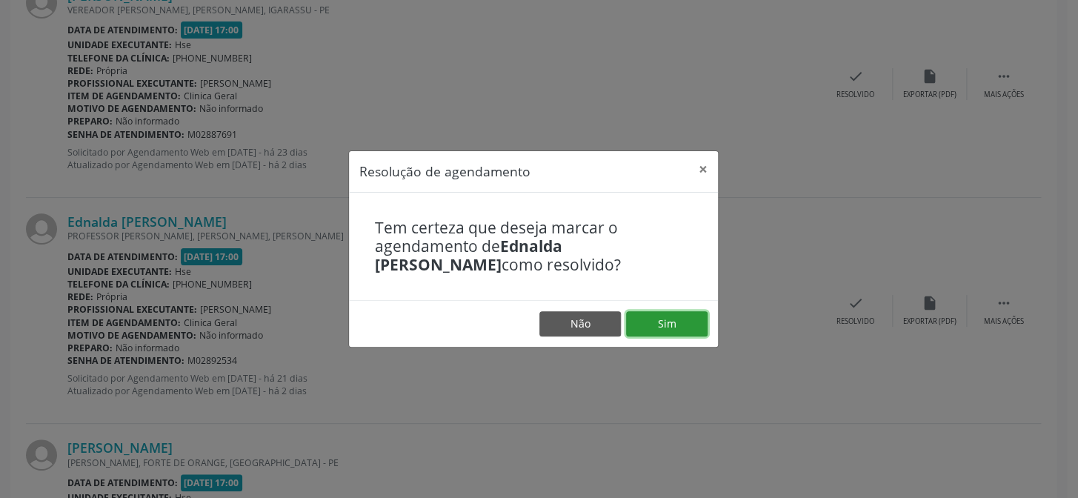
click at [676, 324] on button "Sim" at bounding box center [666, 323] width 81 height 25
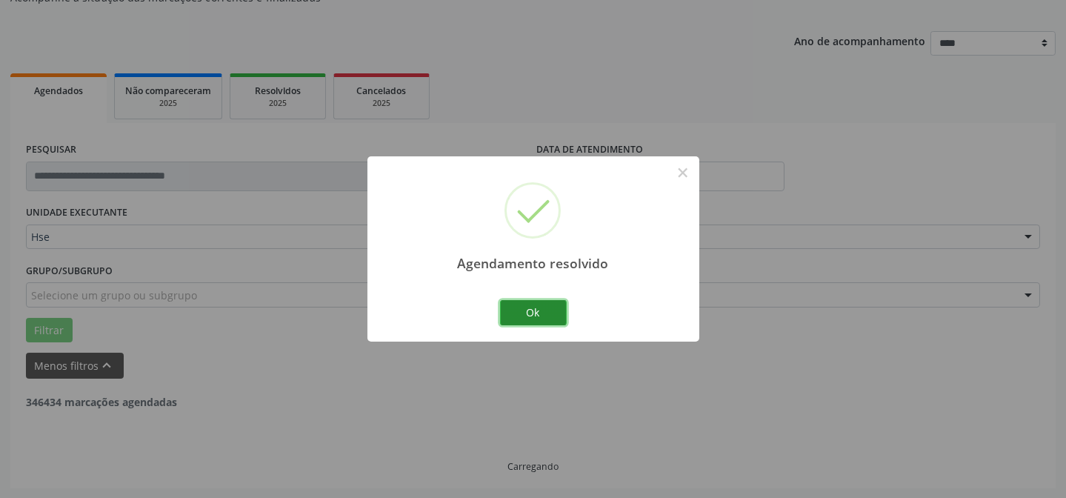
click at [553, 309] on button "Ok" at bounding box center [533, 312] width 67 height 25
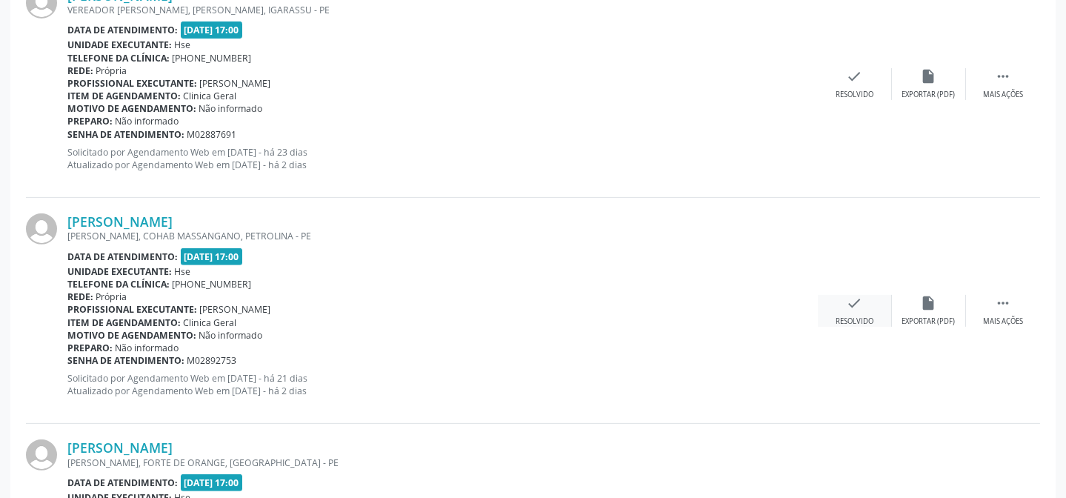
click at [871, 305] on div "check Resolvido" at bounding box center [855, 311] width 74 height 32
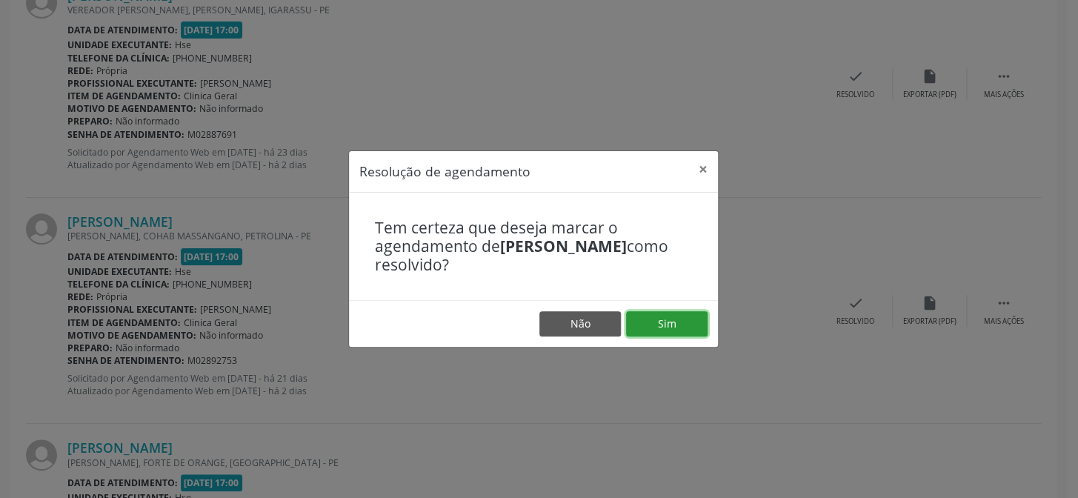
click at [657, 313] on button "Sim" at bounding box center [666, 323] width 81 height 25
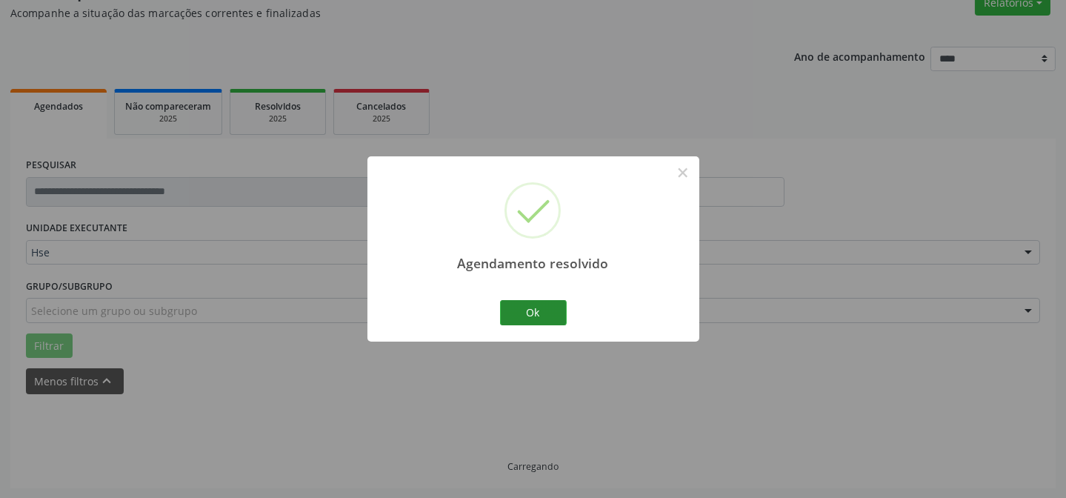
scroll to position [148, 0]
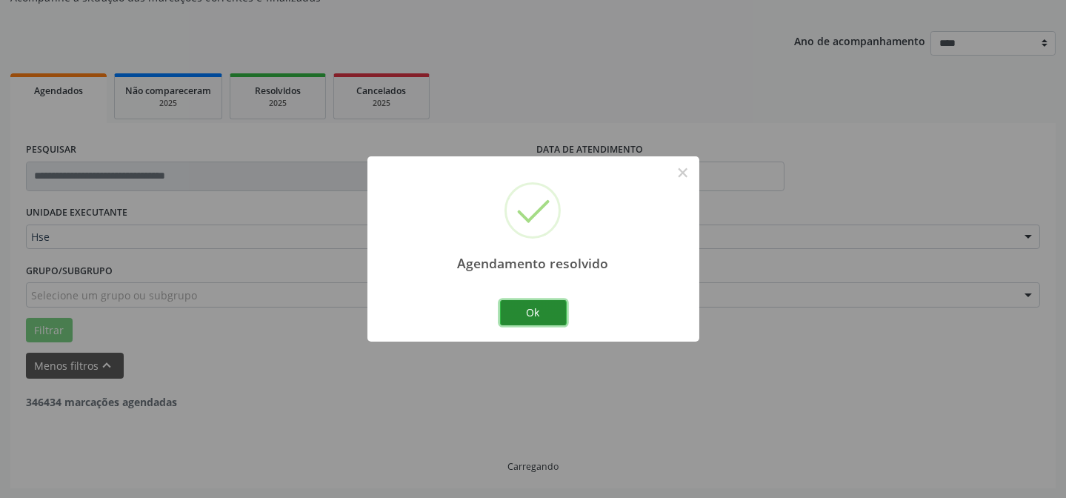
click at [528, 307] on button "Ok" at bounding box center [533, 312] width 67 height 25
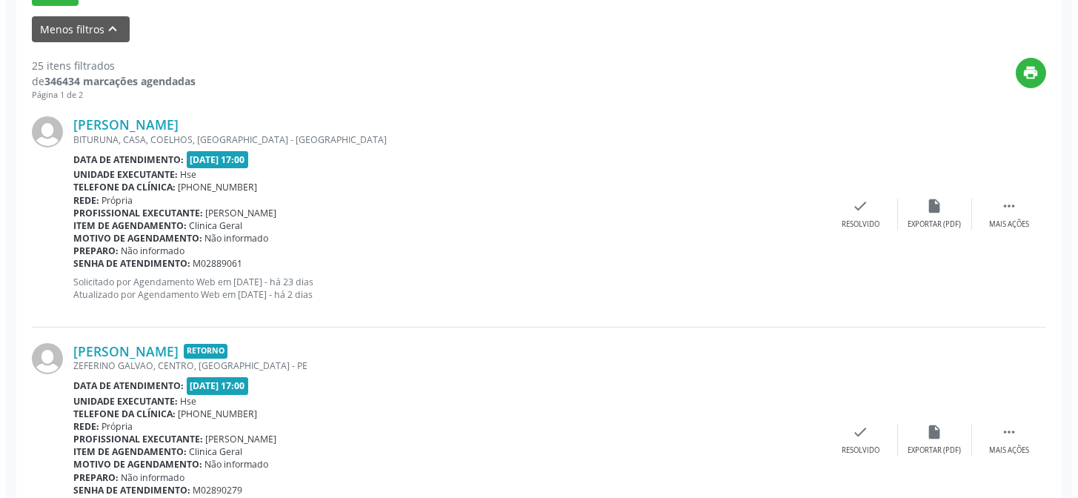
scroll to position [552, 0]
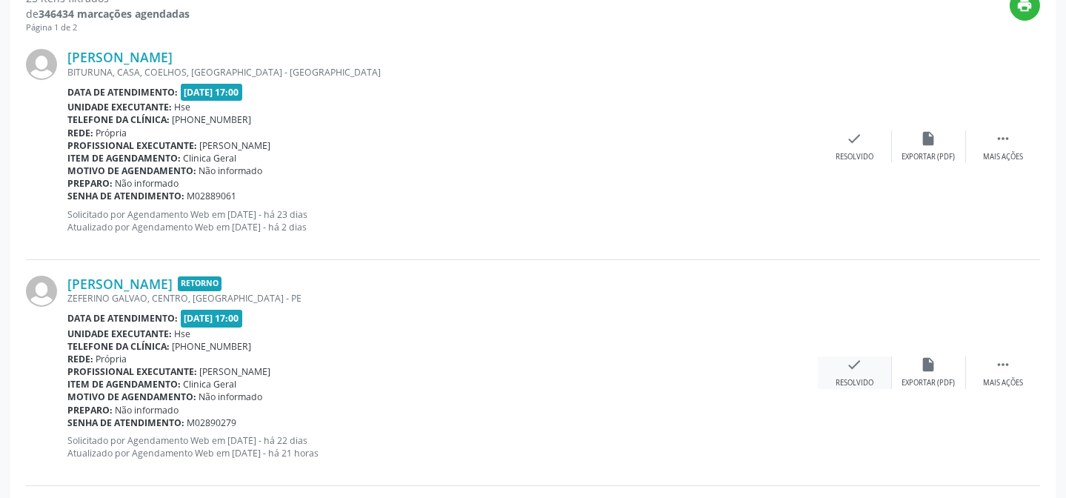
click at [858, 373] on div "check Resolvido" at bounding box center [855, 372] width 74 height 32
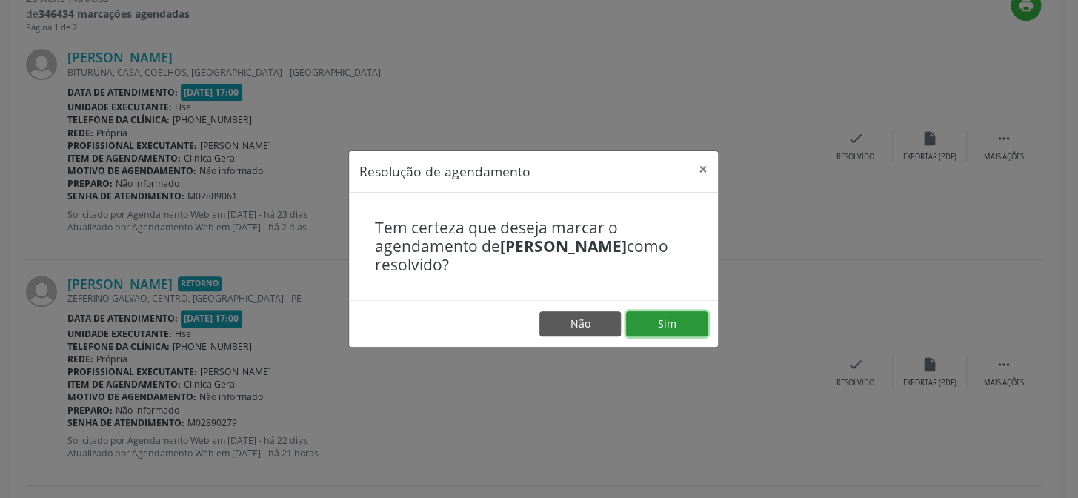
click at [695, 326] on button "Sim" at bounding box center [666, 323] width 81 height 25
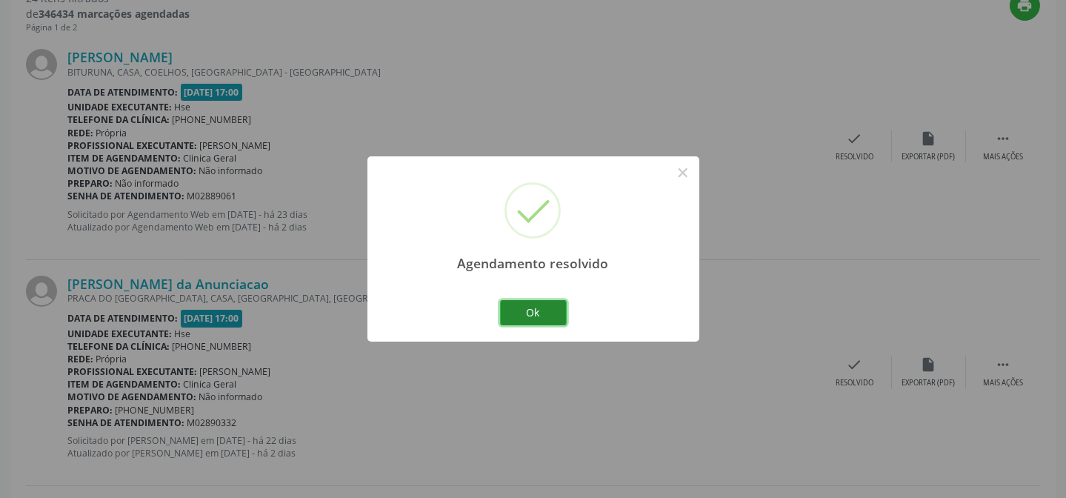
click at [525, 310] on button "Ok" at bounding box center [533, 312] width 67 height 25
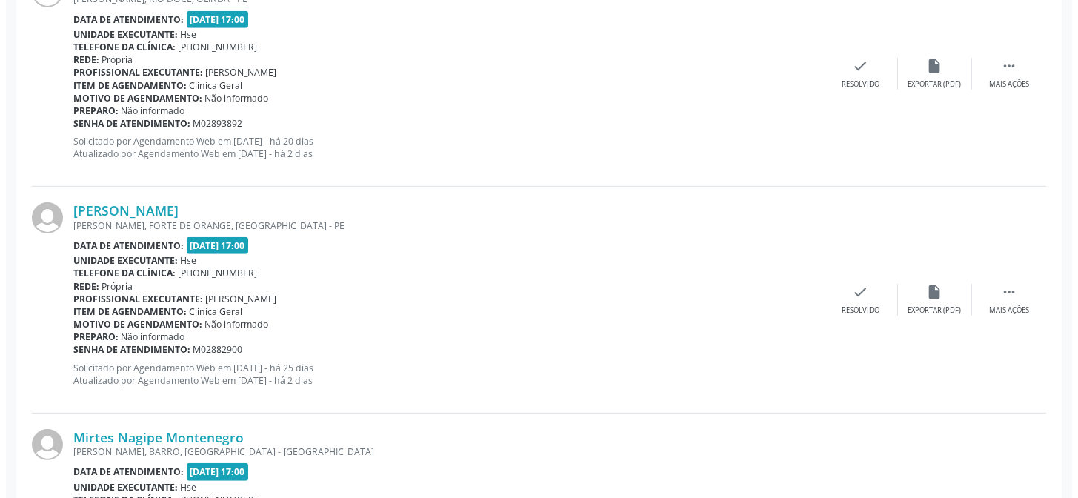
scroll to position [1562, 0]
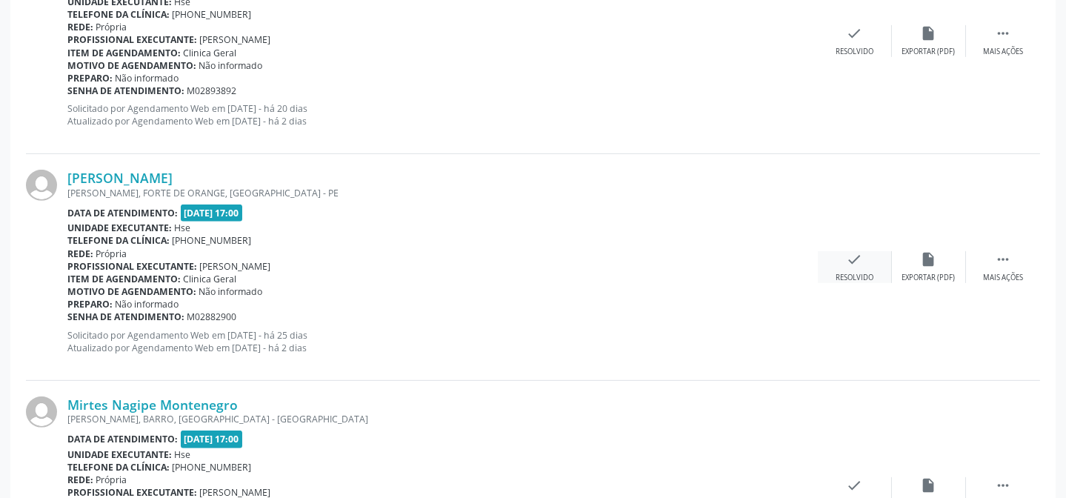
click at [861, 277] on div "Resolvido" at bounding box center [854, 278] width 38 height 10
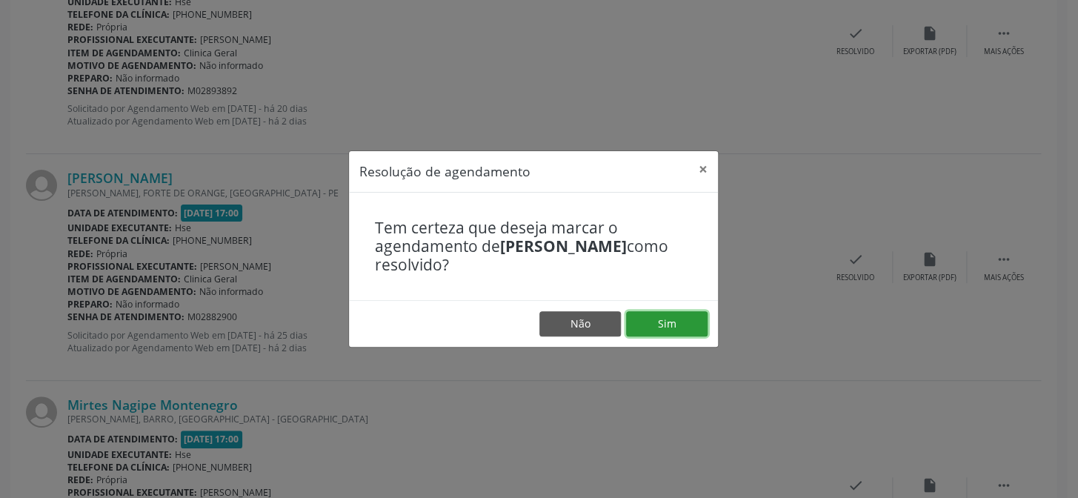
click at [696, 325] on button "Sim" at bounding box center [666, 323] width 81 height 25
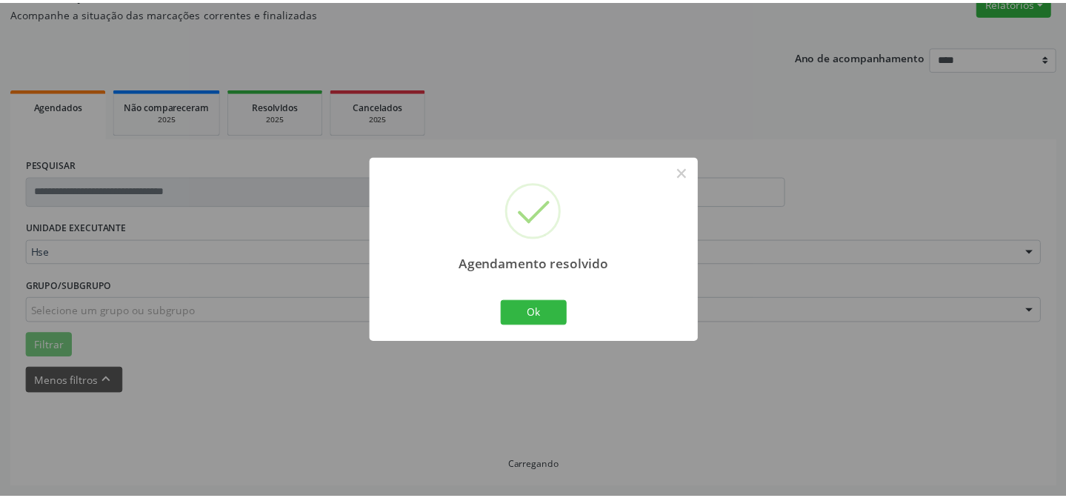
scroll to position [133, 0]
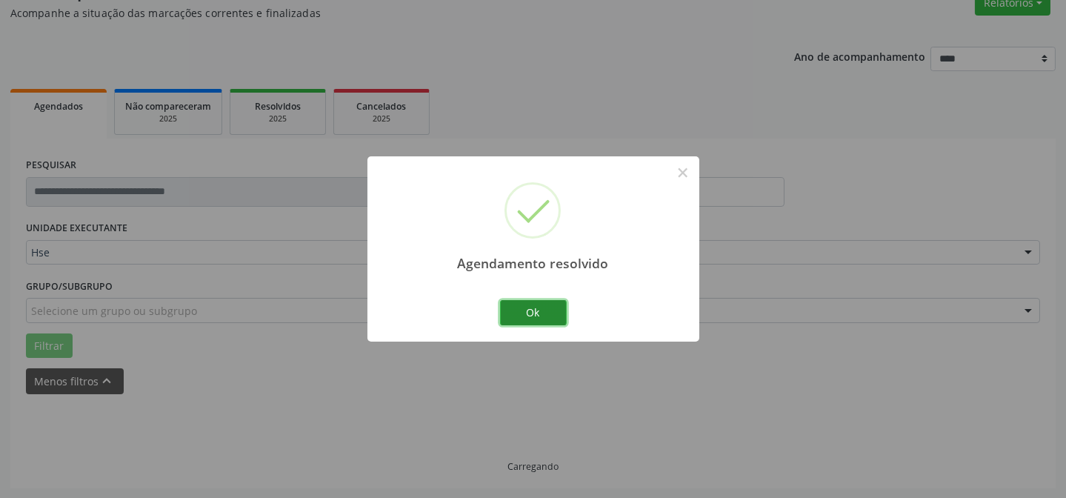
click at [554, 319] on button "Ok" at bounding box center [533, 312] width 67 height 25
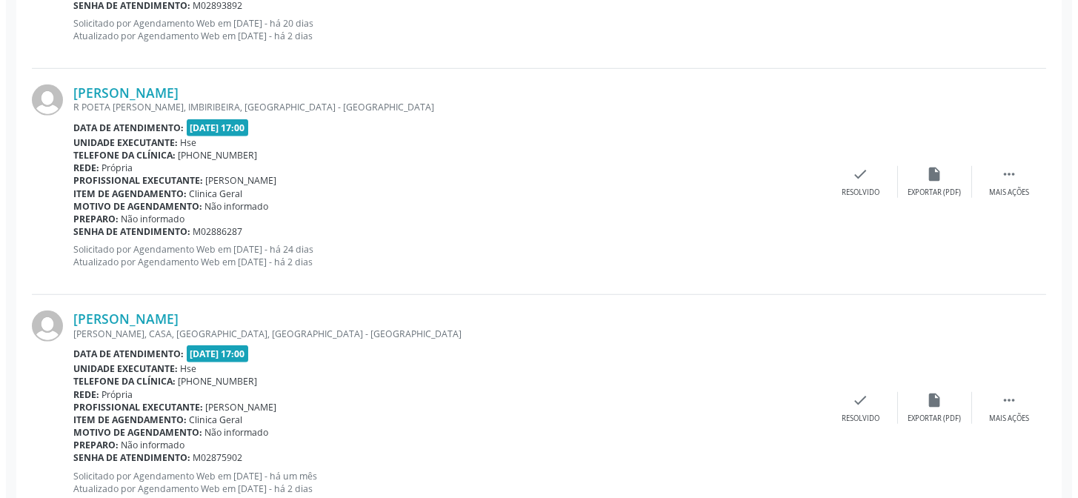
scroll to position [2691, 0]
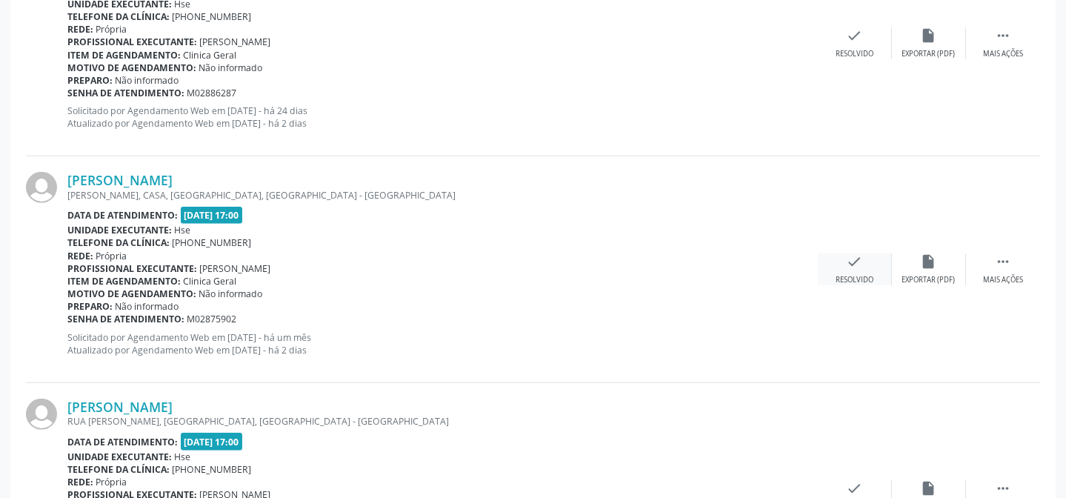
click at [862, 275] on div "Resolvido" at bounding box center [854, 280] width 38 height 10
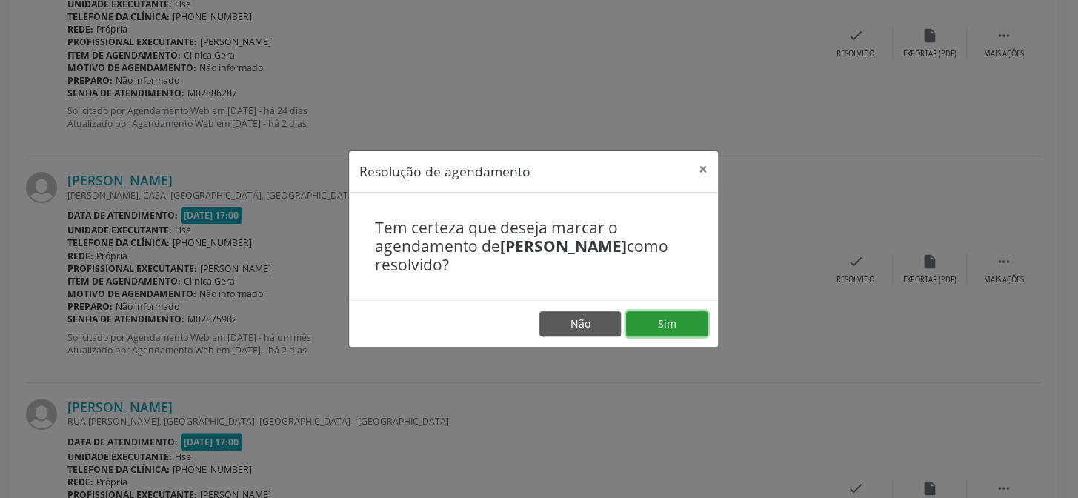
click at [688, 318] on button "Sim" at bounding box center [666, 323] width 81 height 25
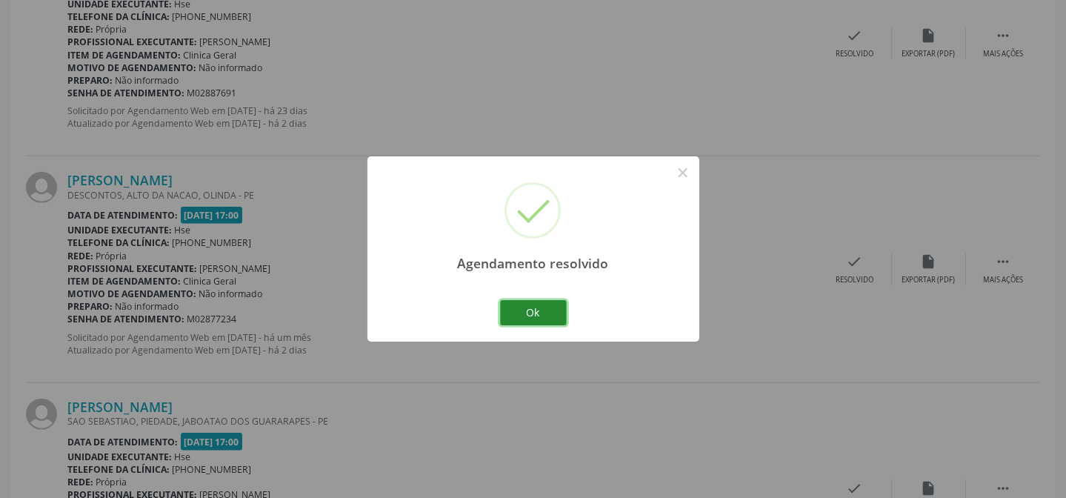
click at [548, 307] on button "Ok" at bounding box center [533, 312] width 67 height 25
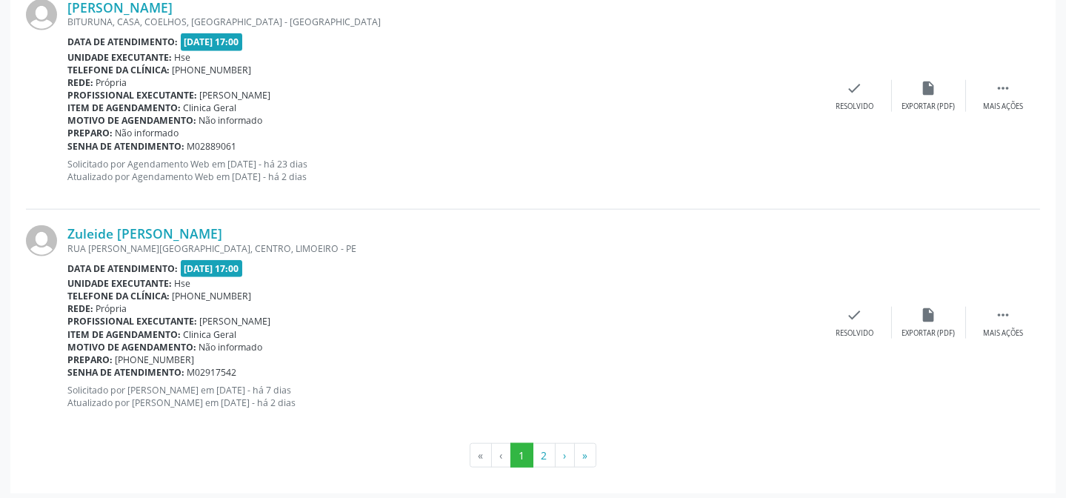
scroll to position [3544, 0]
click at [535, 452] on button "2" at bounding box center [544, 453] width 23 height 25
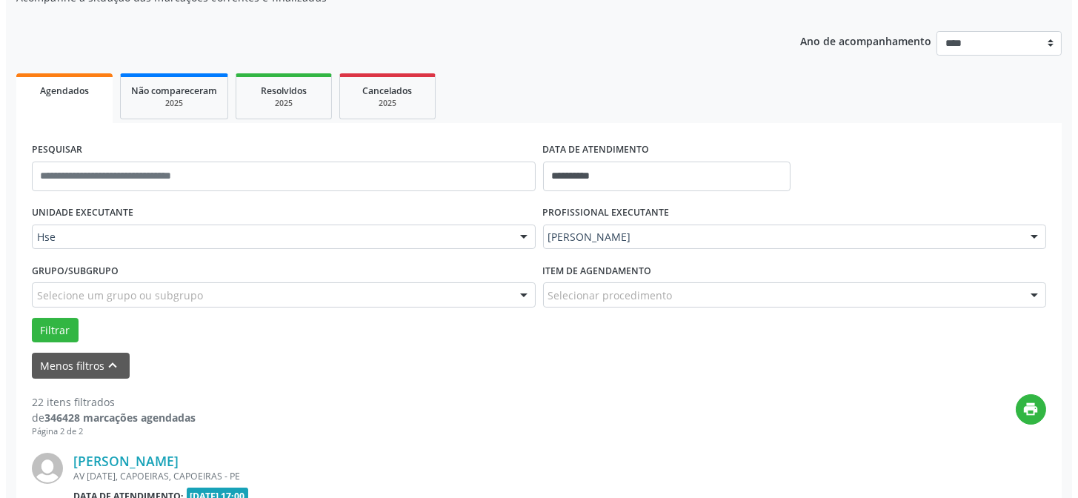
scroll to position [1736, 0]
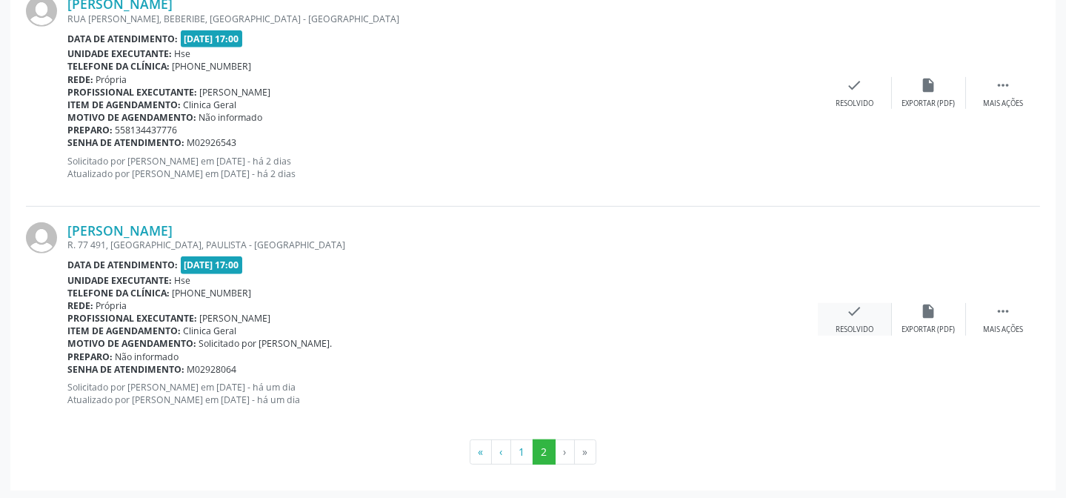
click at [844, 318] on div "check Resolvido" at bounding box center [855, 319] width 74 height 32
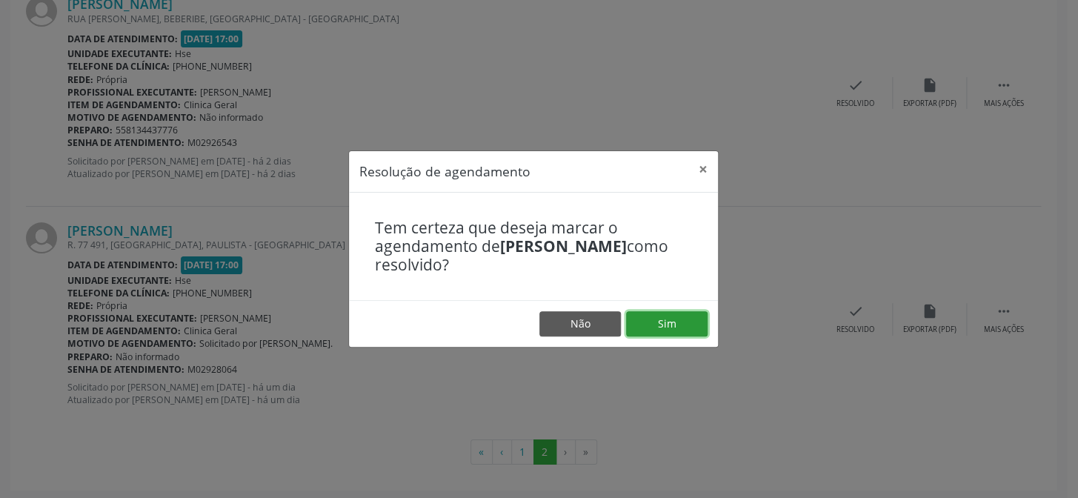
click at [676, 330] on button "Sim" at bounding box center [666, 323] width 81 height 25
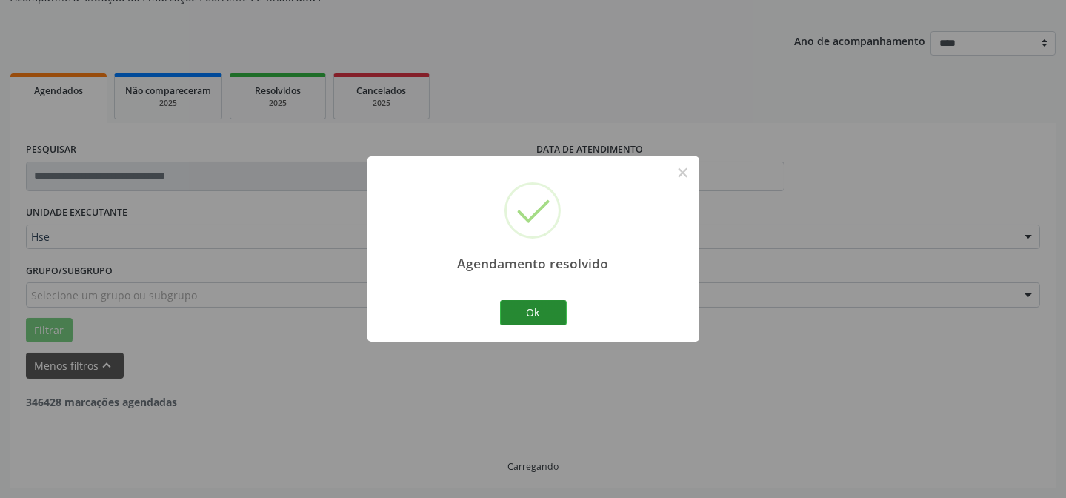
scroll to position [1511, 0]
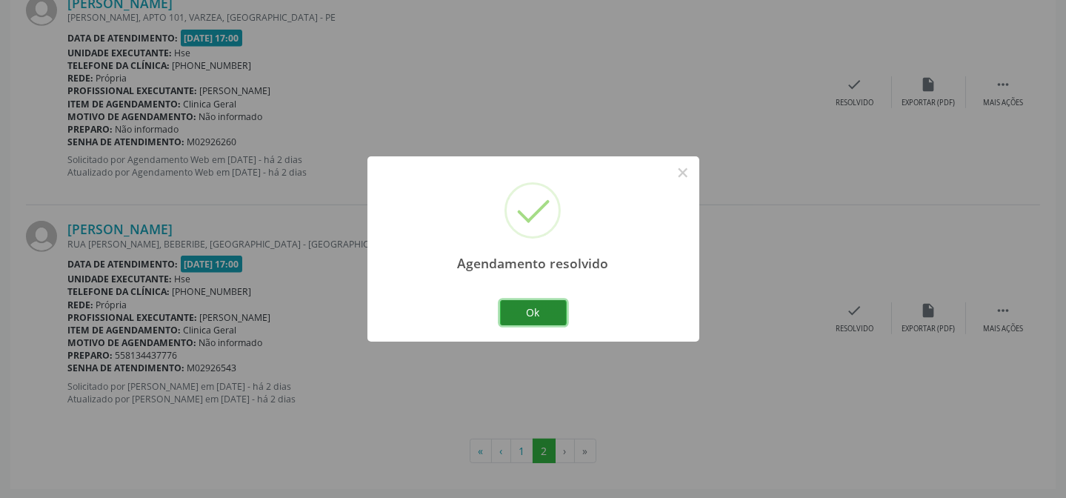
click at [521, 306] on button "Ok" at bounding box center [533, 312] width 67 height 25
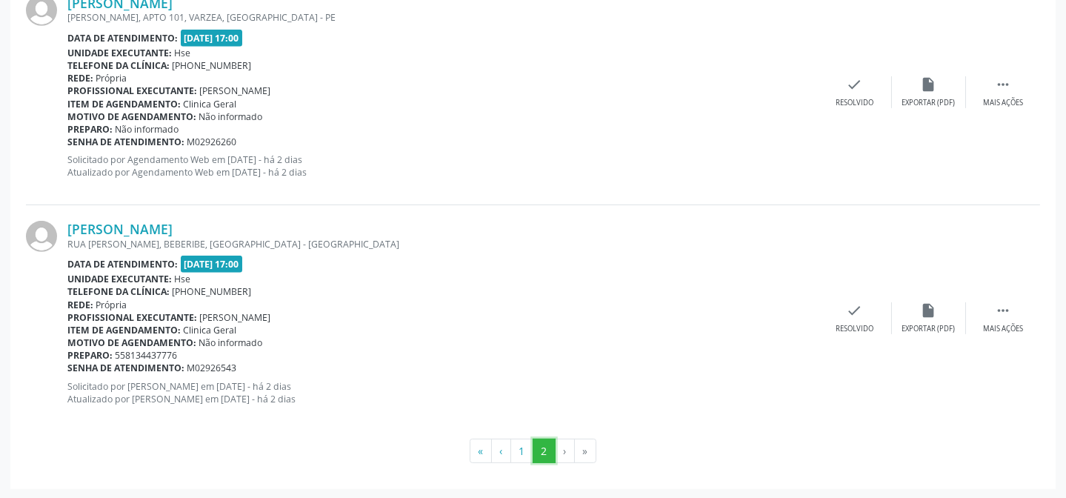
click at [552, 444] on button "2" at bounding box center [544, 450] width 23 height 25
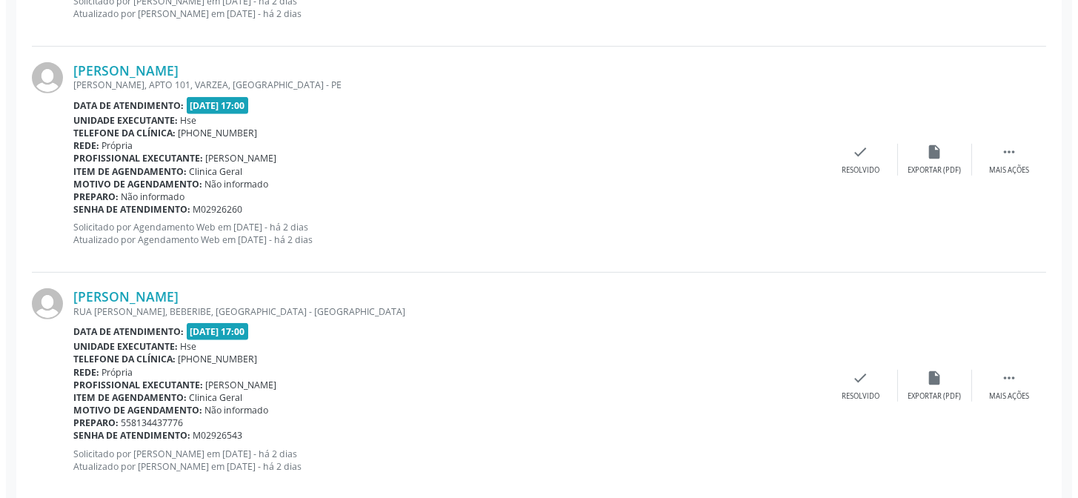
scroll to position [1309, 0]
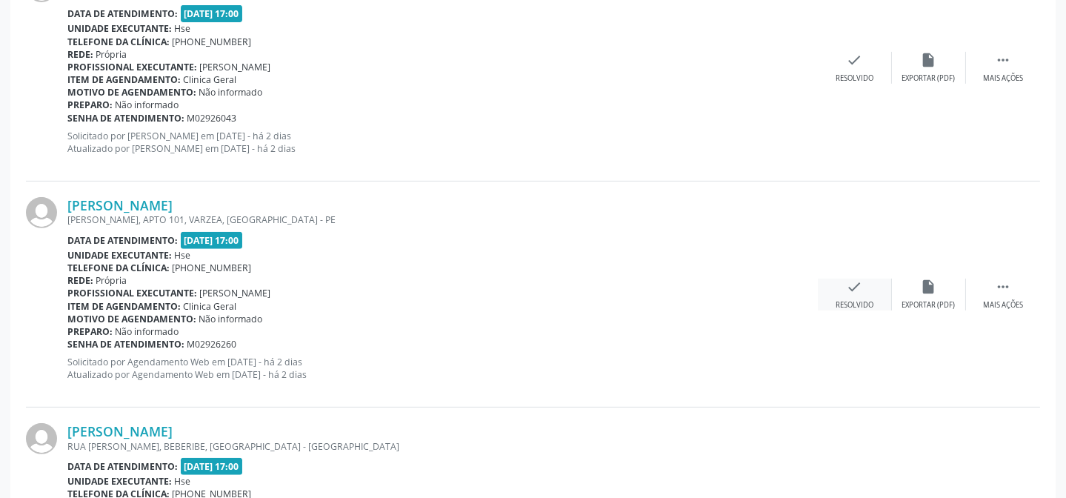
click at [850, 285] on icon "check" at bounding box center [855, 286] width 16 height 16
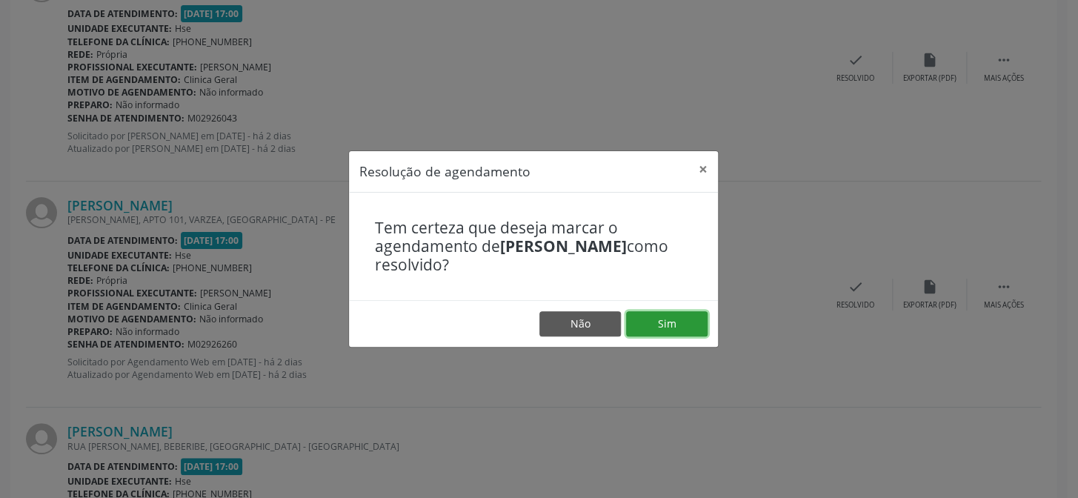
click at [696, 321] on button "Sim" at bounding box center [666, 323] width 81 height 25
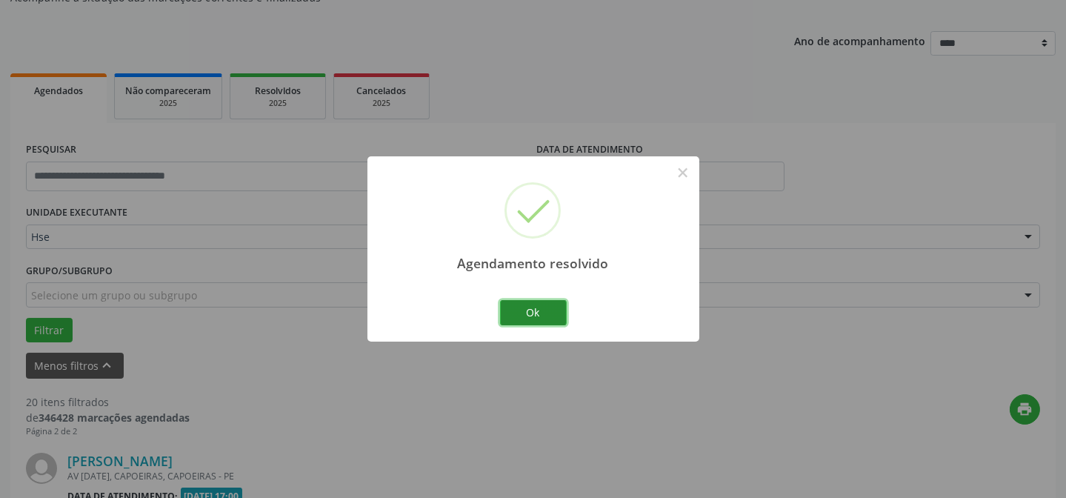
click at [545, 318] on button "Ok" at bounding box center [533, 312] width 67 height 25
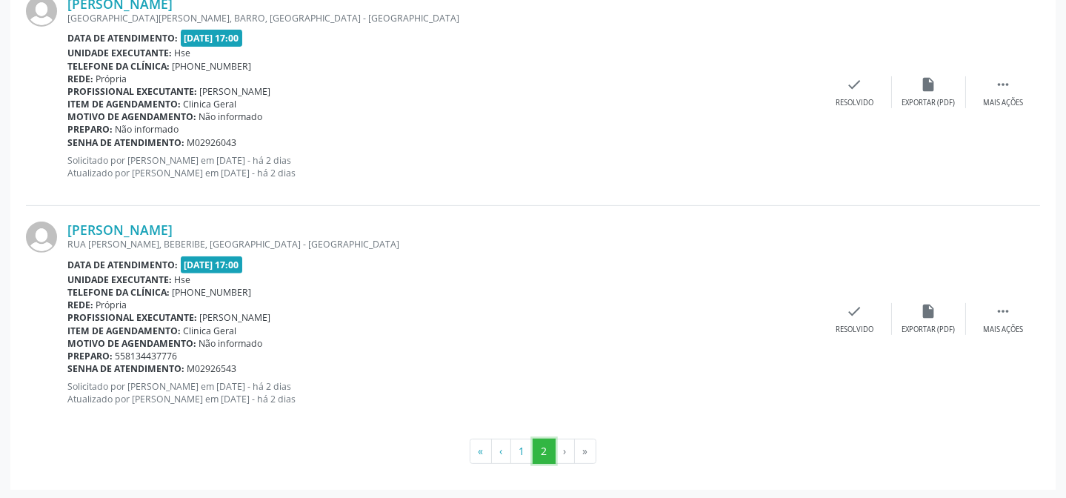
click at [541, 449] on button "2" at bounding box center [544, 450] width 23 height 25
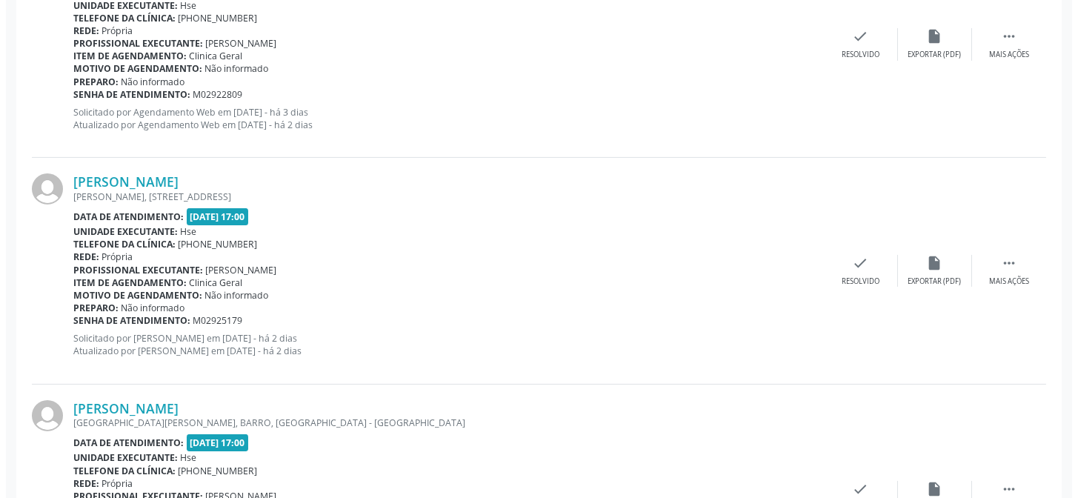
scroll to position [881, 0]
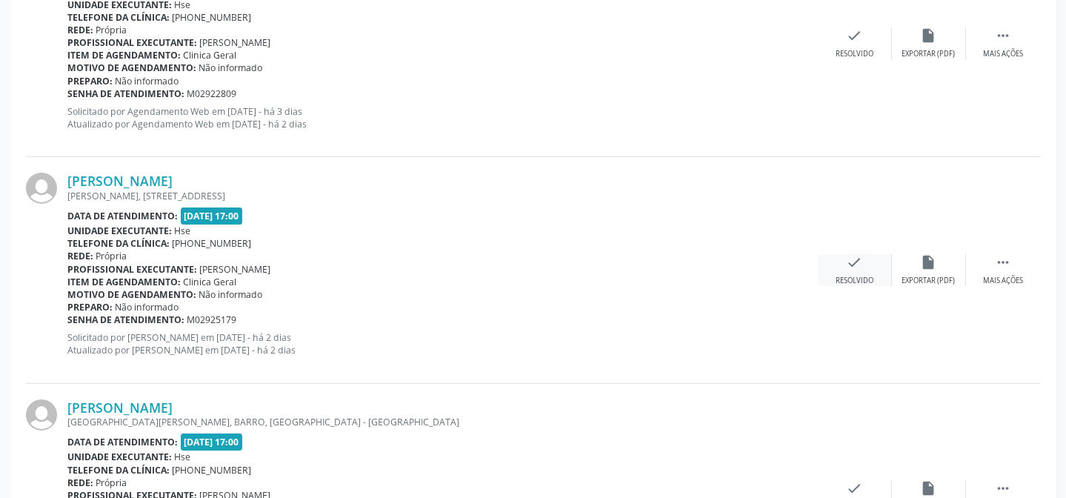
click at [847, 278] on div "Resolvido" at bounding box center [854, 281] width 38 height 10
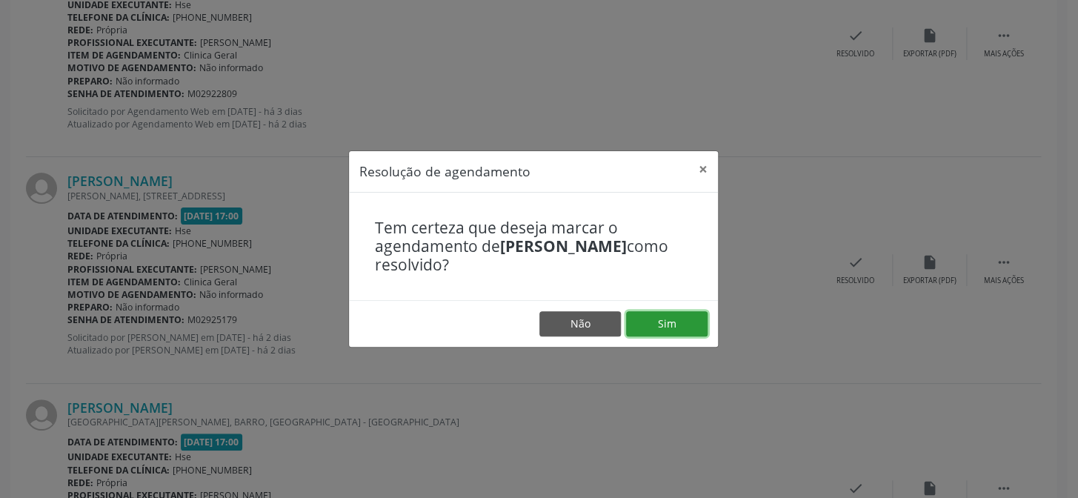
click at [670, 316] on button "Sim" at bounding box center [666, 323] width 81 height 25
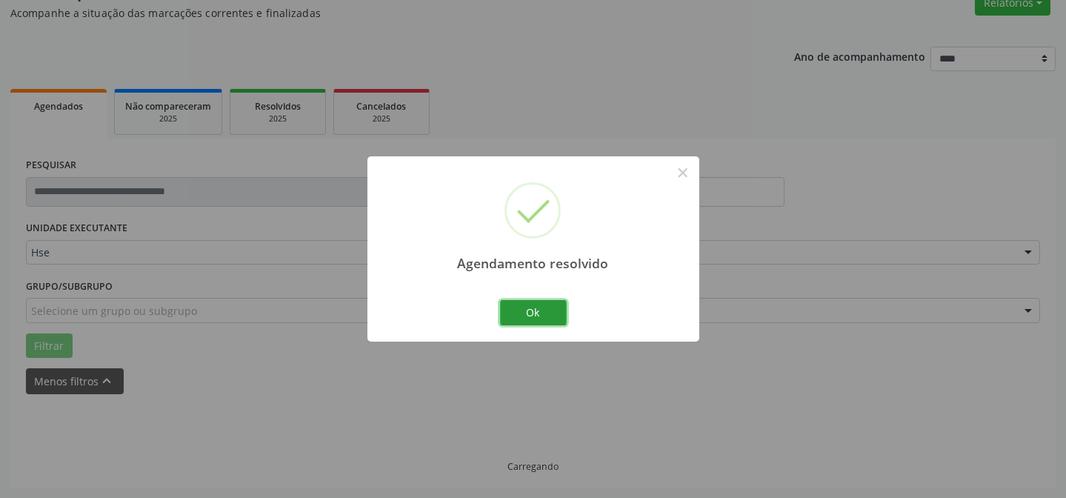
click at [538, 315] on button "Ok" at bounding box center [533, 312] width 67 height 25
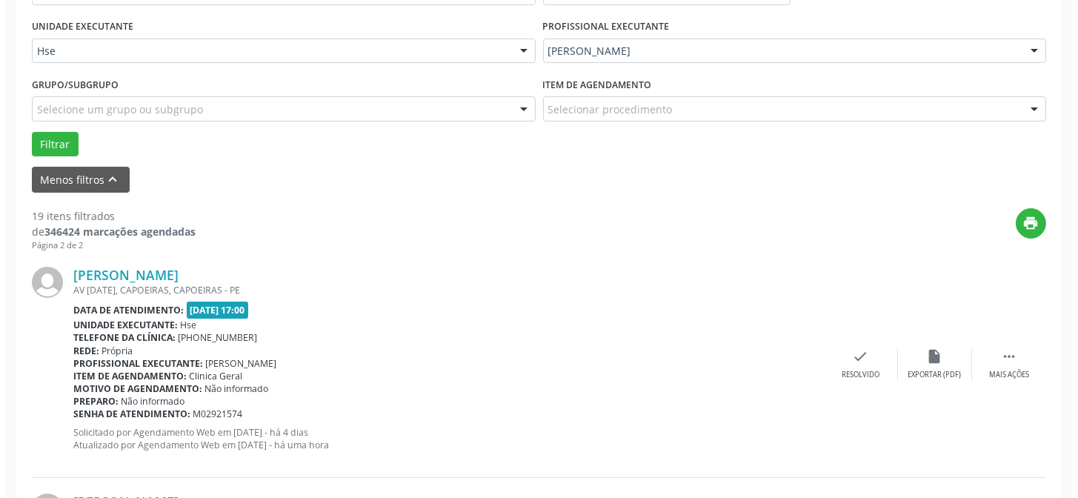
scroll to position [401, 0]
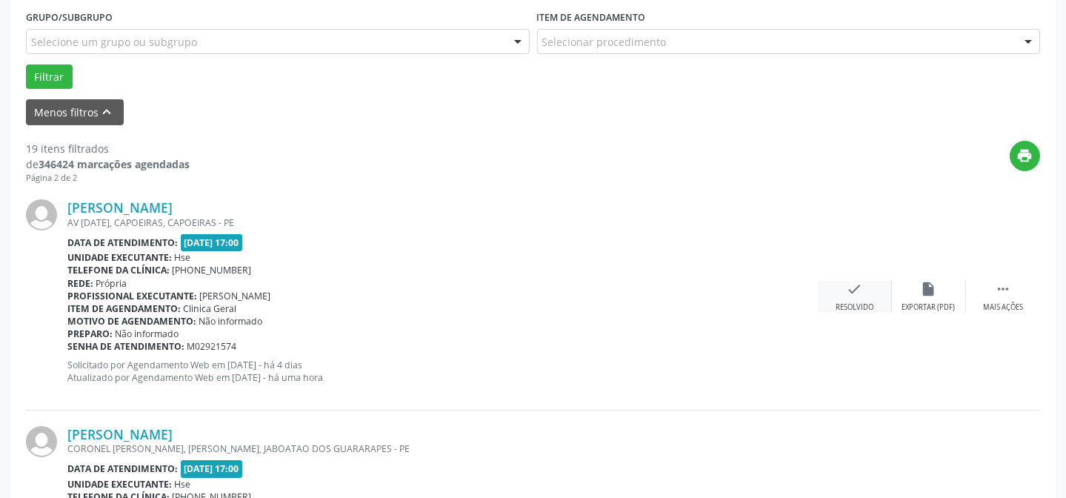
click at [852, 298] on div "check Resolvido" at bounding box center [855, 297] width 74 height 32
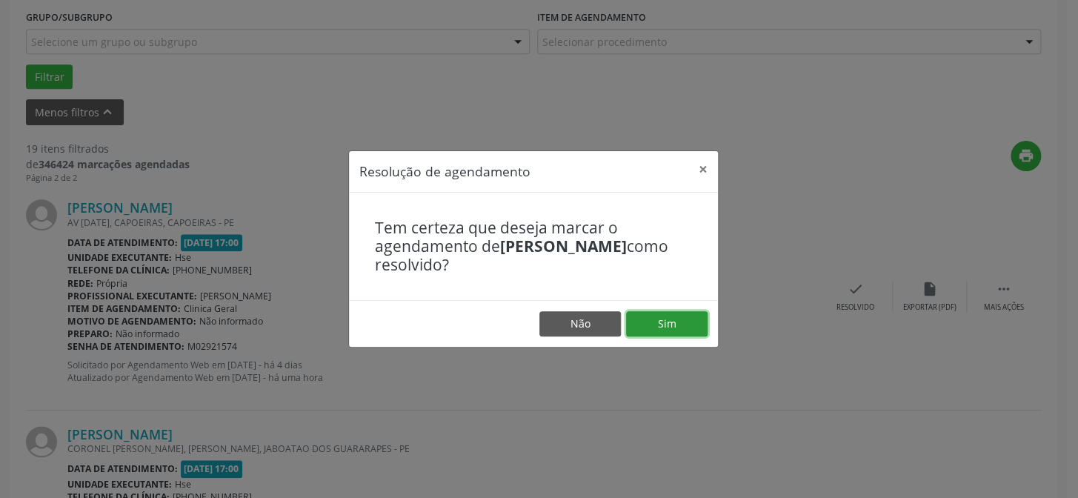
click at [664, 318] on button "Sim" at bounding box center [666, 323] width 81 height 25
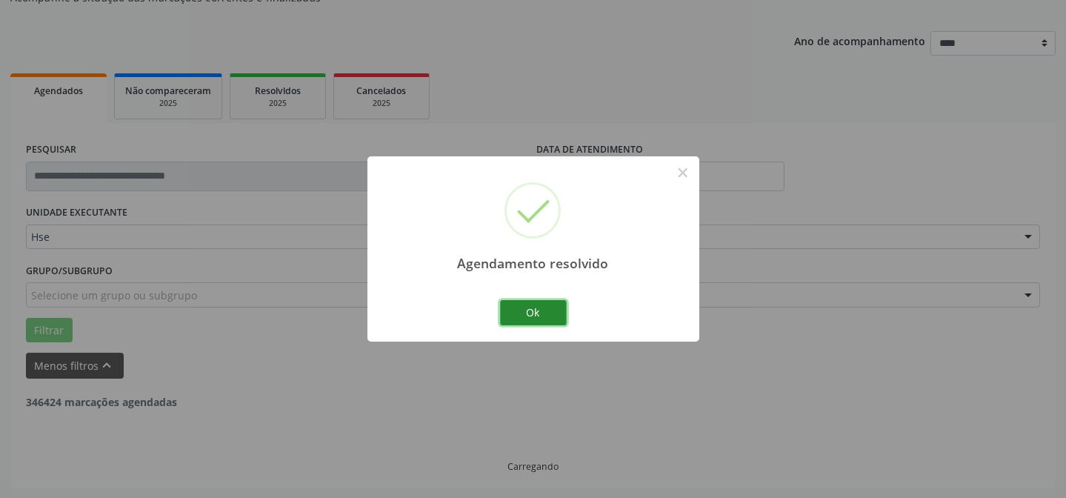
click at [532, 313] on button "Ok" at bounding box center [533, 312] width 67 height 25
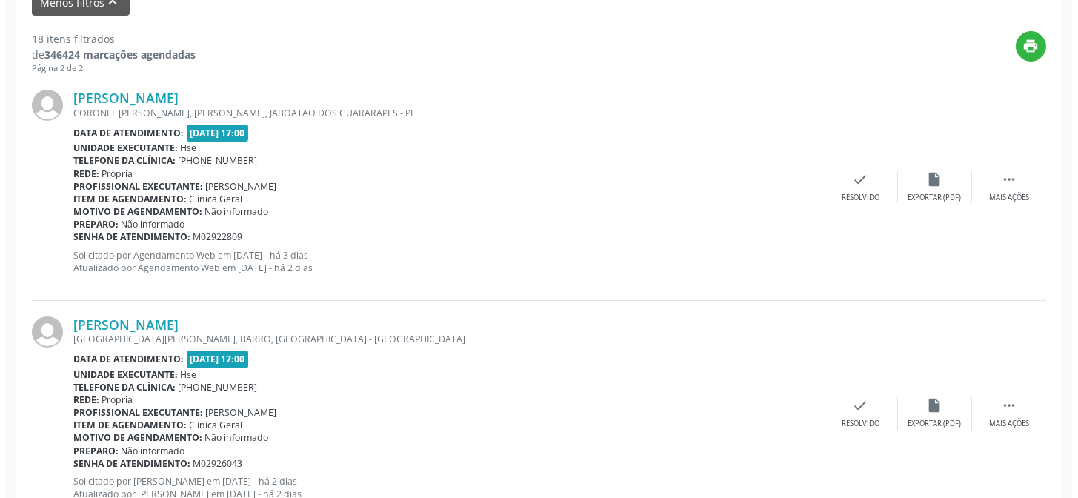
scroll to position [552, 0]
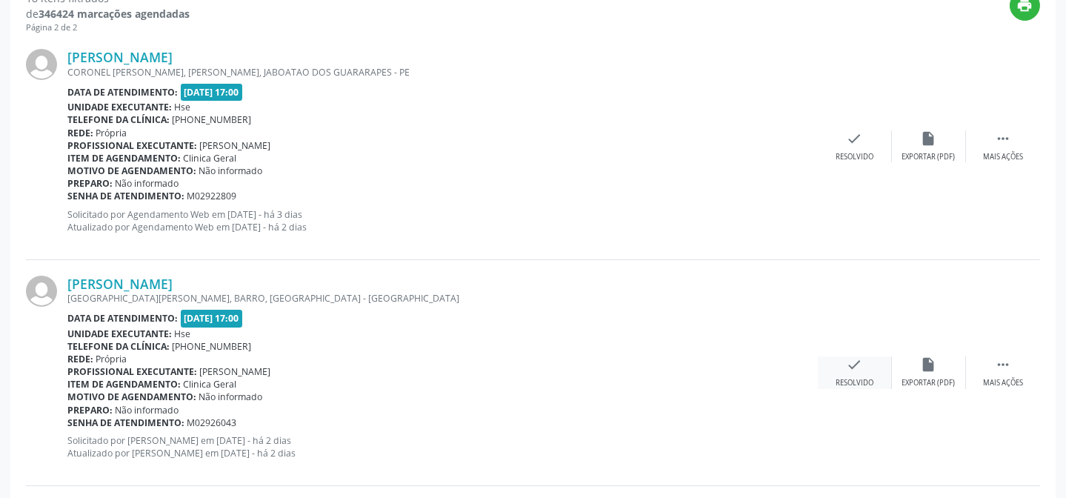
click at [852, 368] on icon "check" at bounding box center [855, 364] width 16 height 16
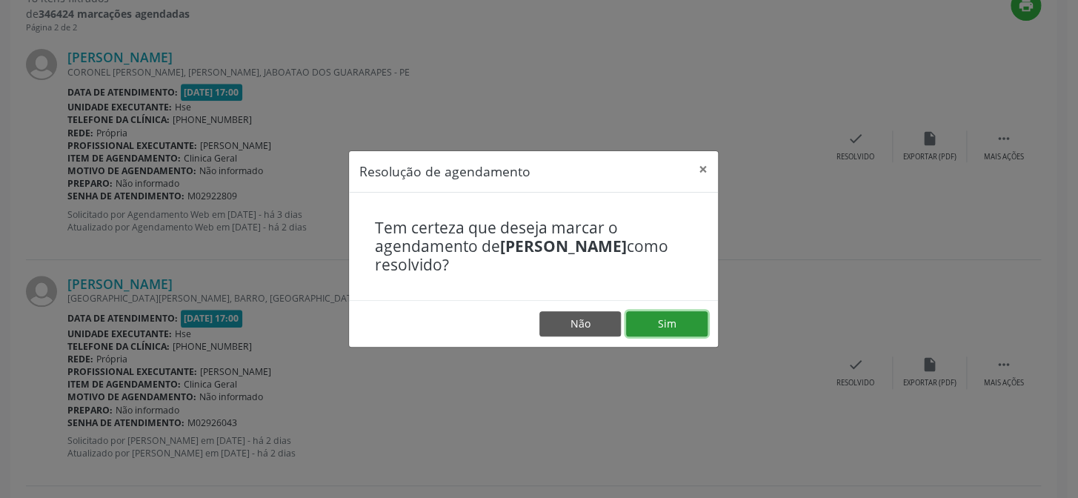
click at [646, 315] on button "Sim" at bounding box center [666, 323] width 81 height 25
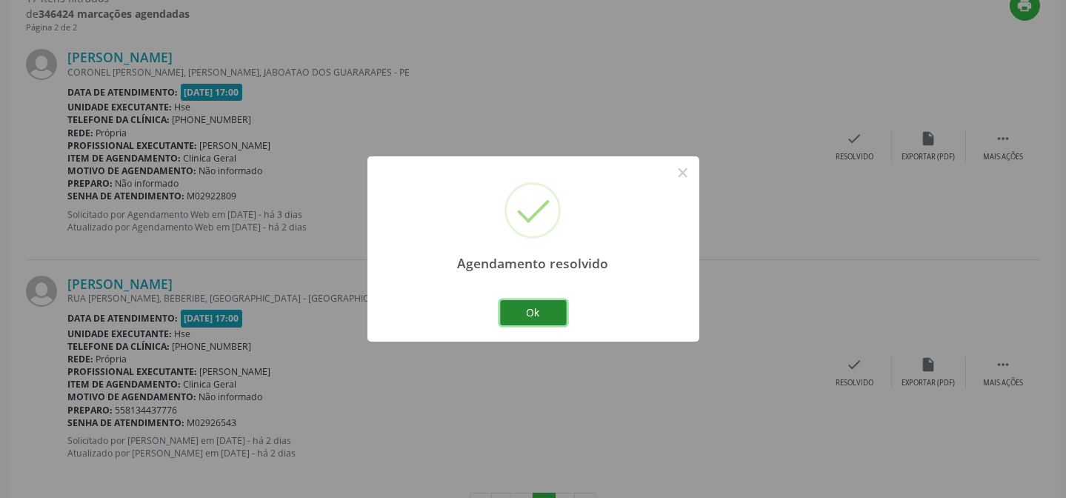
click at [524, 305] on button "Ok" at bounding box center [533, 312] width 67 height 25
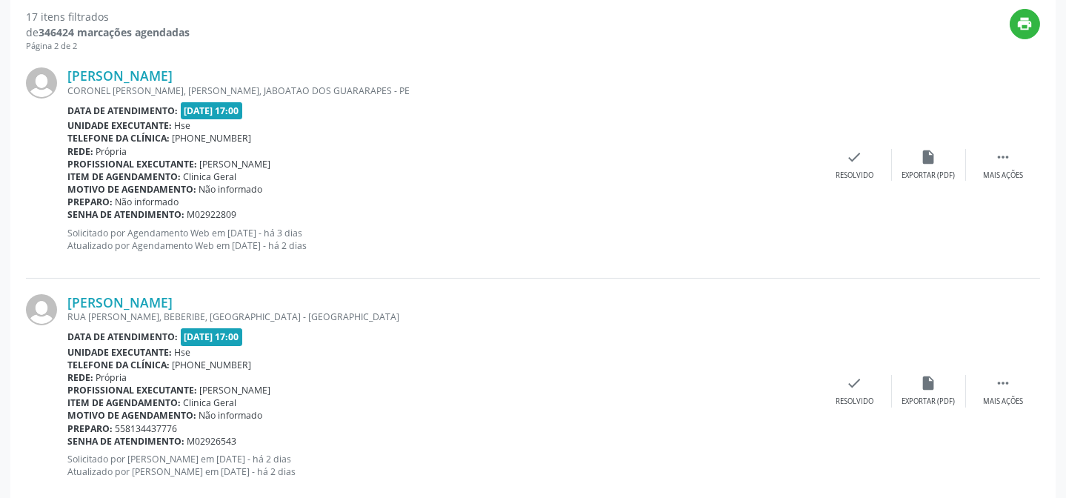
scroll to position [607, 0]
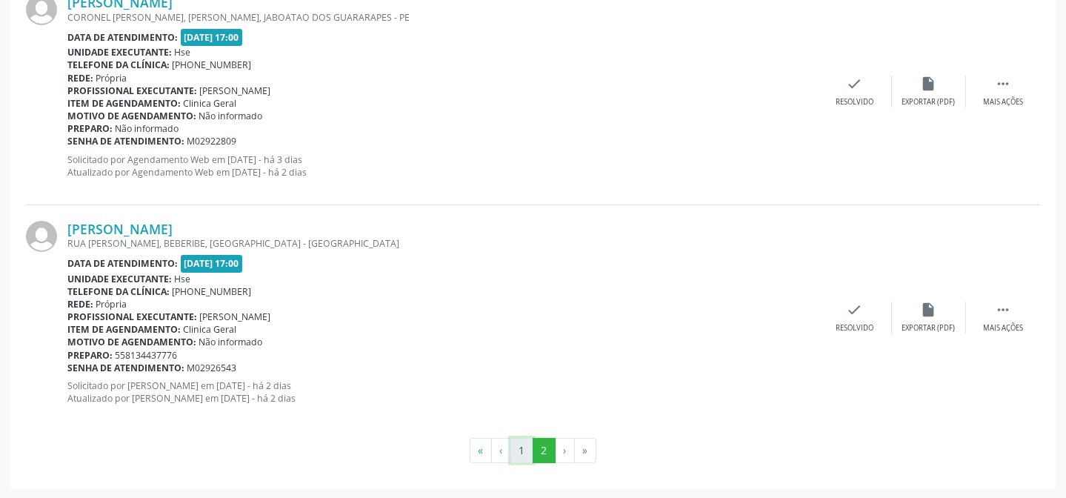
click at [514, 446] on button "1" at bounding box center [521, 450] width 23 height 25
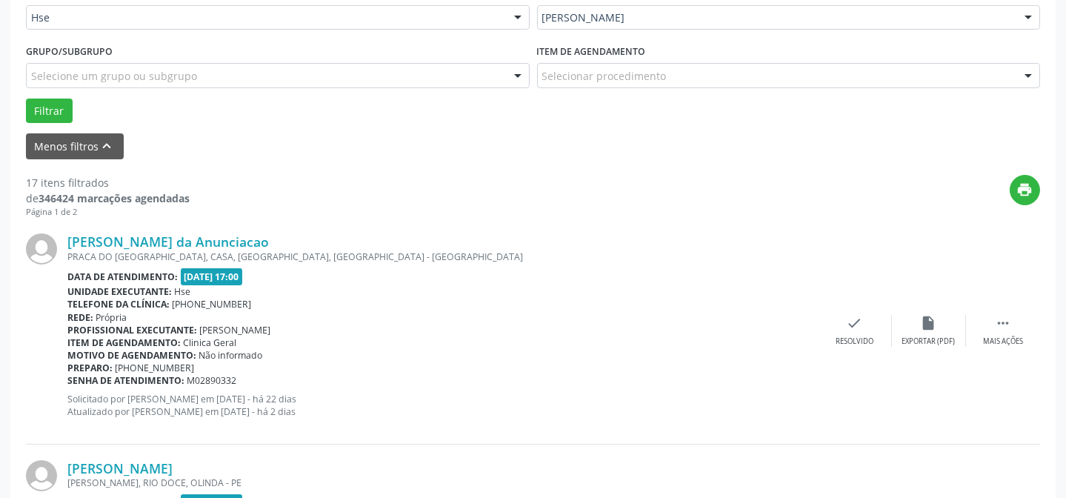
scroll to position [472, 0]
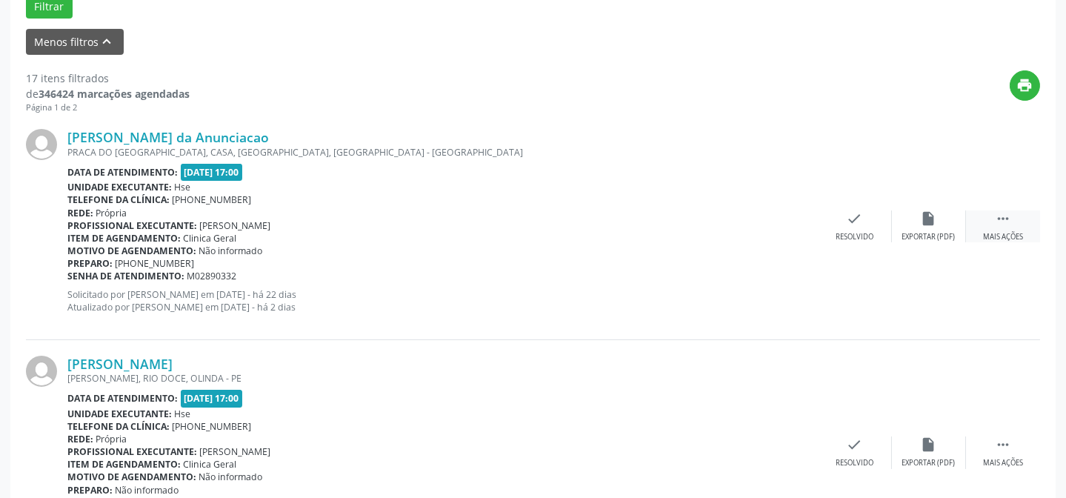
drag, startPoint x: 1018, startPoint y: 233, endPoint x: 996, endPoint y: 224, distance: 23.7
click at [1019, 233] on div "Mais ações" at bounding box center [1003, 237] width 40 height 10
click at [958, 215] on div "alarm_off Não compareceu" at bounding box center [929, 226] width 74 height 32
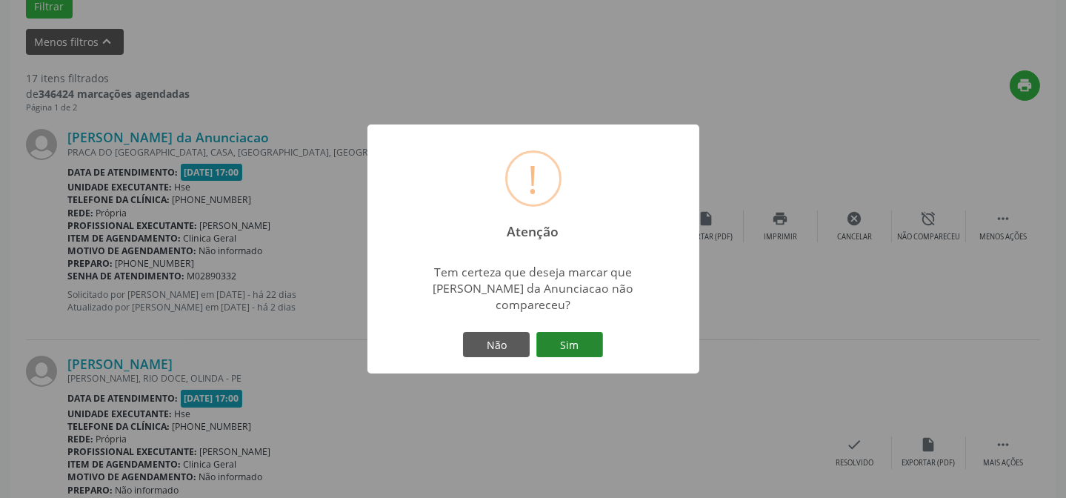
click at [576, 347] on button "Sim" at bounding box center [569, 344] width 67 height 25
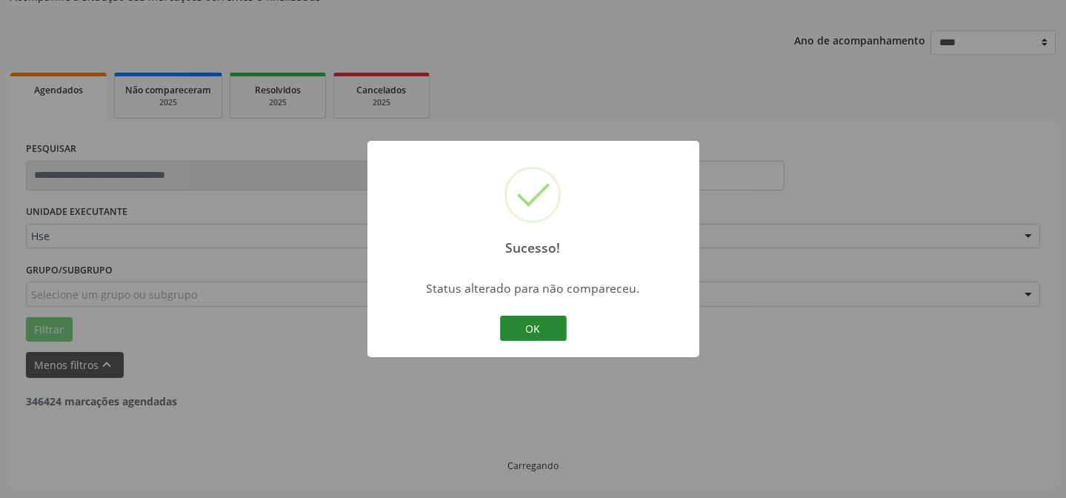
click at [530, 334] on button "OK" at bounding box center [533, 328] width 67 height 25
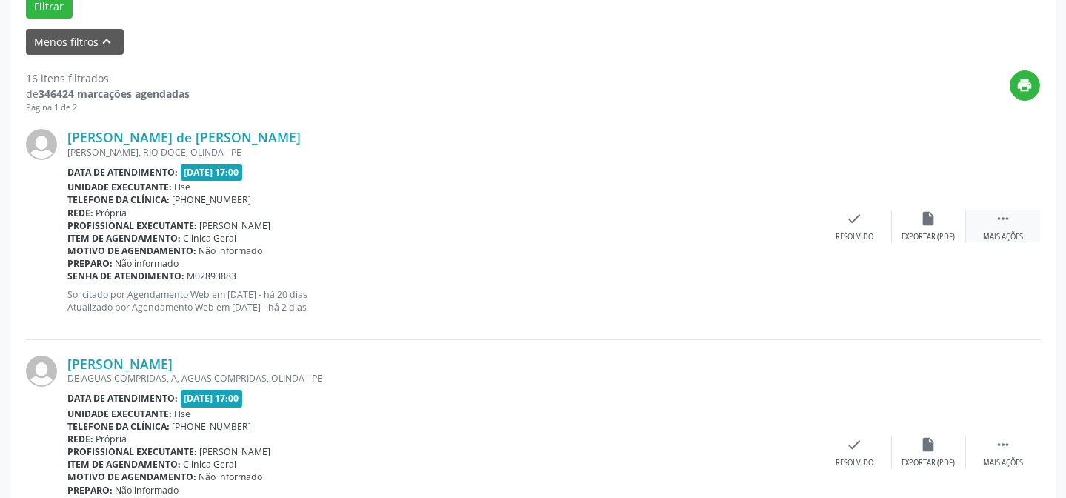
click at [1007, 226] on div " Mais ações" at bounding box center [1003, 226] width 74 height 32
click at [909, 226] on div "alarm_off Não compareceu" at bounding box center [929, 226] width 74 height 32
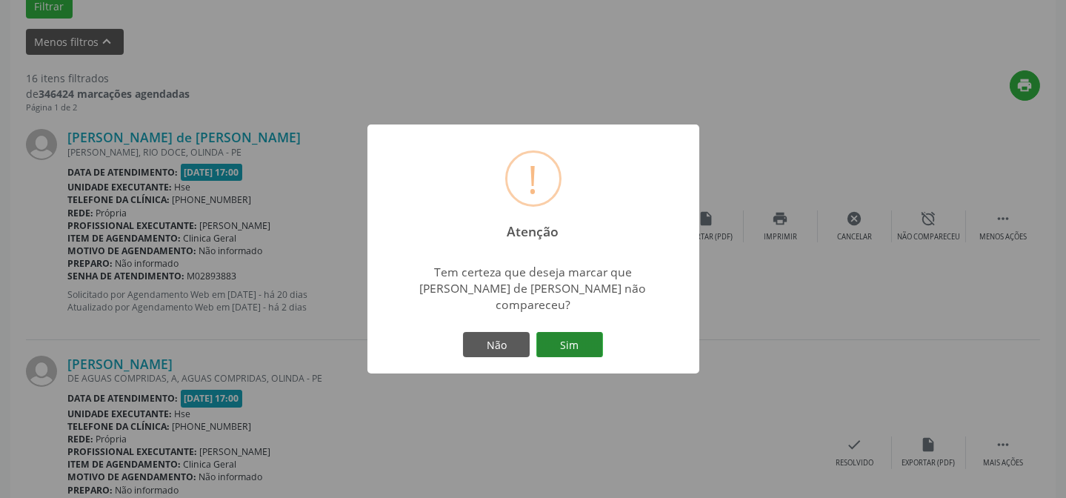
click at [569, 337] on button "Sim" at bounding box center [569, 344] width 67 height 25
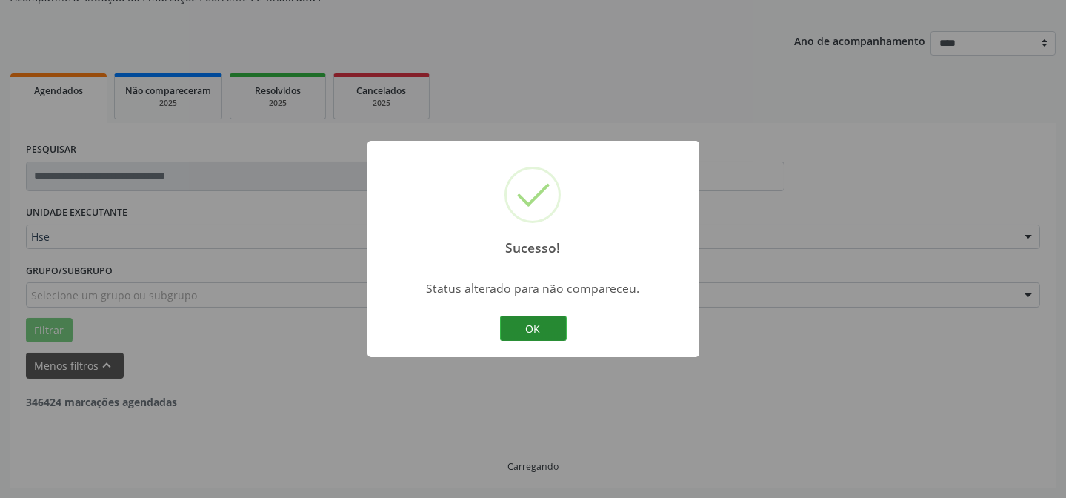
click at [510, 327] on button "OK" at bounding box center [533, 328] width 67 height 25
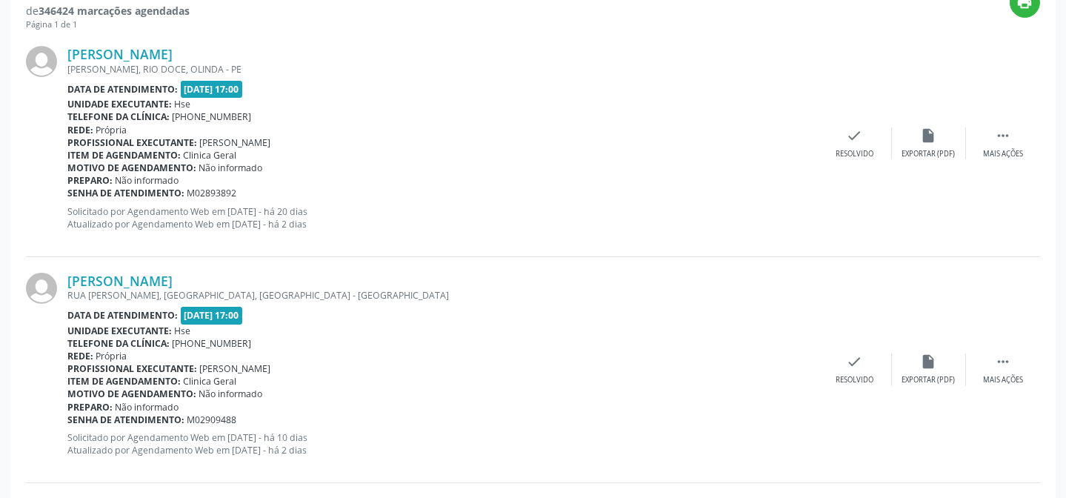
scroll to position [539, 0]
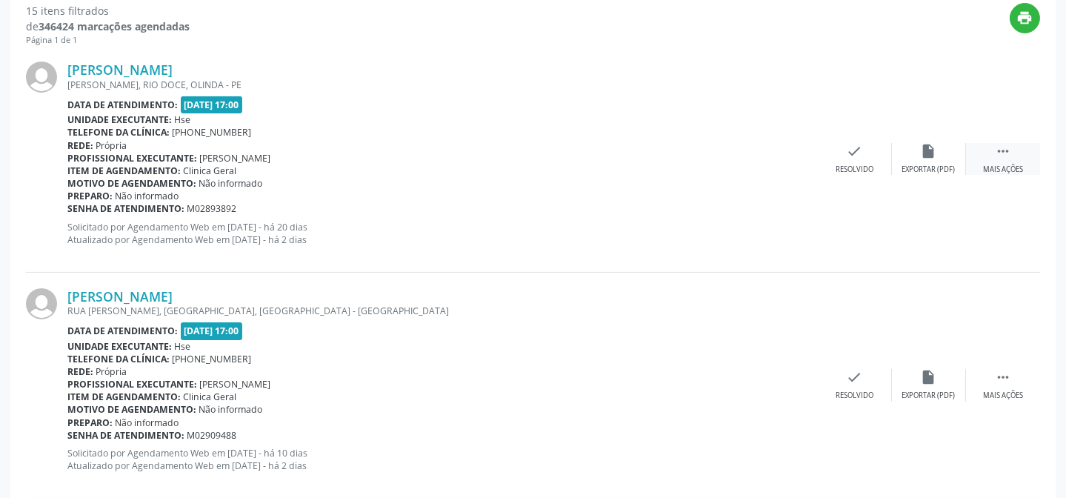
click at [1004, 159] on div " Mais ações" at bounding box center [1003, 159] width 74 height 32
click at [912, 159] on div "alarm_off Não compareceu" at bounding box center [929, 159] width 74 height 32
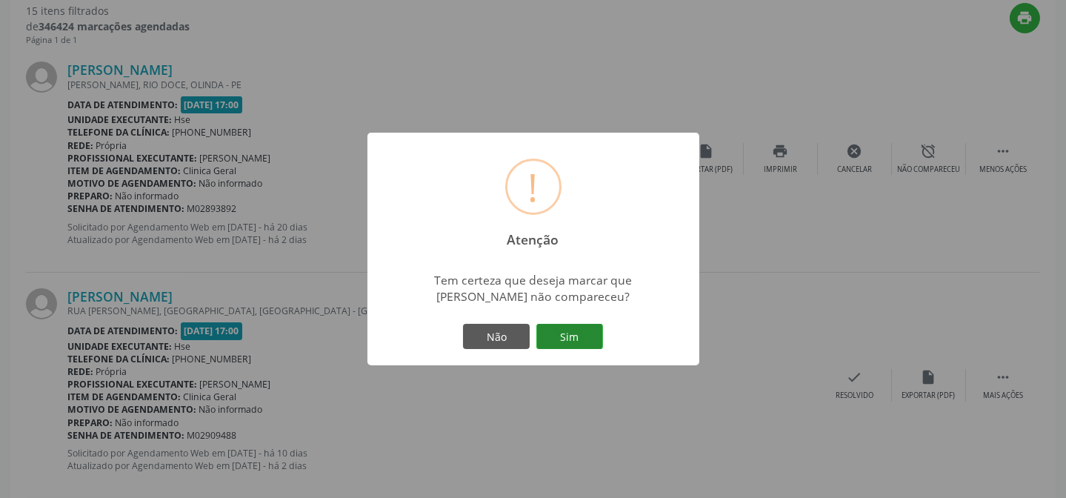
click at [587, 333] on button "Sim" at bounding box center [569, 336] width 67 height 25
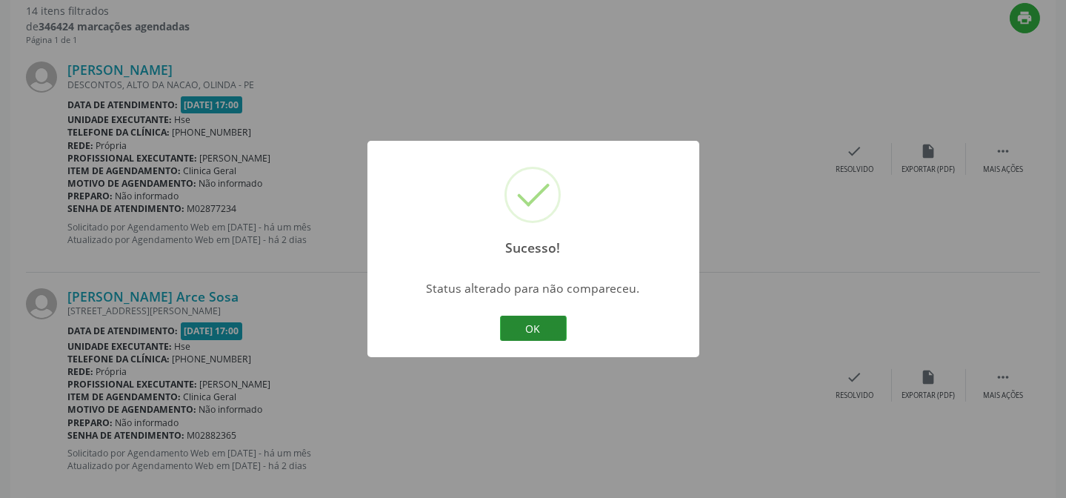
click at [548, 324] on button "OK" at bounding box center [533, 328] width 67 height 25
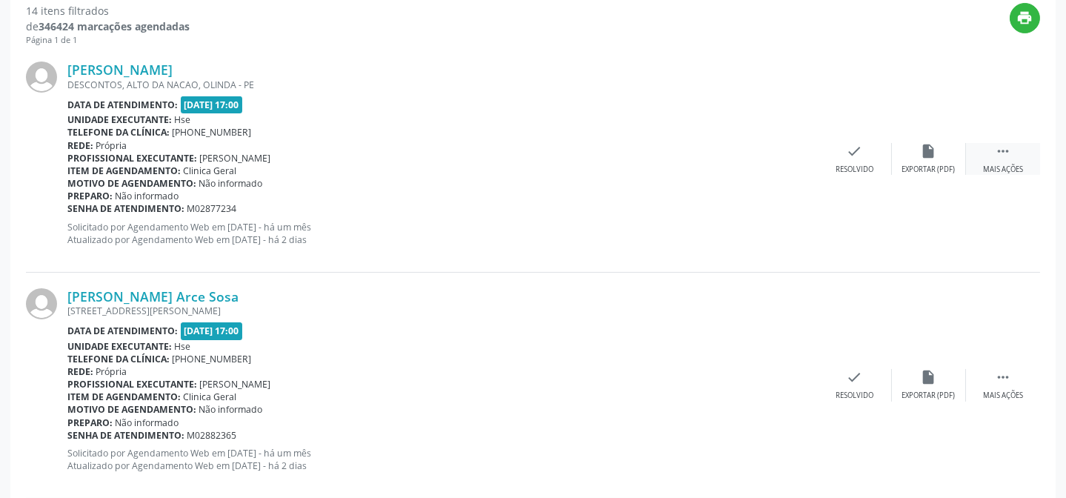
click at [1012, 166] on div "Mais ações" at bounding box center [1003, 169] width 40 height 10
click at [931, 162] on div "alarm_off Não compareceu" at bounding box center [929, 159] width 74 height 32
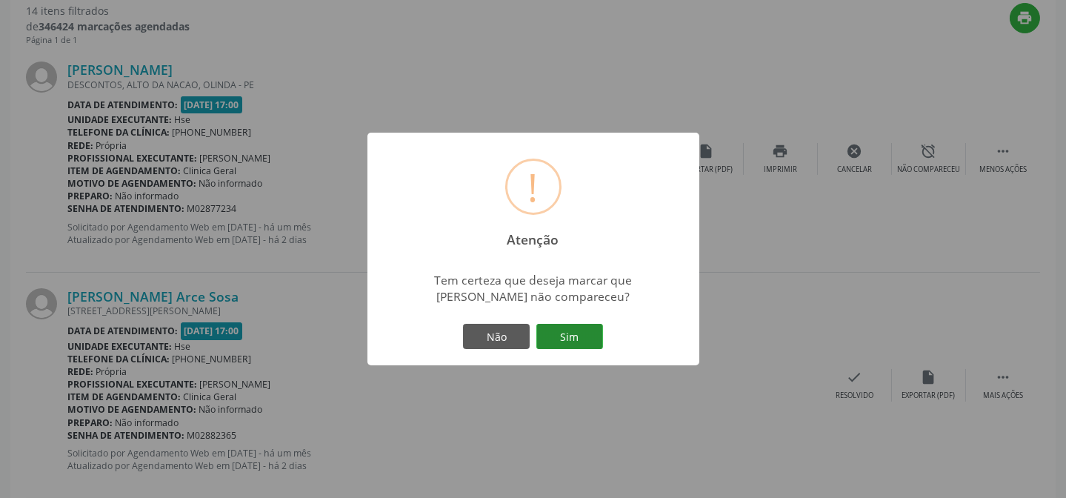
click at [570, 336] on button "Sim" at bounding box center [569, 336] width 67 height 25
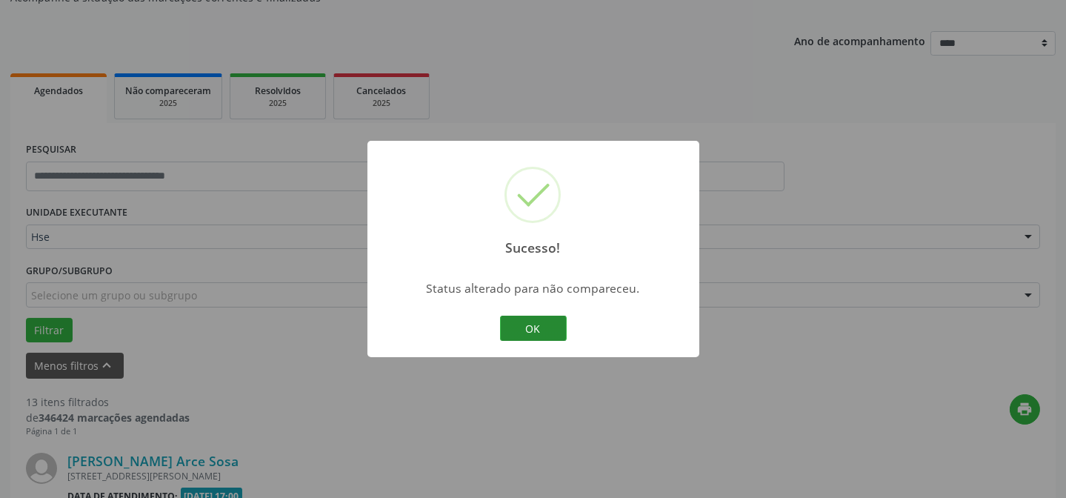
click at [527, 322] on button "OK" at bounding box center [533, 328] width 67 height 25
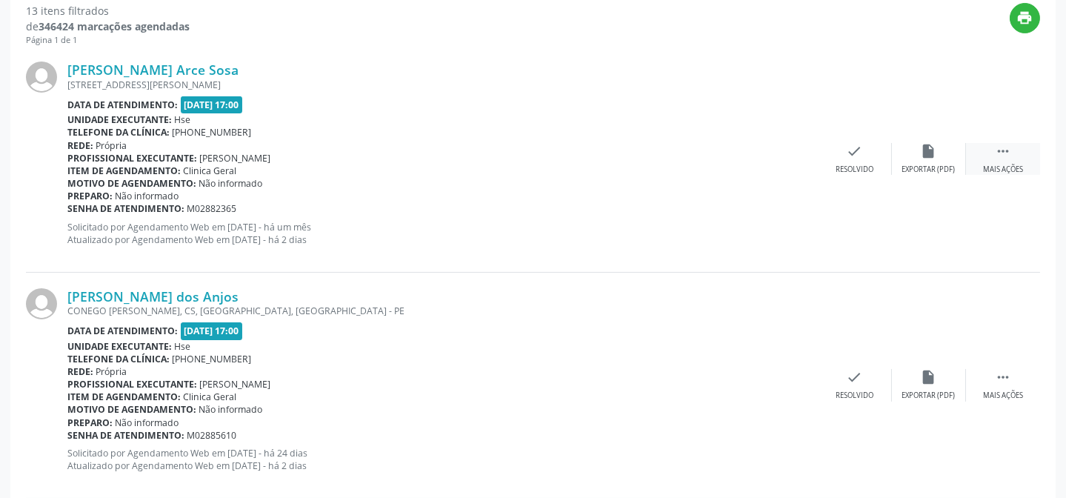
click at [994, 161] on div " Mais ações" at bounding box center [1003, 159] width 74 height 32
click at [939, 167] on div "Não compareceu" at bounding box center [928, 169] width 63 height 10
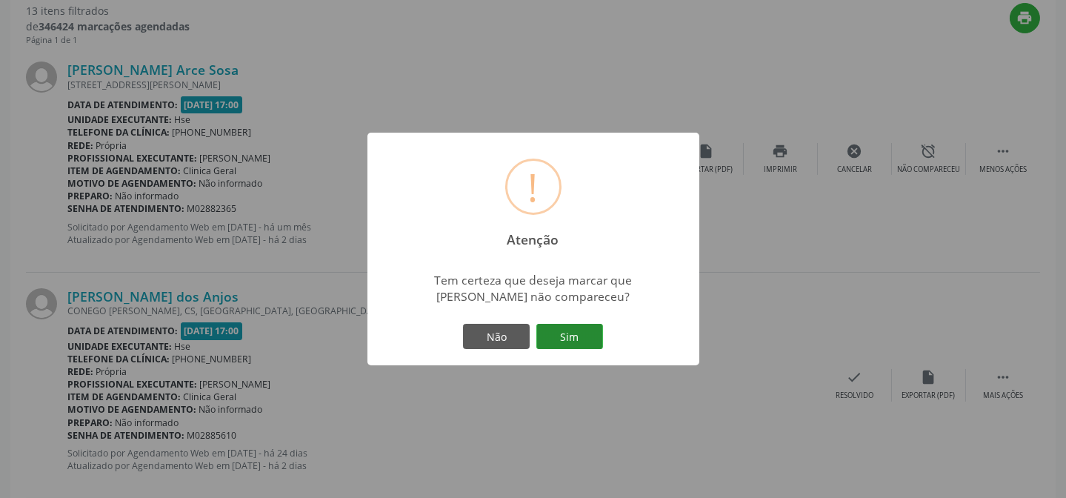
click at [579, 331] on button "Sim" at bounding box center [569, 336] width 67 height 25
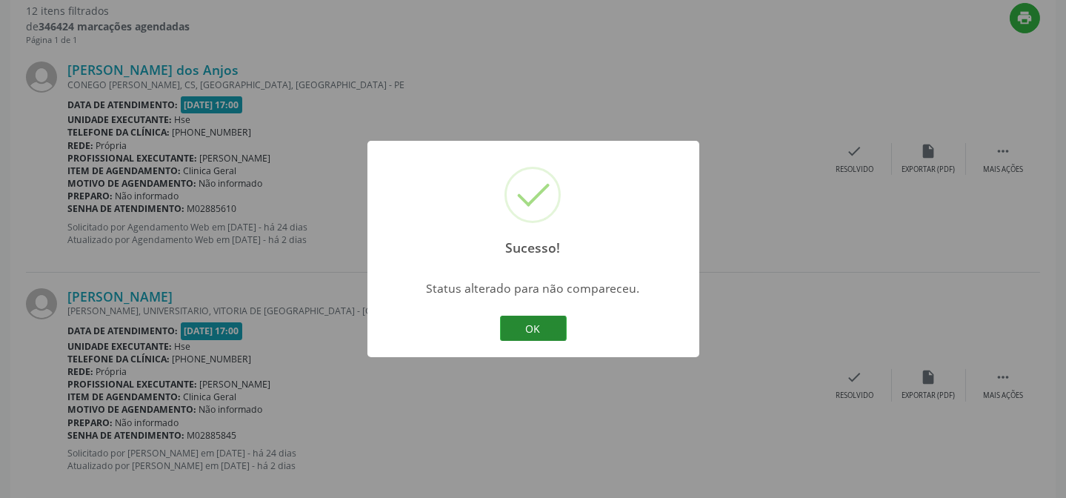
click at [545, 323] on button "OK" at bounding box center [533, 328] width 67 height 25
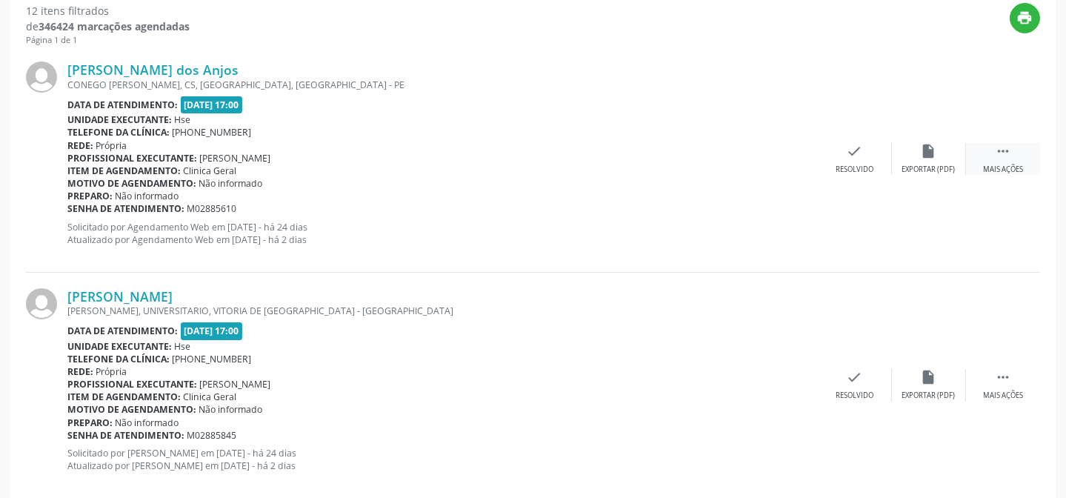
click at [993, 159] on div " Mais ações" at bounding box center [1003, 159] width 74 height 32
click at [941, 160] on div "alarm_off Não compareceu" at bounding box center [929, 159] width 74 height 32
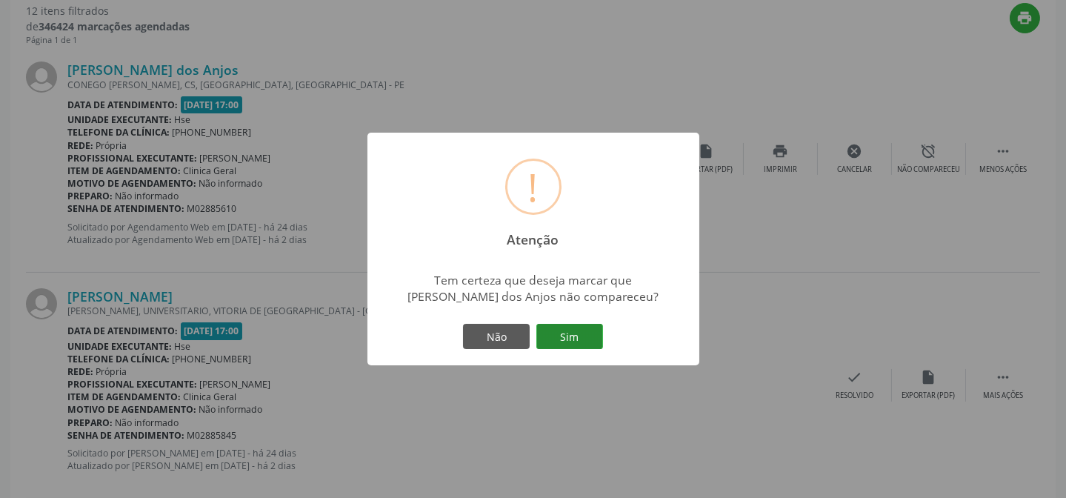
click at [577, 336] on button "Sim" at bounding box center [569, 336] width 67 height 25
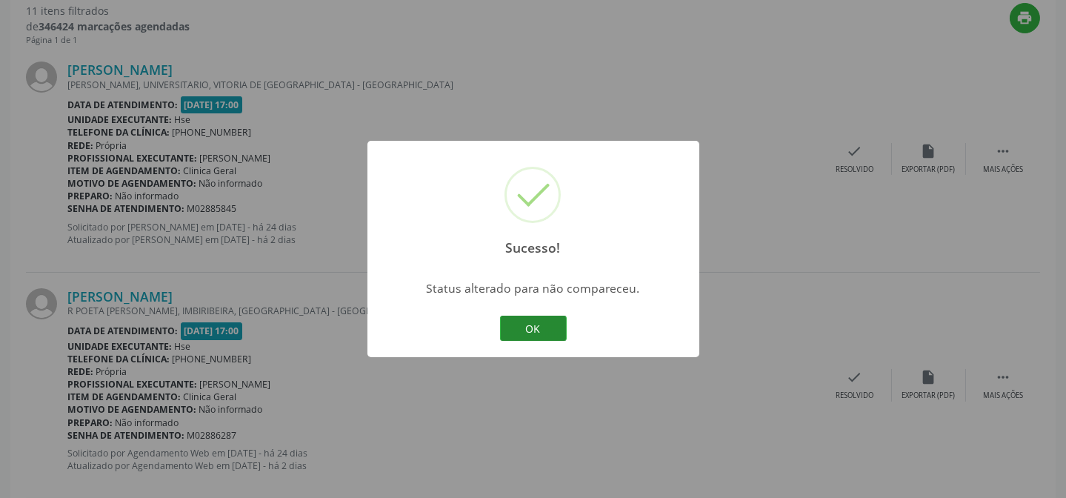
click at [538, 325] on button "OK" at bounding box center [533, 328] width 67 height 25
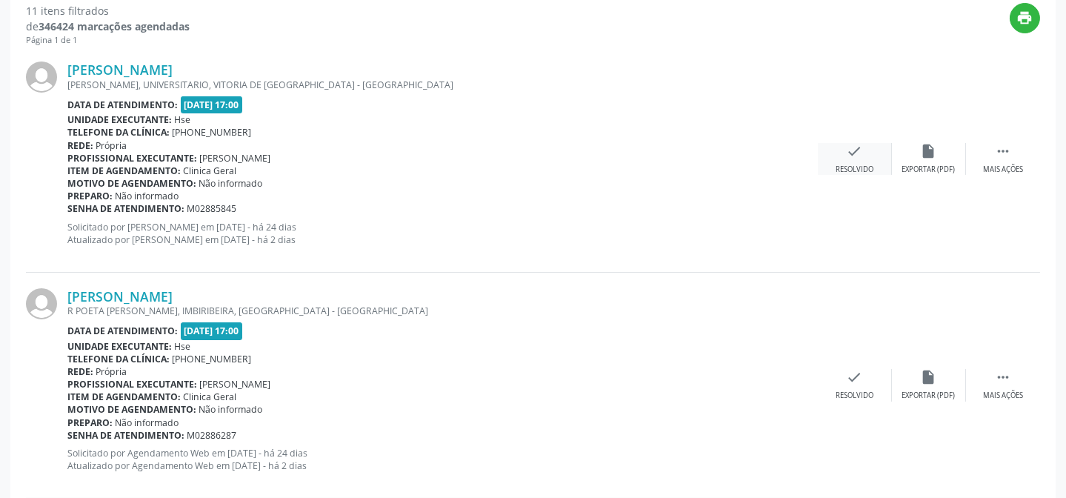
click at [838, 153] on div "check Resolvido" at bounding box center [855, 159] width 74 height 32
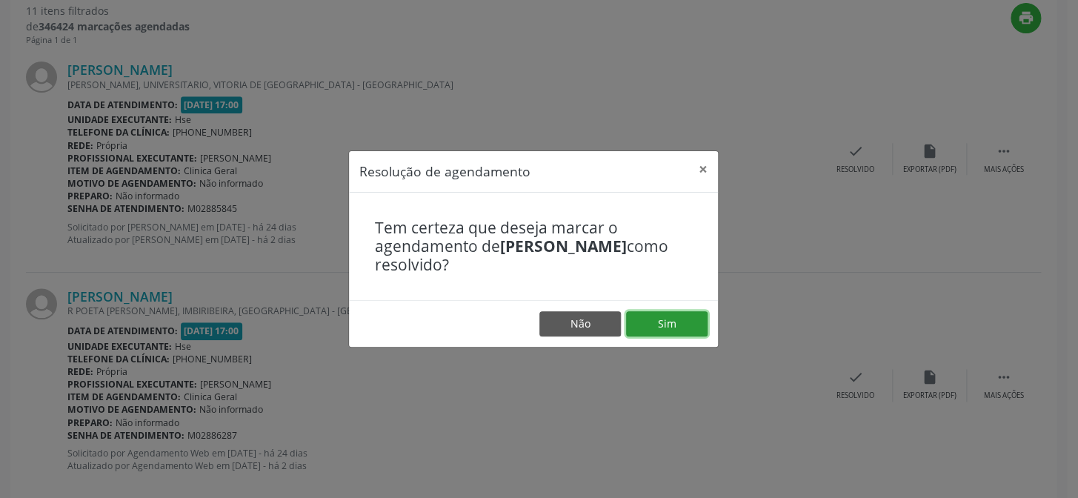
click at [677, 318] on button "Sim" at bounding box center [666, 323] width 81 height 25
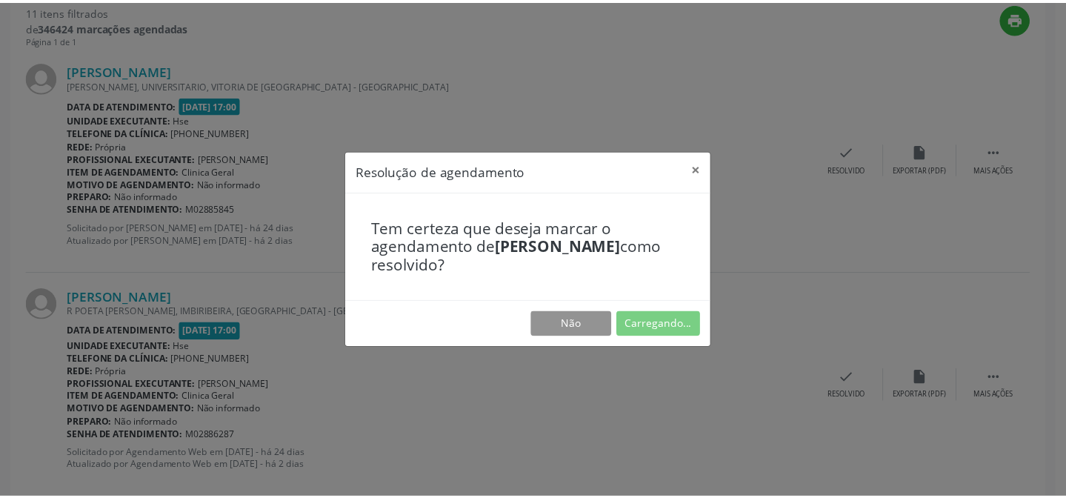
scroll to position [133, 0]
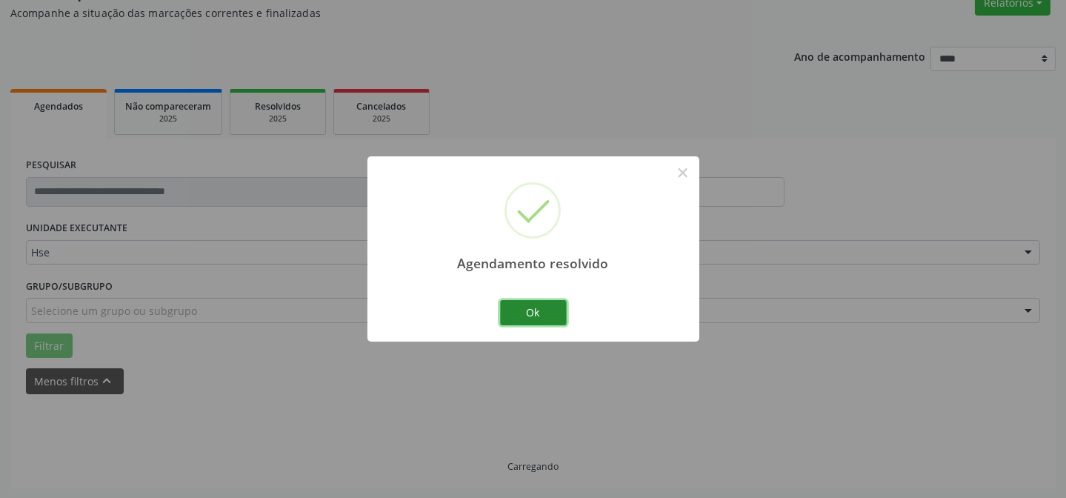
click at [541, 310] on button "Ok" at bounding box center [533, 312] width 67 height 25
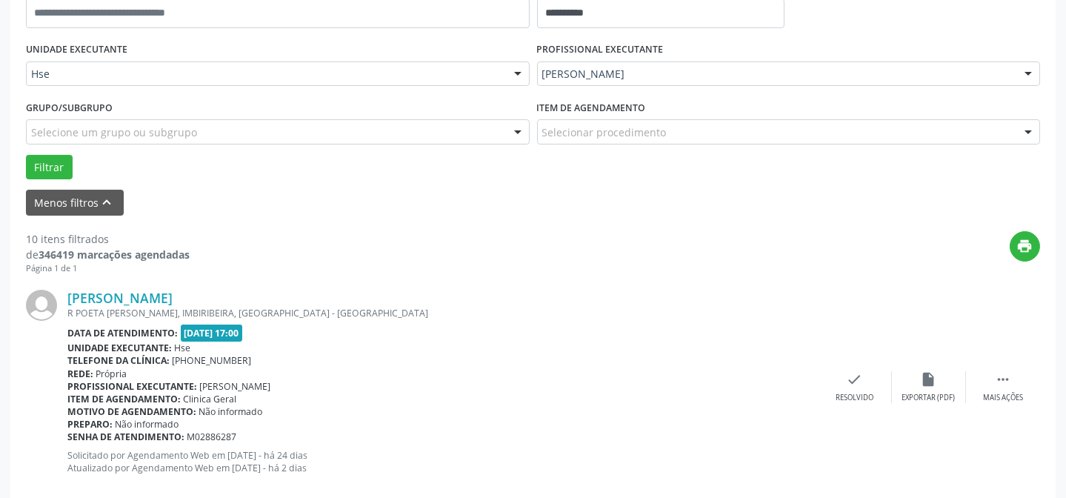
scroll to position [334, 0]
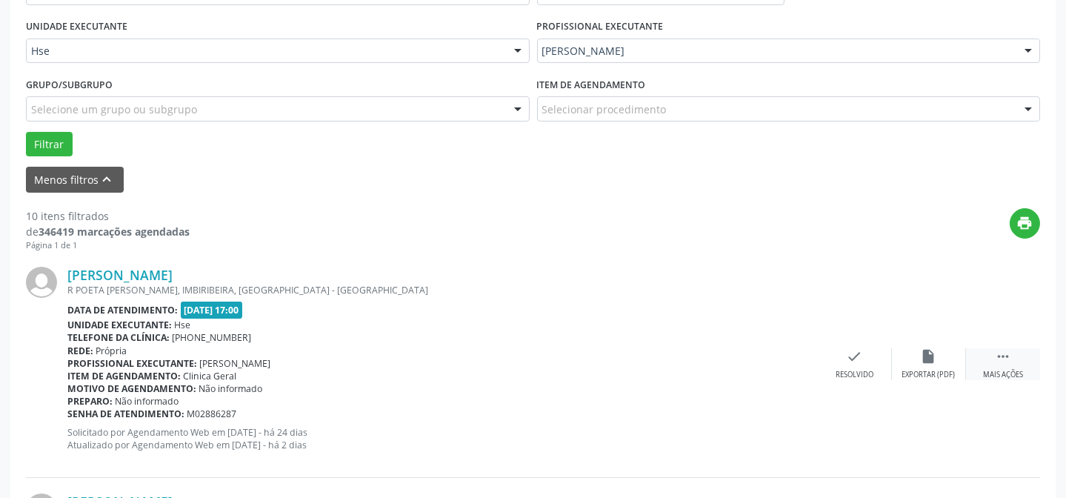
click at [998, 361] on icon "" at bounding box center [1003, 356] width 16 height 16
click at [926, 350] on icon "alarm_off" at bounding box center [929, 356] width 16 height 16
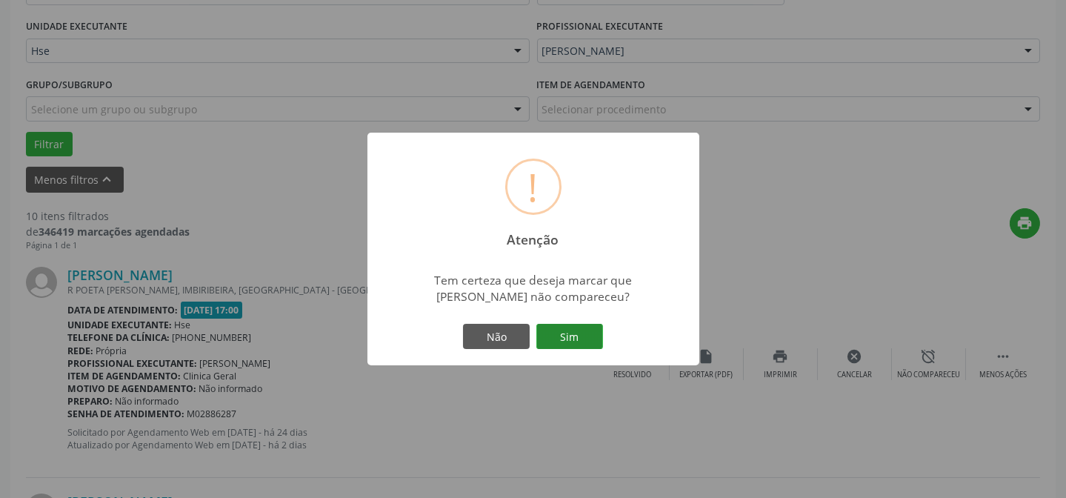
click at [588, 333] on button "Sim" at bounding box center [569, 336] width 67 height 25
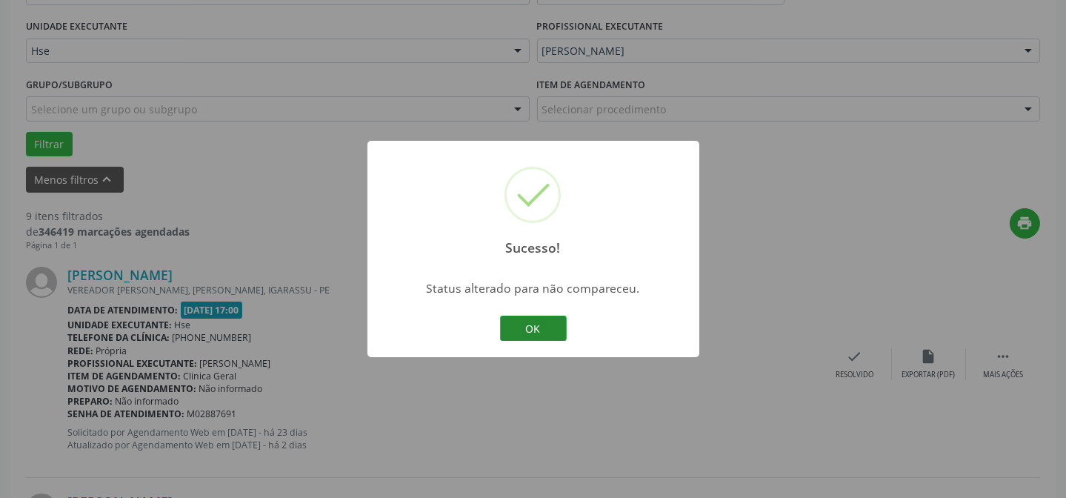
click at [543, 333] on button "OK" at bounding box center [533, 328] width 67 height 25
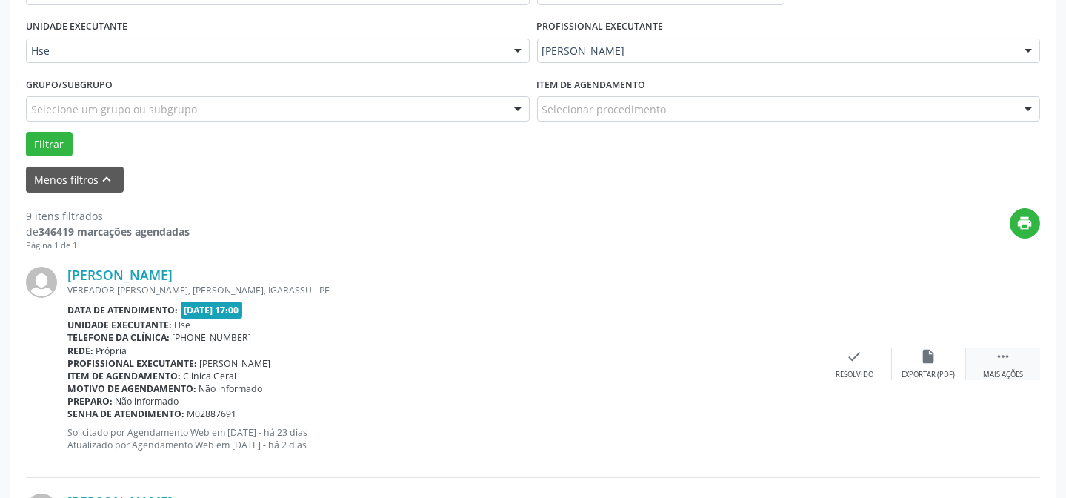
click at [992, 363] on div " Mais ações" at bounding box center [1003, 364] width 74 height 32
click at [936, 361] on icon "alarm_off" at bounding box center [929, 356] width 16 height 16
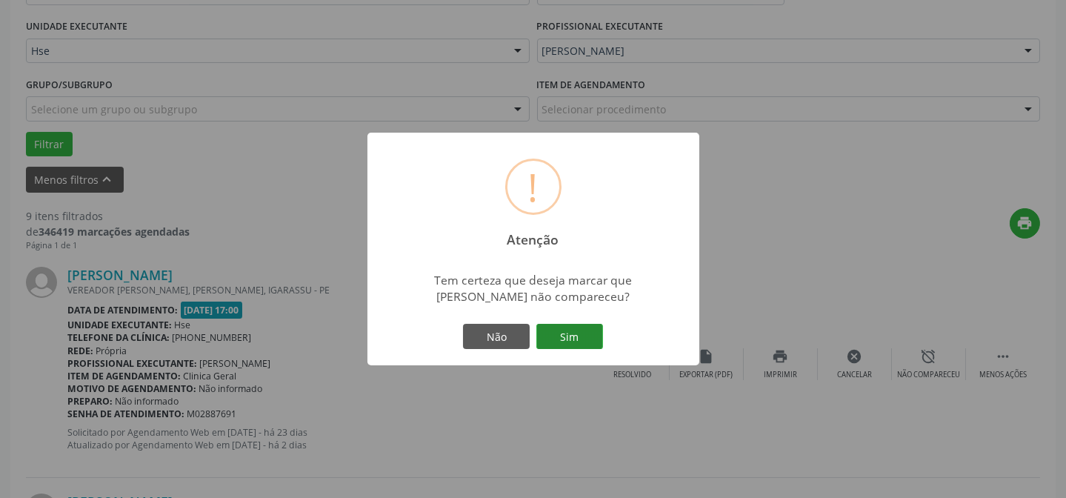
click at [587, 331] on button "Sim" at bounding box center [569, 336] width 67 height 25
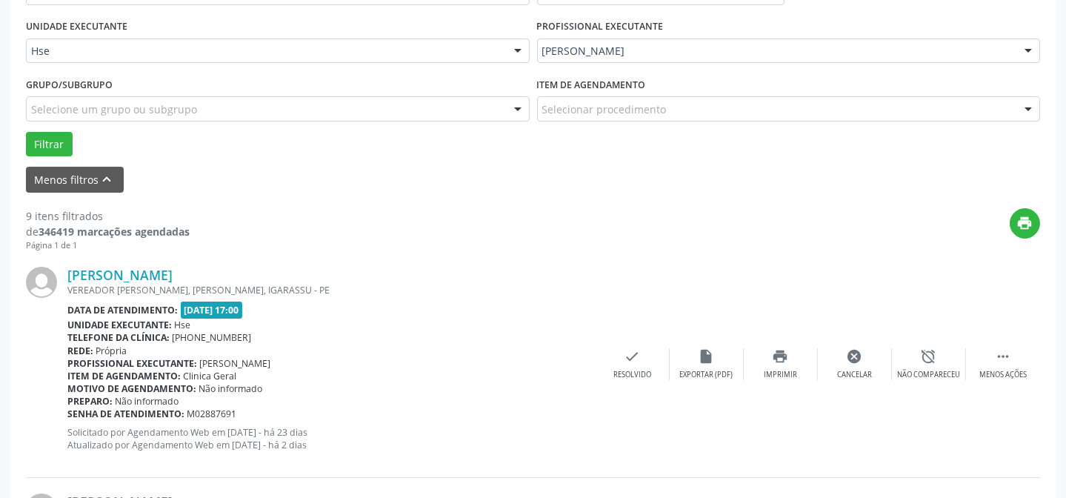
scroll to position [148, 0]
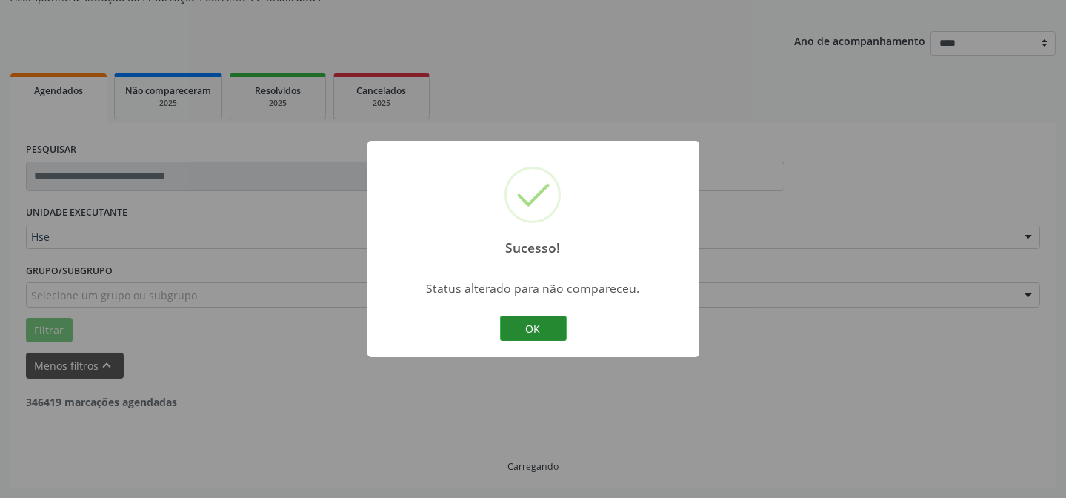
click at [515, 331] on button "OK" at bounding box center [533, 328] width 67 height 25
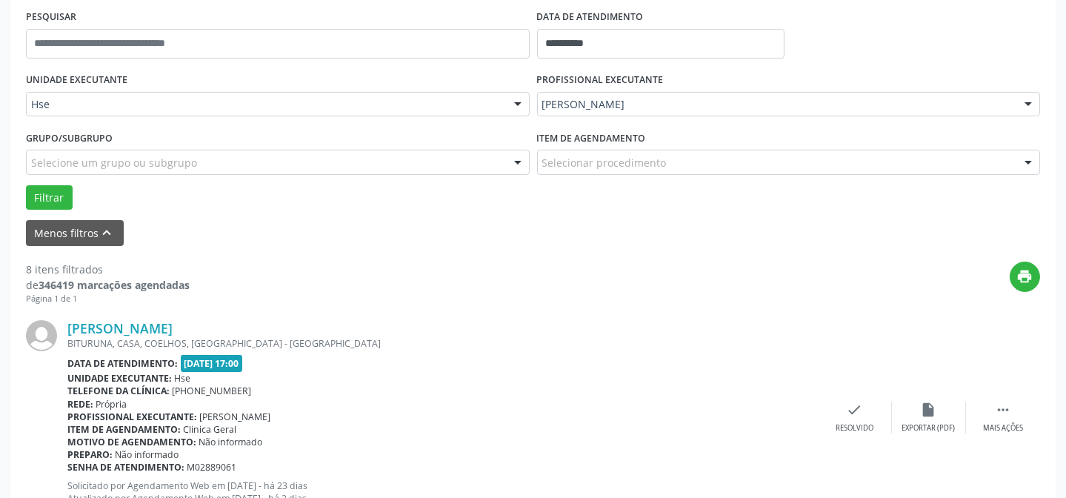
scroll to position [282, 0]
click at [990, 405] on div " Mais ações" at bounding box center [1003, 416] width 74 height 32
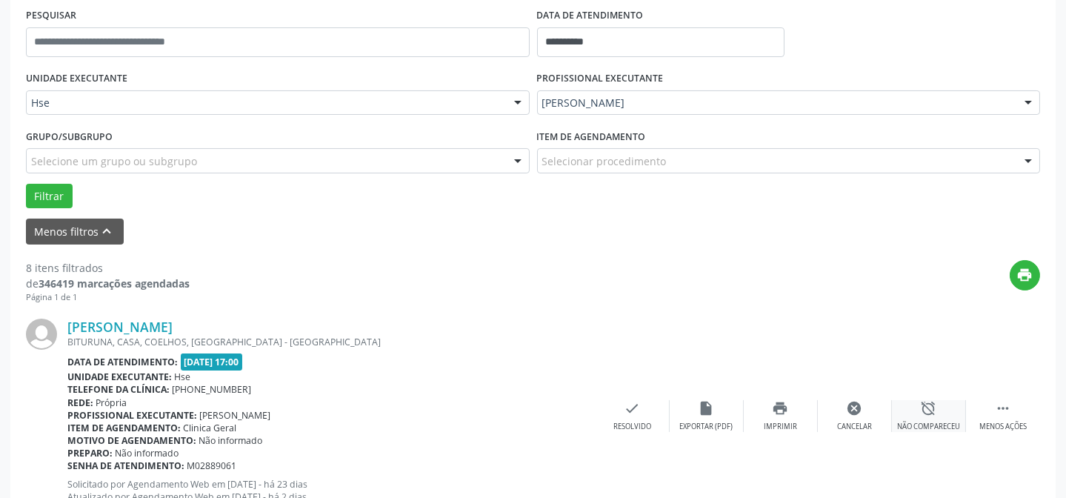
click at [938, 406] on div "alarm_off Não compareceu" at bounding box center [929, 416] width 74 height 32
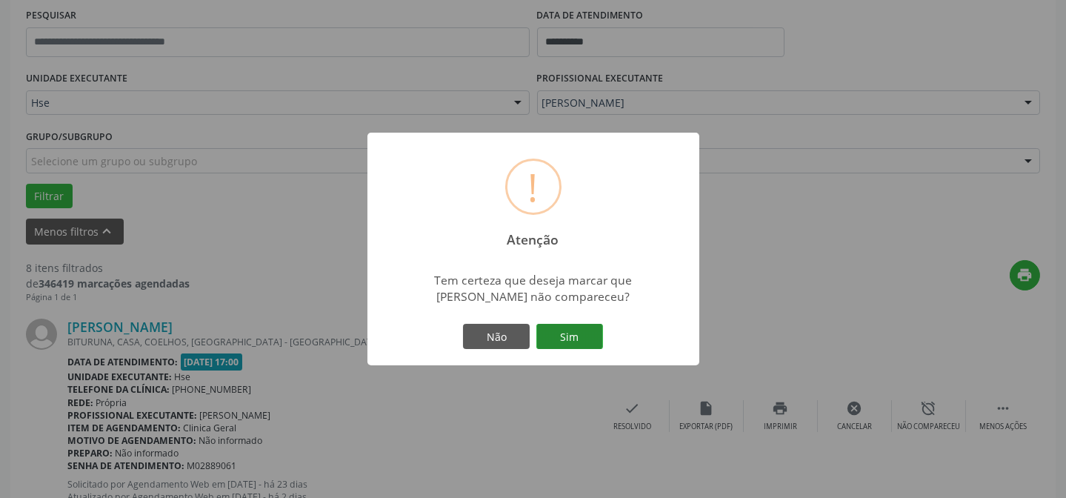
click at [587, 339] on button "Sim" at bounding box center [569, 336] width 67 height 25
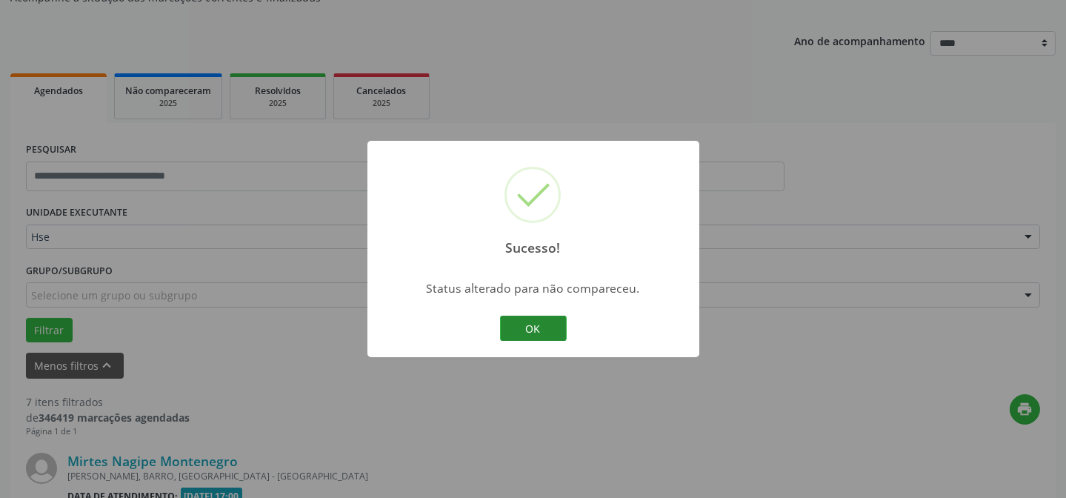
click at [530, 328] on button "OK" at bounding box center [533, 328] width 67 height 25
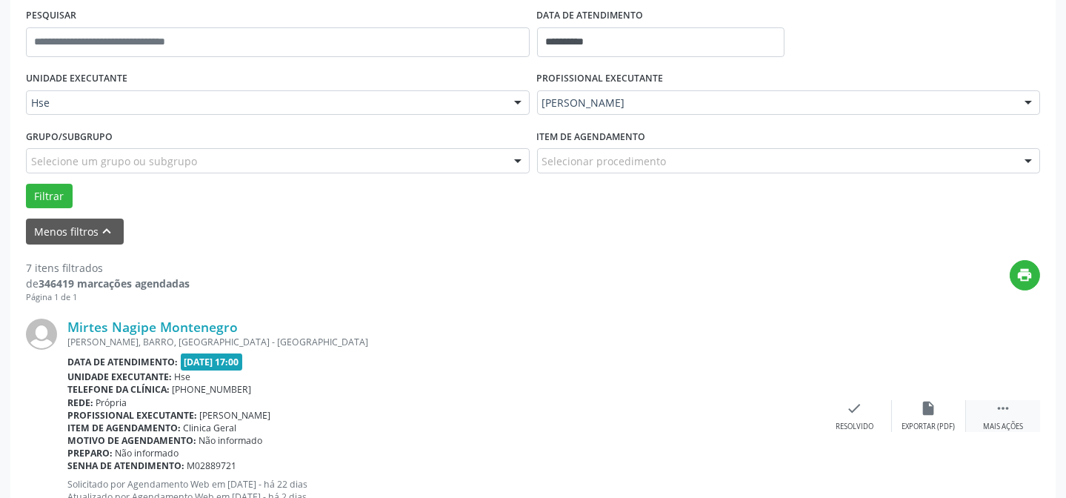
click at [1008, 417] on div " Mais ações" at bounding box center [1003, 416] width 74 height 32
click at [947, 402] on div "alarm_off Não compareceu" at bounding box center [929, 416] width 74 height 32
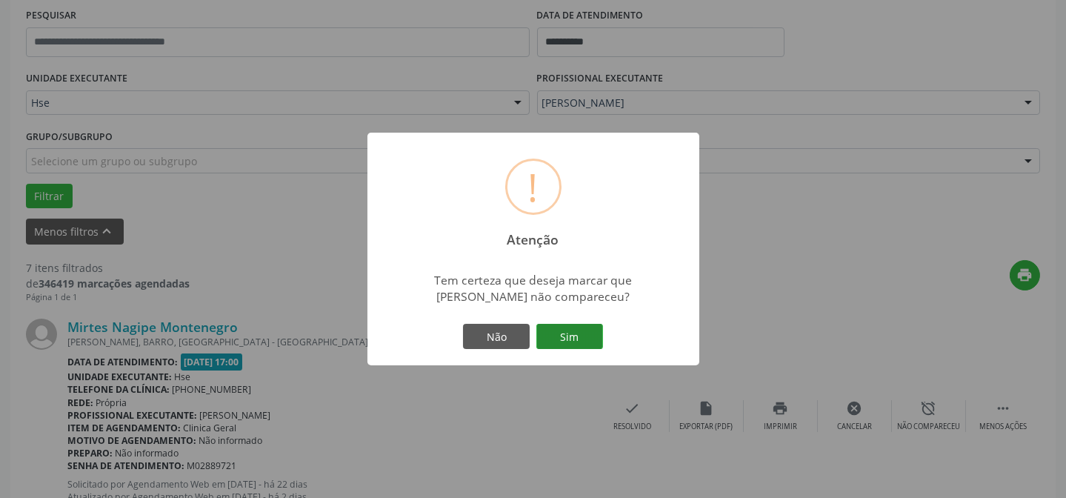
click at [558, 336] on button "Sim" at bounding box center [569, 336] width 67 height 25
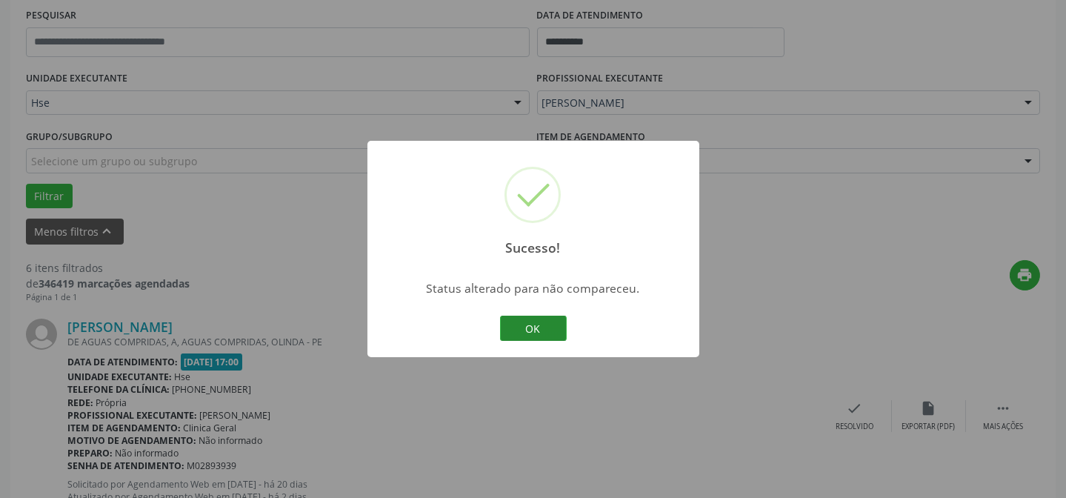
click at [538, 336] on button "OK" at bounding box center [533, 328] width 67 height 25
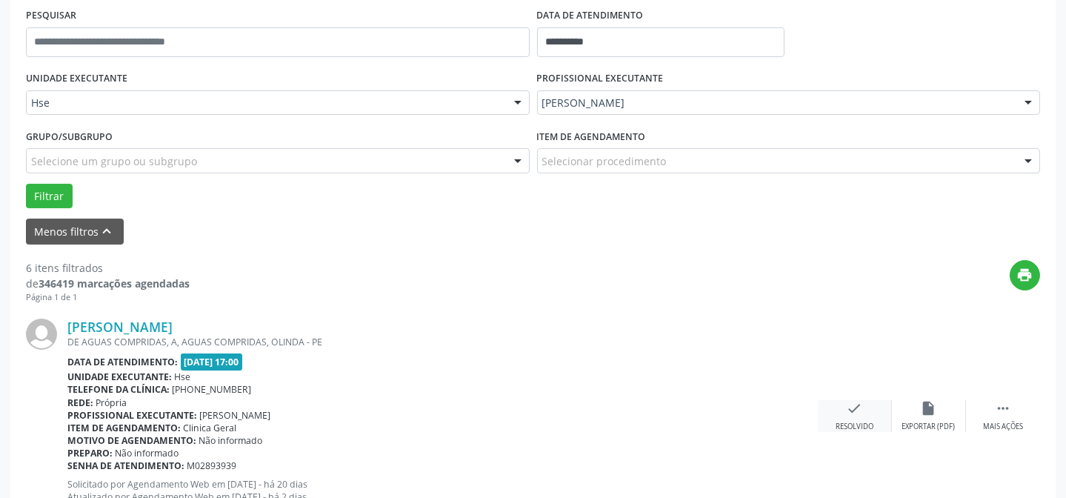
click at [870, 404] on div "check Resolvido" at bounding box center [855, 416] width 74 height 32
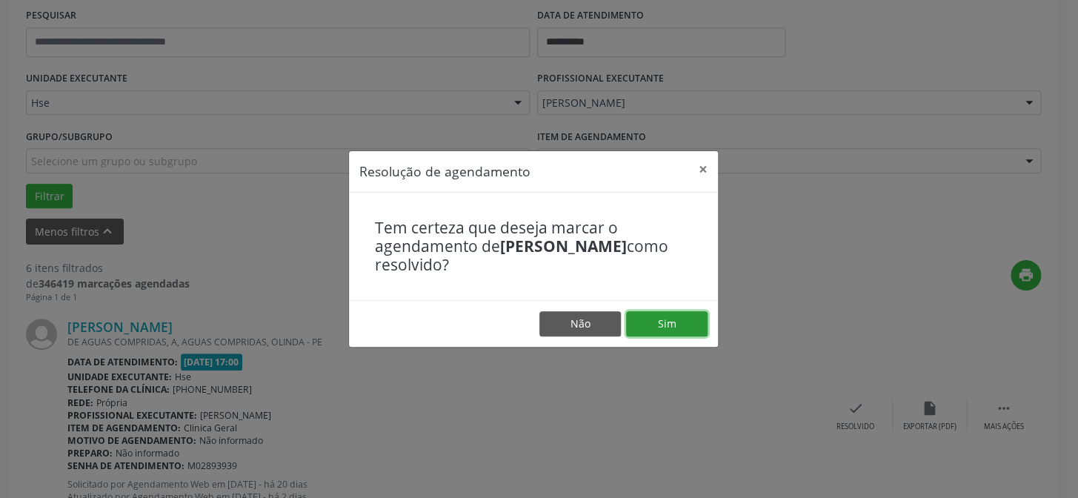
click at [667, 313] on button "Sim" at bounding box center [666, 323] width 81 height 25
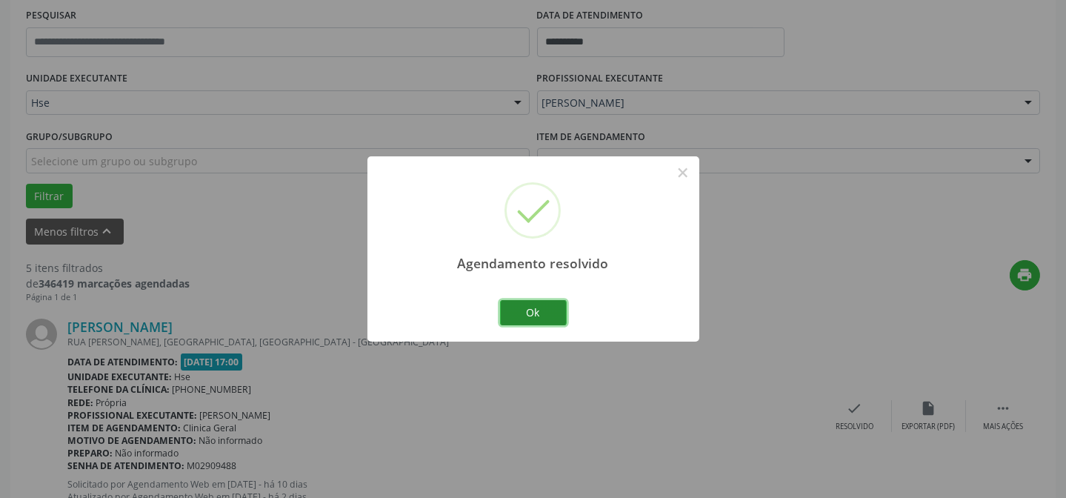
click at [559, 318] on button "Ok" at bounding box center [533, 312] width 67 height 25
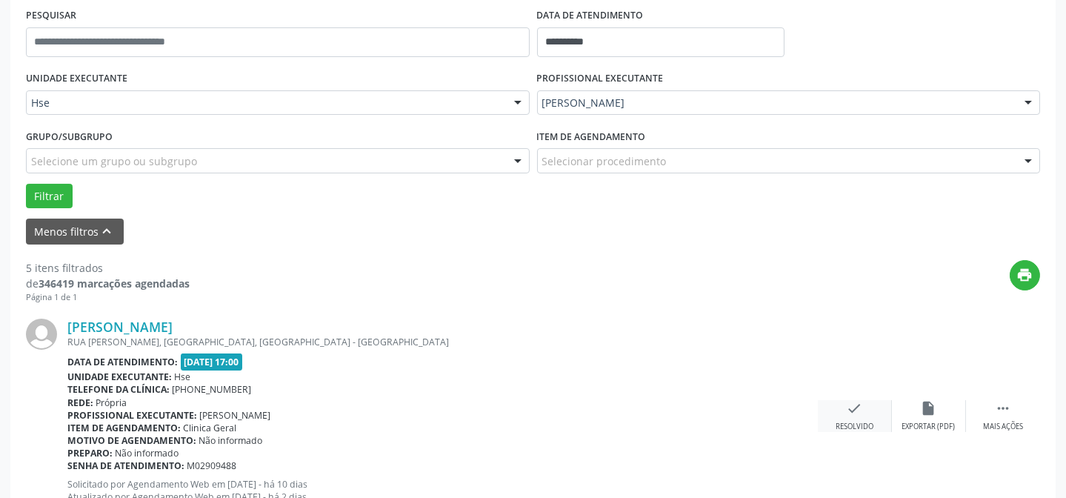
click at [854, 404] on icon "check" at bounding box center [855, 408] width 16 height 16
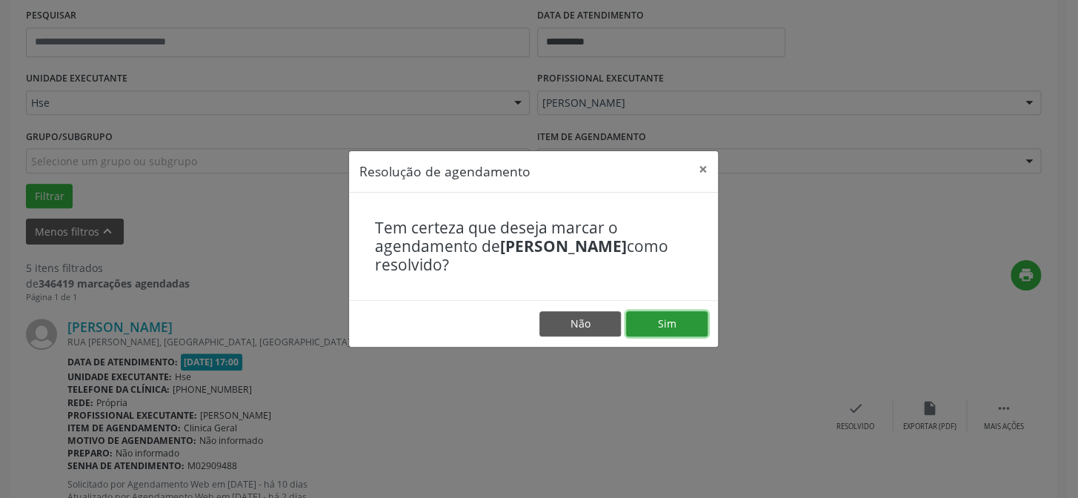
click at [661, 324] on button "Sim" at bounding box center [666, 323] width 81 height 25
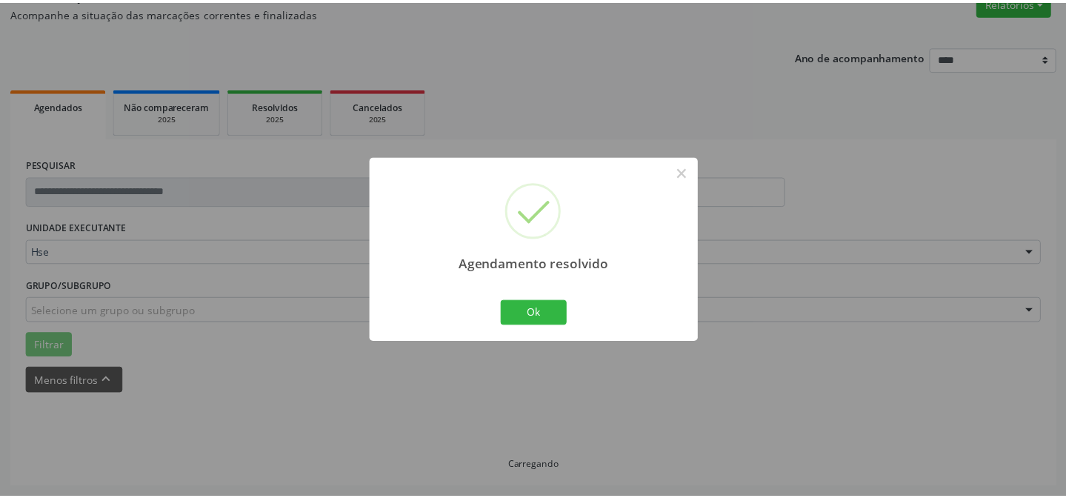
scroll to position [133, 0]
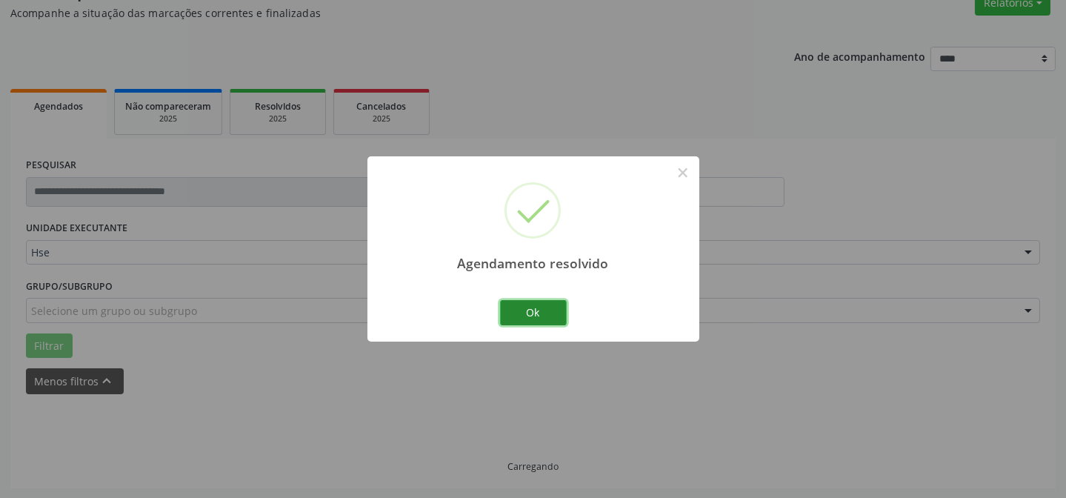
click at [541, 317] on button "Ok" at bounding box center [533, 312] width 67 height 25
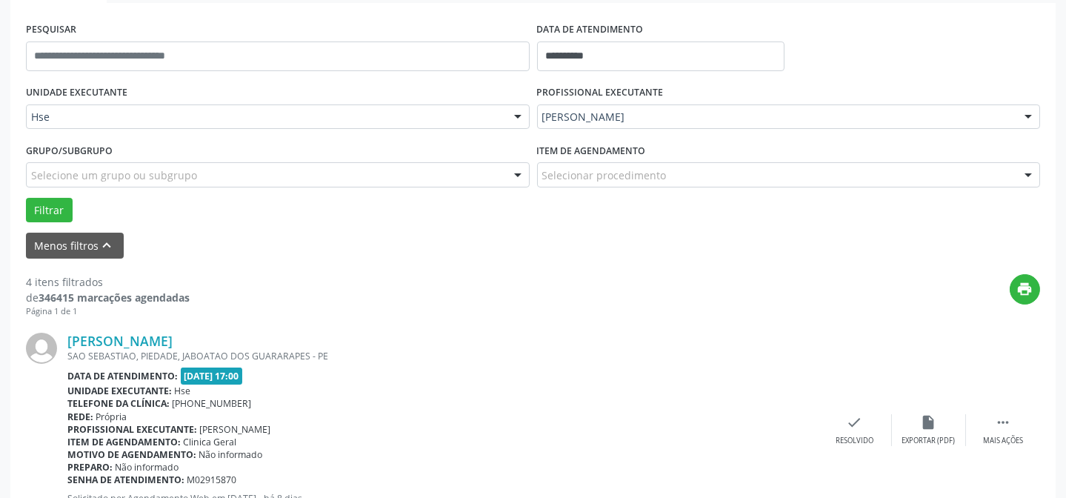
scroll to position [334, 0]
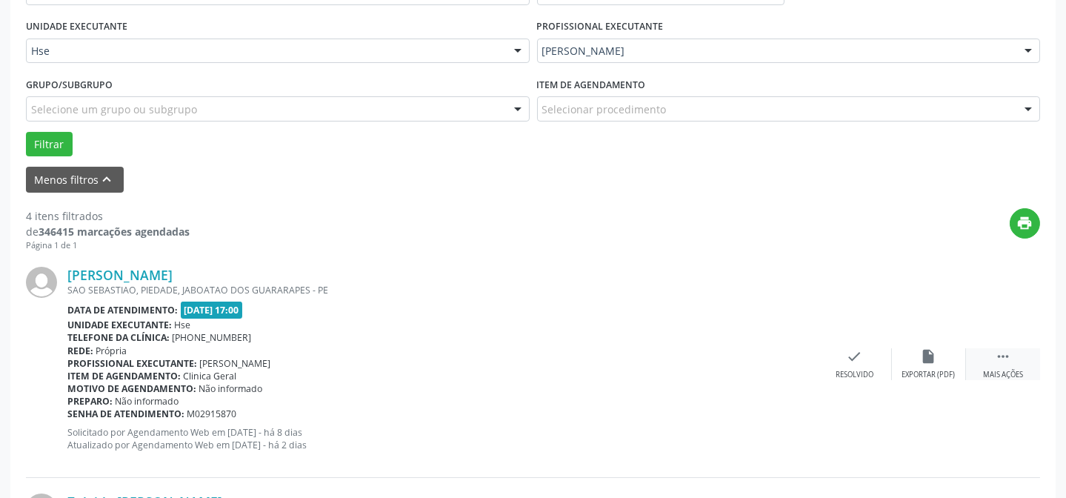
click at [1013, 352] on div " Mais ações" at bounding box center [1003, 364] width 74 height 32
click at [942, 352] on div "alarm_off Não compareceu" at bounding box center [929, 364] width 74 height 32
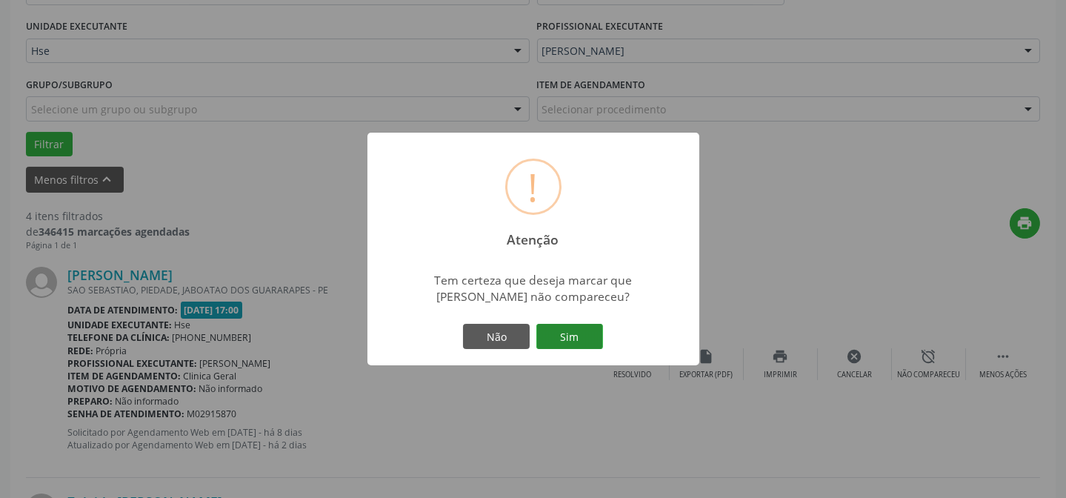
click at [573, 344] on button "Sim" at bounding box center [569, 336] width 67 height 25
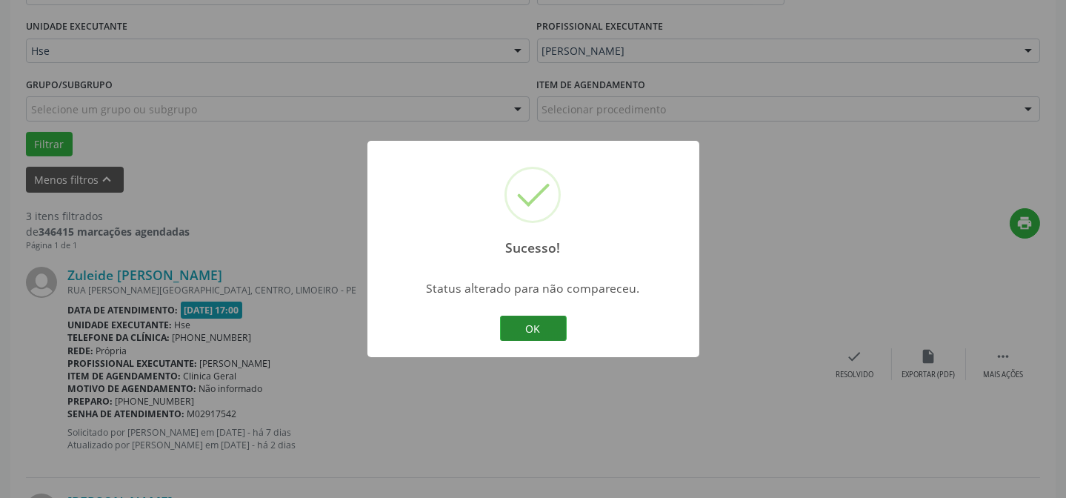
click at [503, 333] on button "OK" at bounding box center [533, 328] width 67 height 25
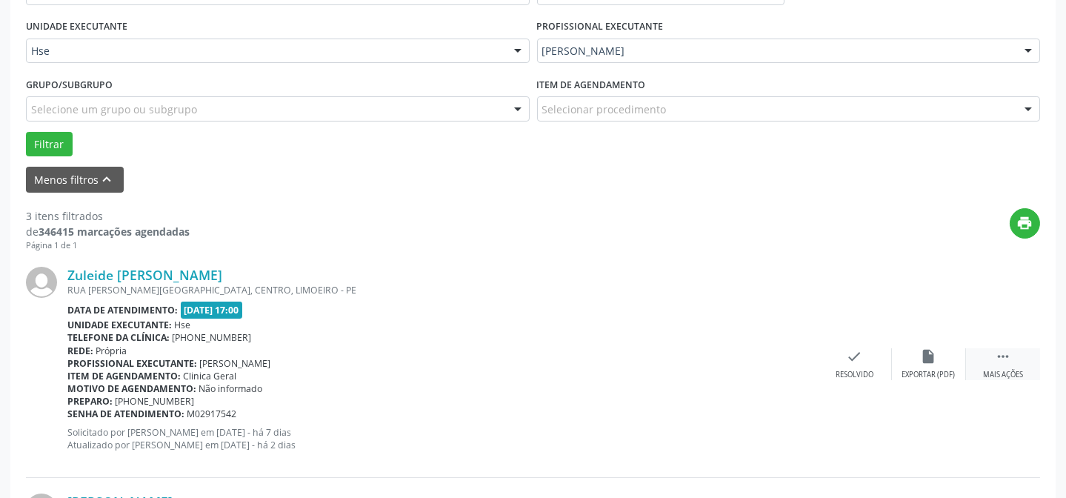
click at [1003, 361] on icon "" at bounding box center [1003, 356] width 16 height 16
click at [926, 361] on icon "alarm_off" at bounding box center [929, 356] width 16 height 16
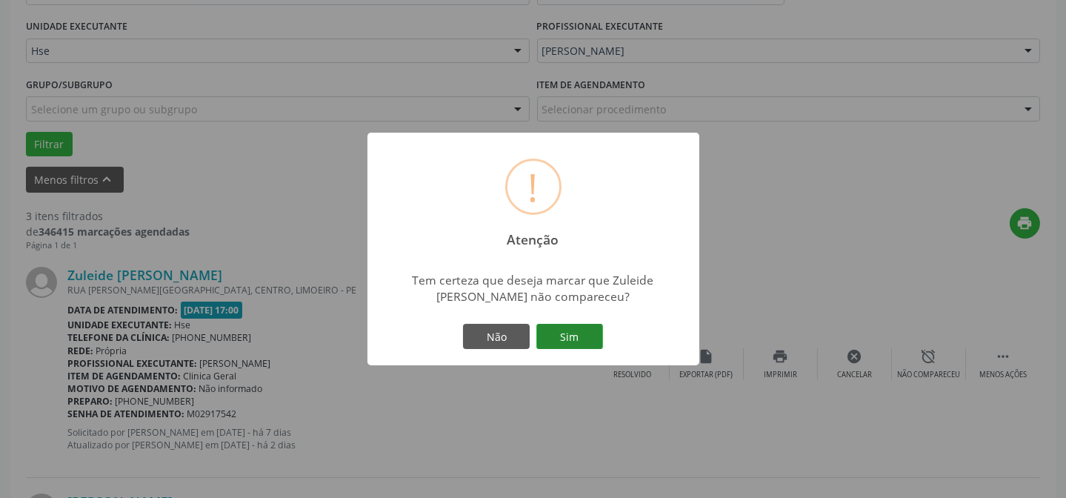
click at [571, 338] on button "Sim" at bounding box center [569, 336] width 67 height 25
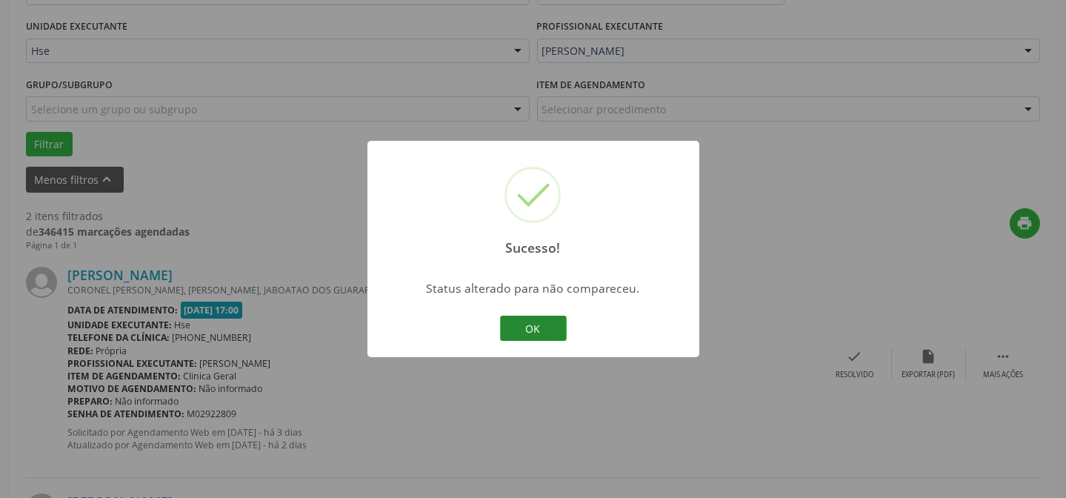
click at [529, 326] on button "OK" at bounding box center [533, 328] width 67 height 25
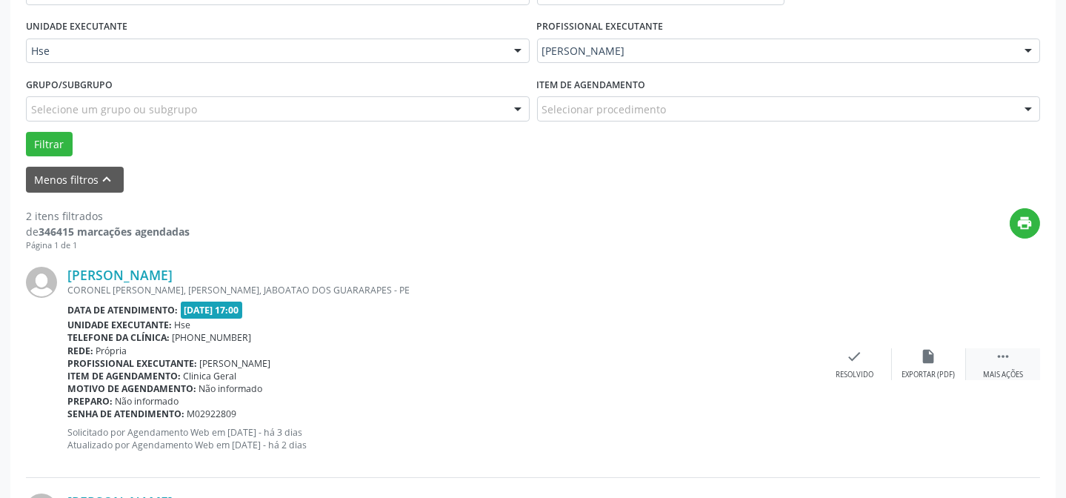
click at [978, 361] on div " Mais ações" at bounding box center [1003, 364] width 74 height 32
click at [930, 358] on icon "alarm_off" at bounding box center [929, 356] width 16 height 16
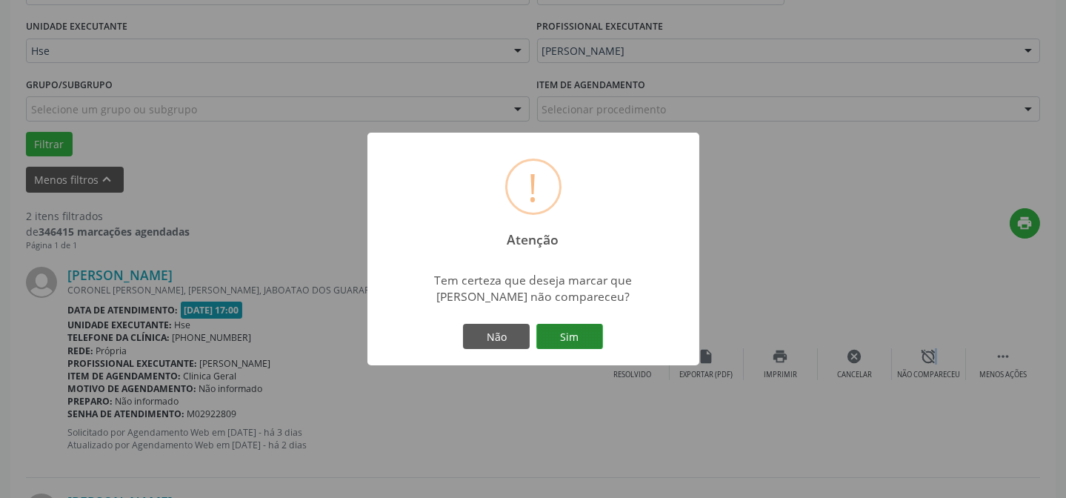
click at [581, 324] on button "Sim" at bounding box center [569, 336] width 67 height 25
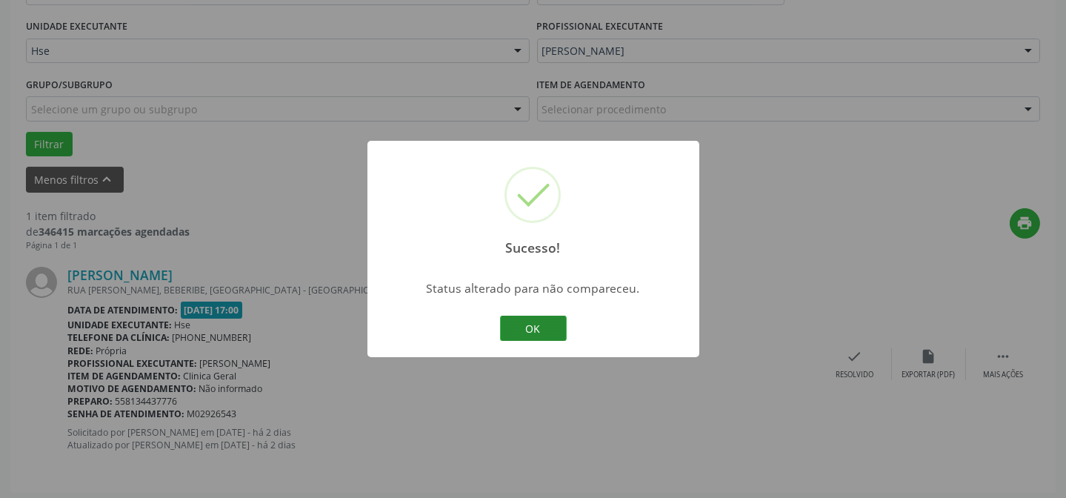
click at [516, 322] on button "OK" at bounding box center [533, 328] width 67 height 25
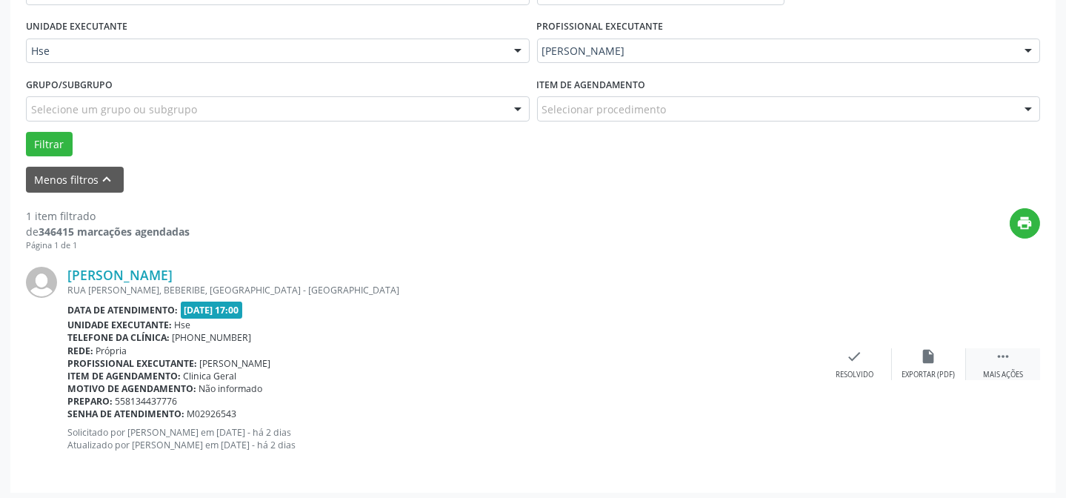
click at [1013, 365] on div " Mais ações" at bounding box center [1003, 364] width 74 height 32
click at [935, 355] on icon "alarm_off" at bounding box center [929, 356] width 16 height 16
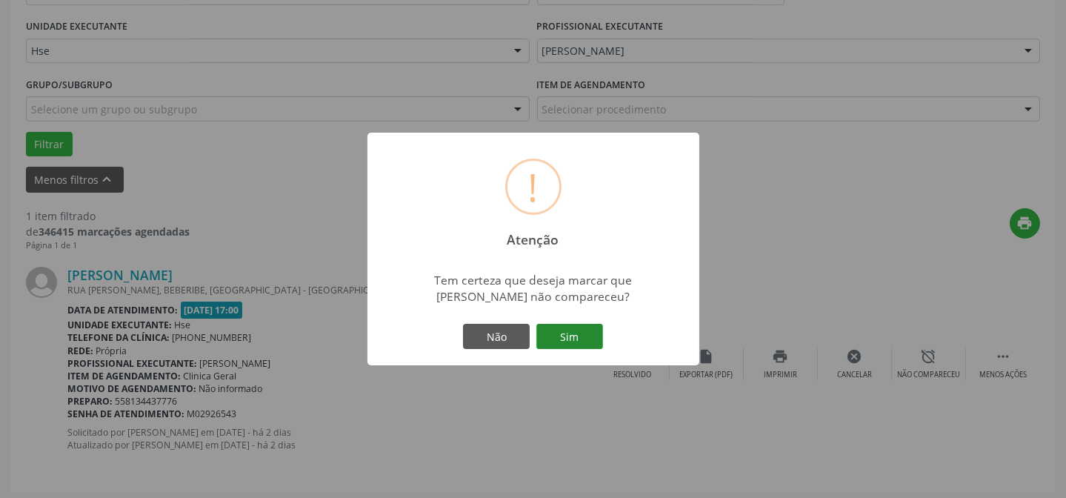
click at [590, 334] on button "Sim" at bounding box center [569, 336] width 67 height 25
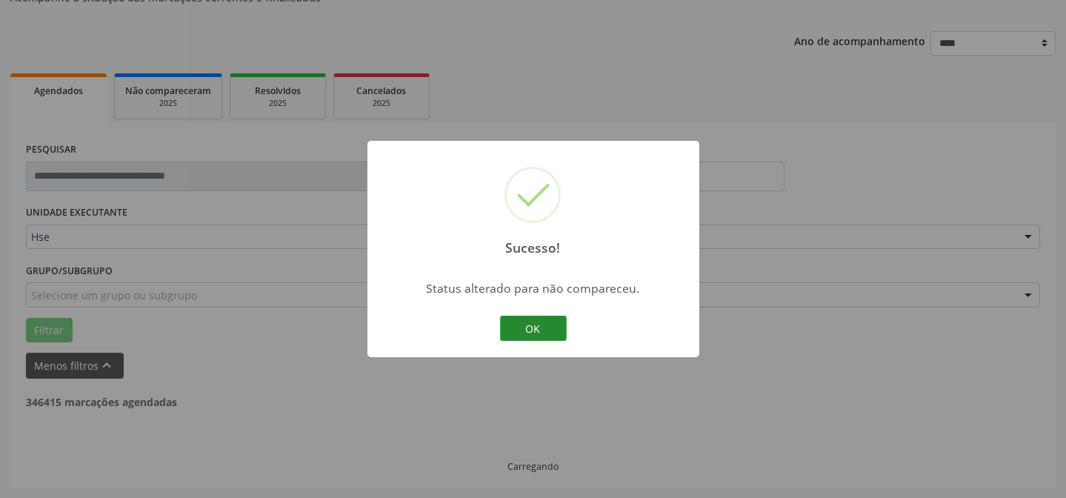
scroll to position [100, 0]
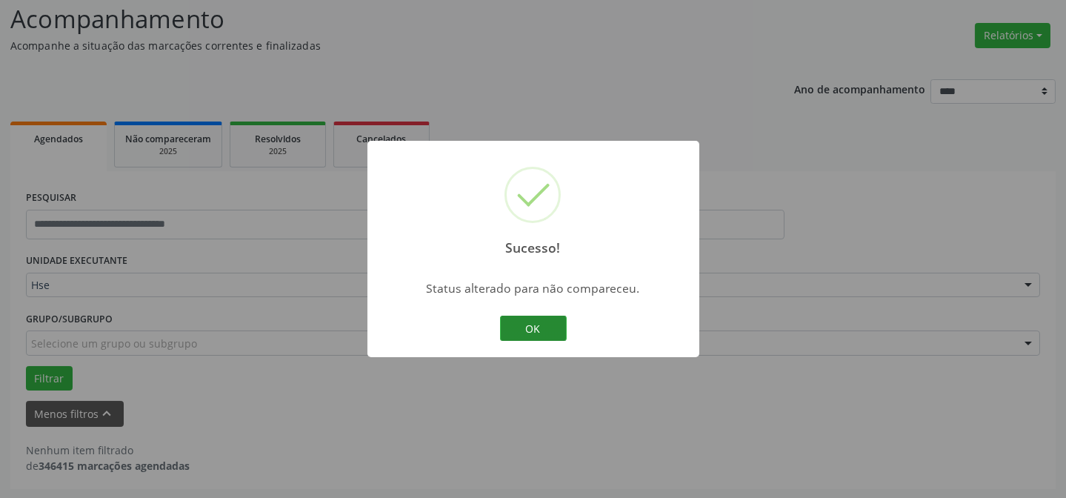
click at [536, 330] on button "OK" at bounding box center [533, 328] width 67 height 25
